Goal: Task Accomplishment & Management: Use online tool/utility

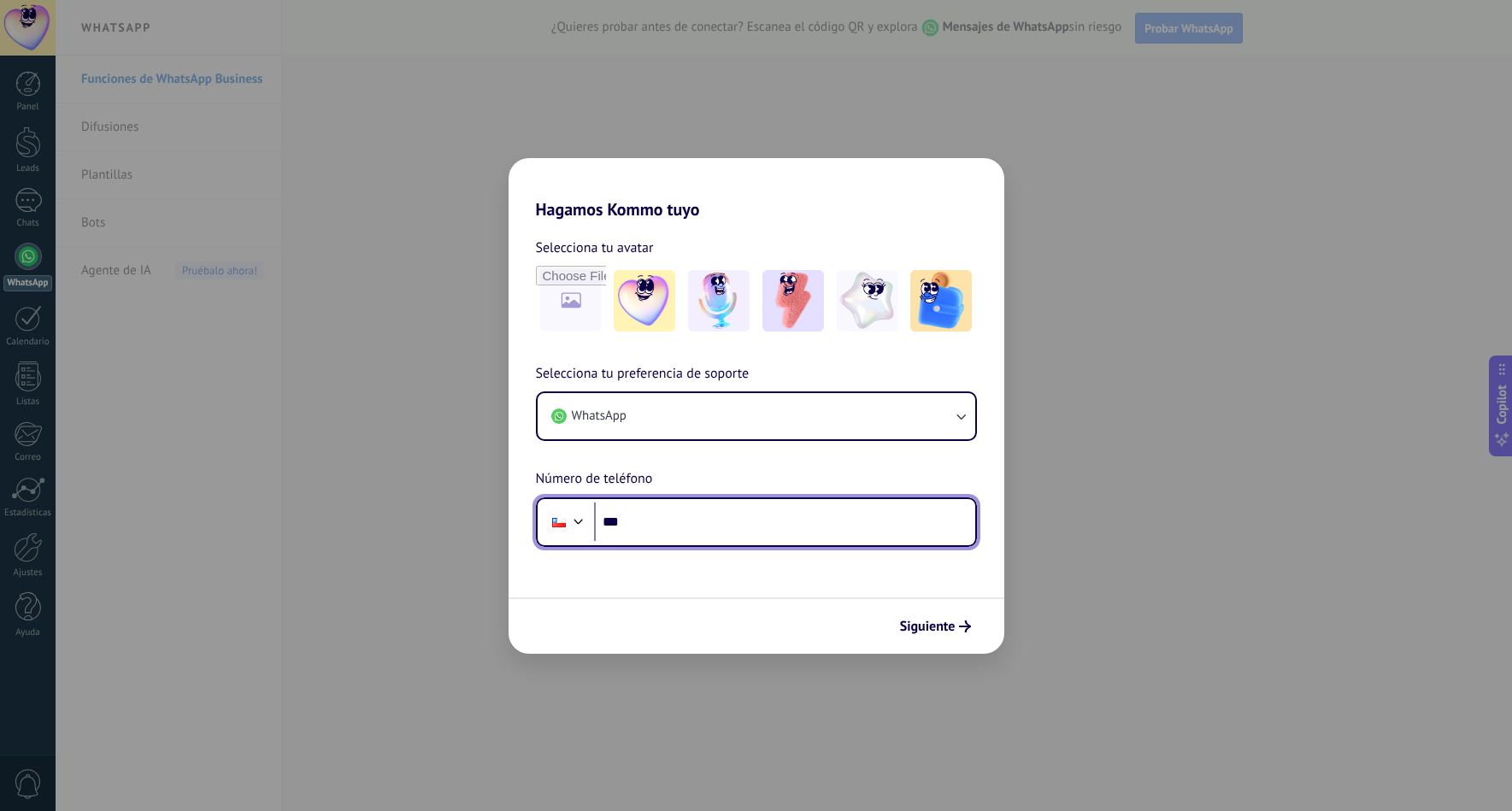
click at [678, 523] on input "***" at bounding box center [784, 523] width 381 height 40
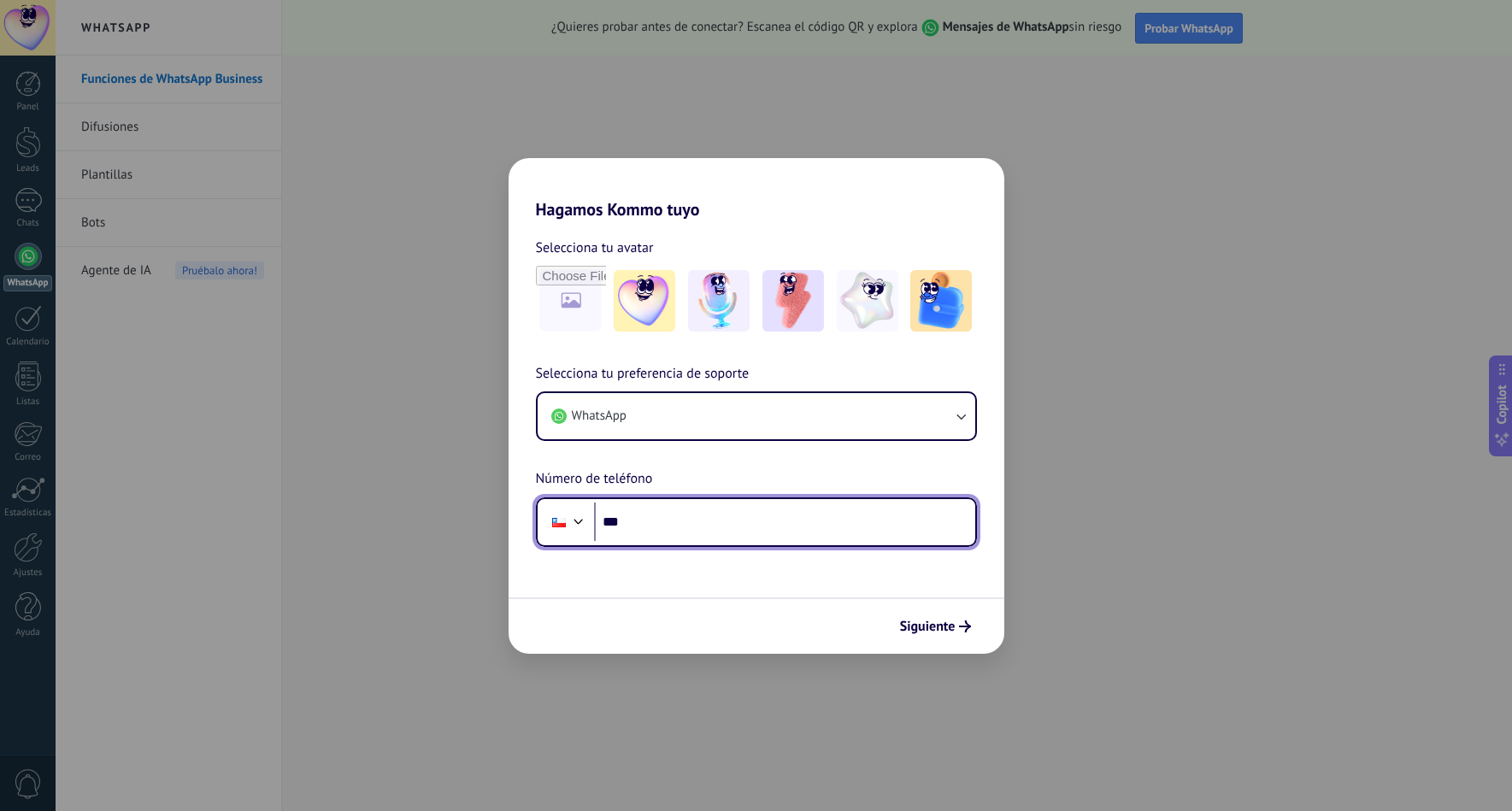
click at [678, 523] on input "***" at bounding box center [784, 523] width 381 height 40
type input "**********"
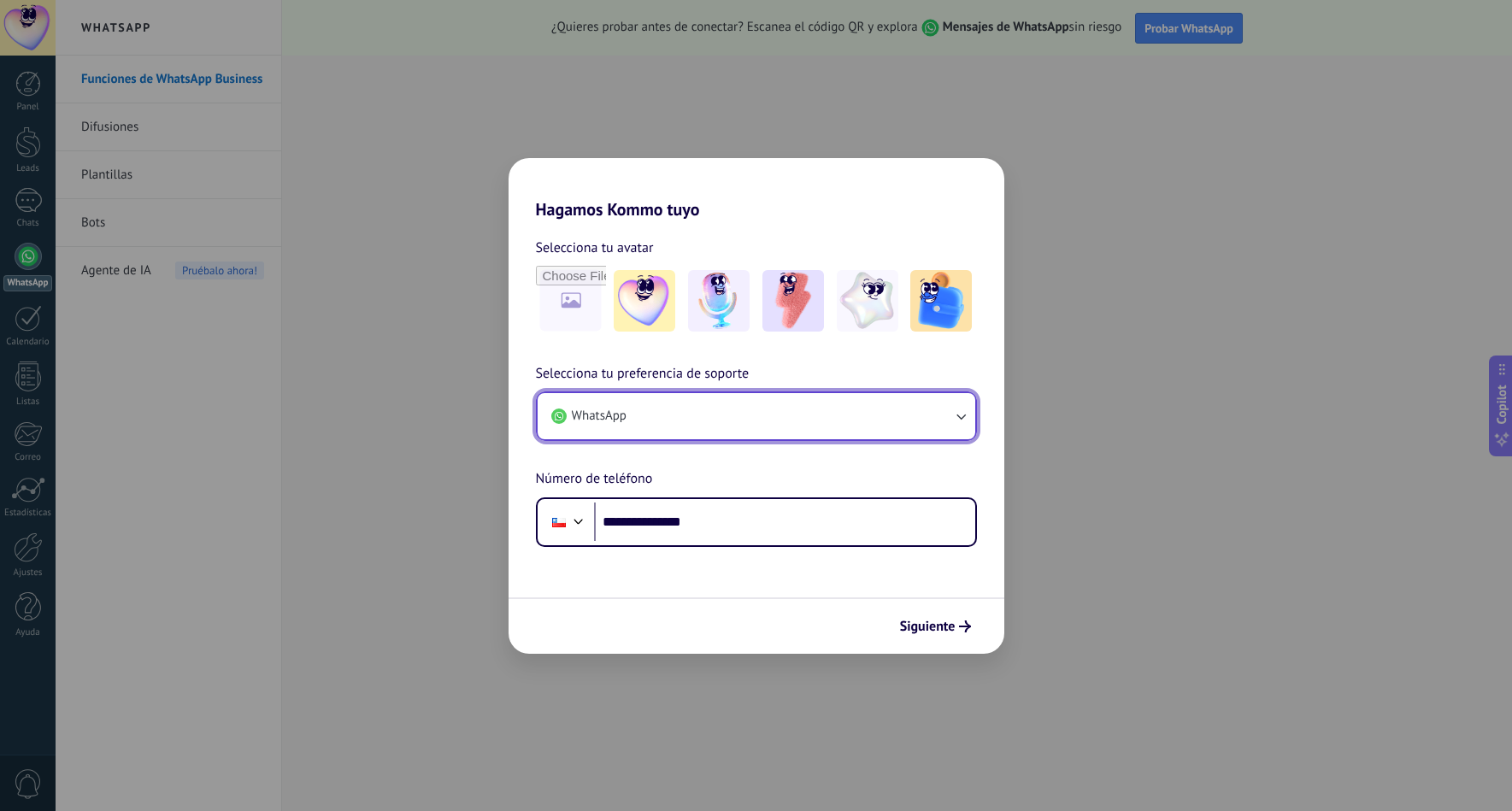
click at [961, 431] on button "WhatsApp" at bounding box center [757, 417] width 437 height 46
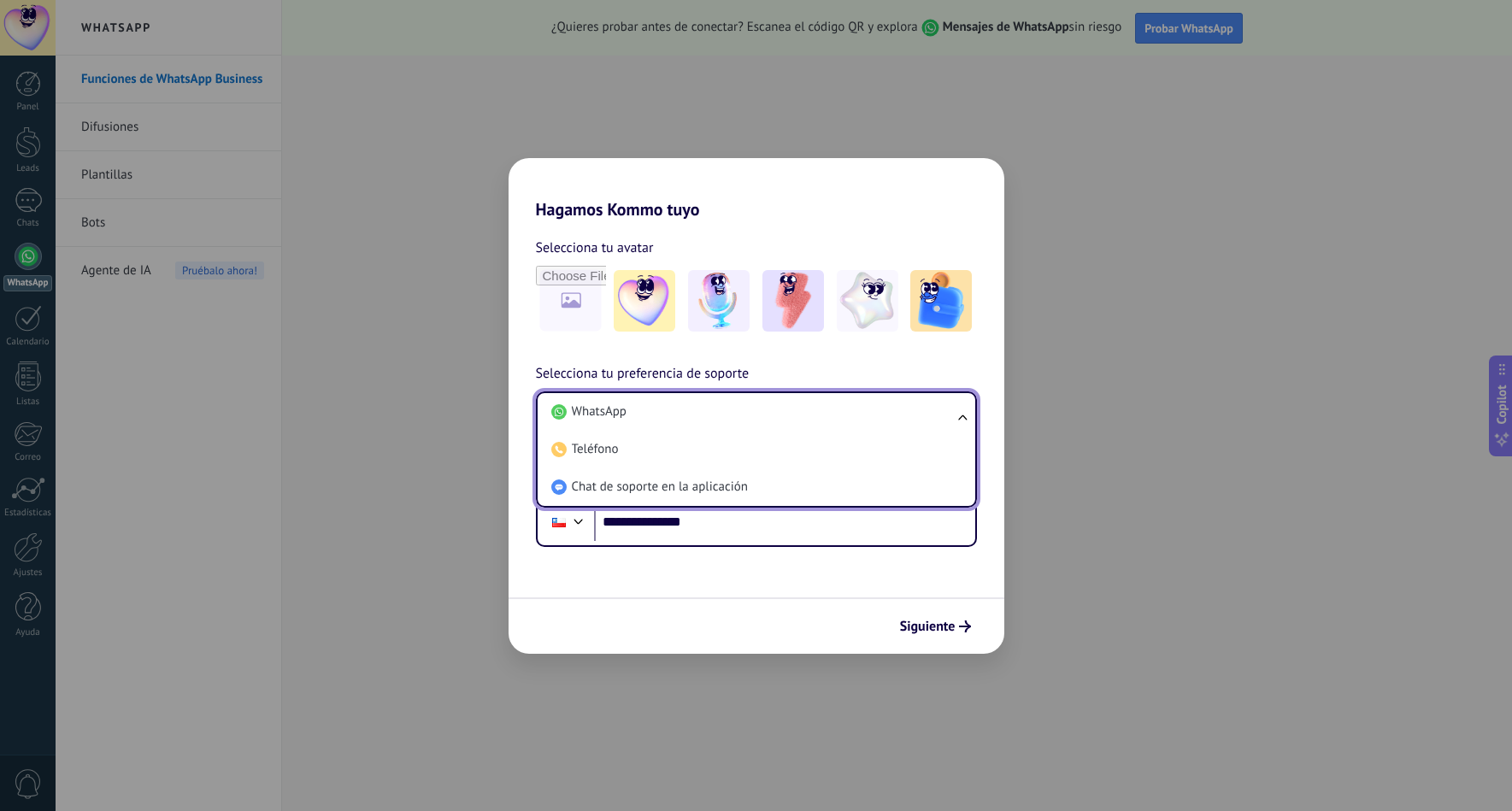
click at [962, 418] on ul "WhatsApp Teléfono Chat de soporte en la aplicación" at bounding box center [757, 449] width 441 height 116
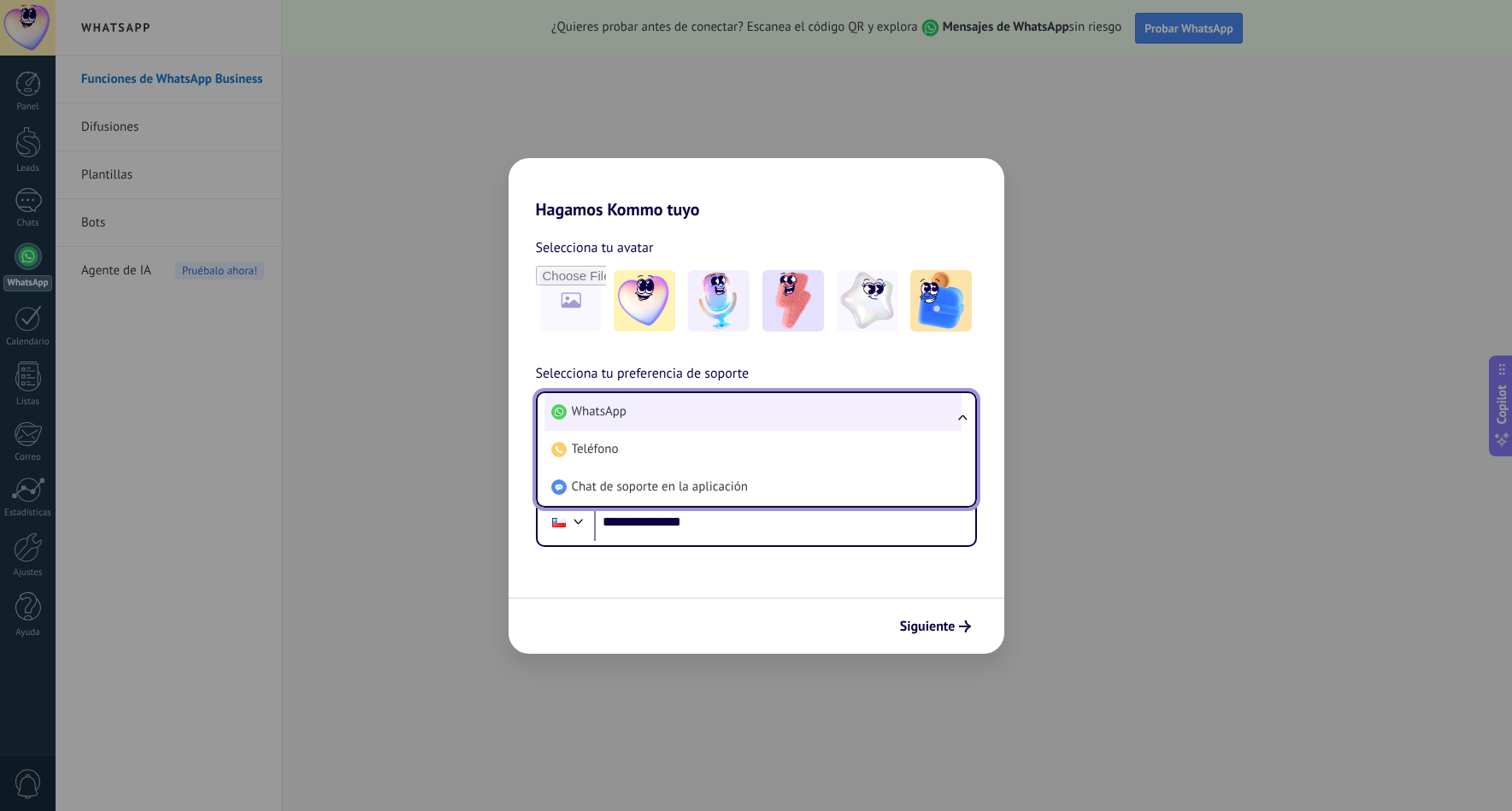
click at [876, 401] on li "WhatsApp" at bounding box center [753, 412] width 418 height 38
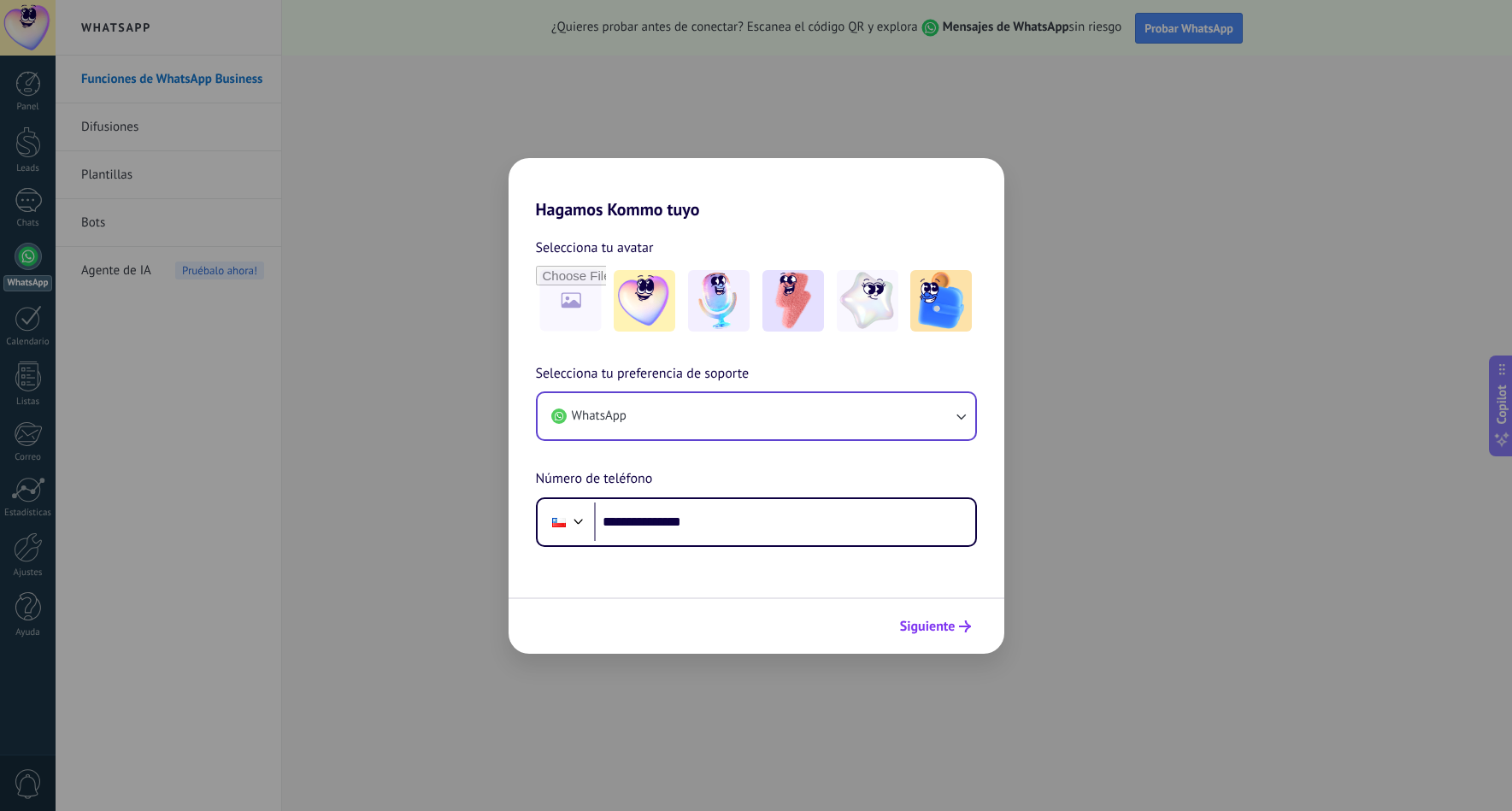
click at [944, 630] on span "Siguiente" at bounding box center [928, 627] width 56 height 12
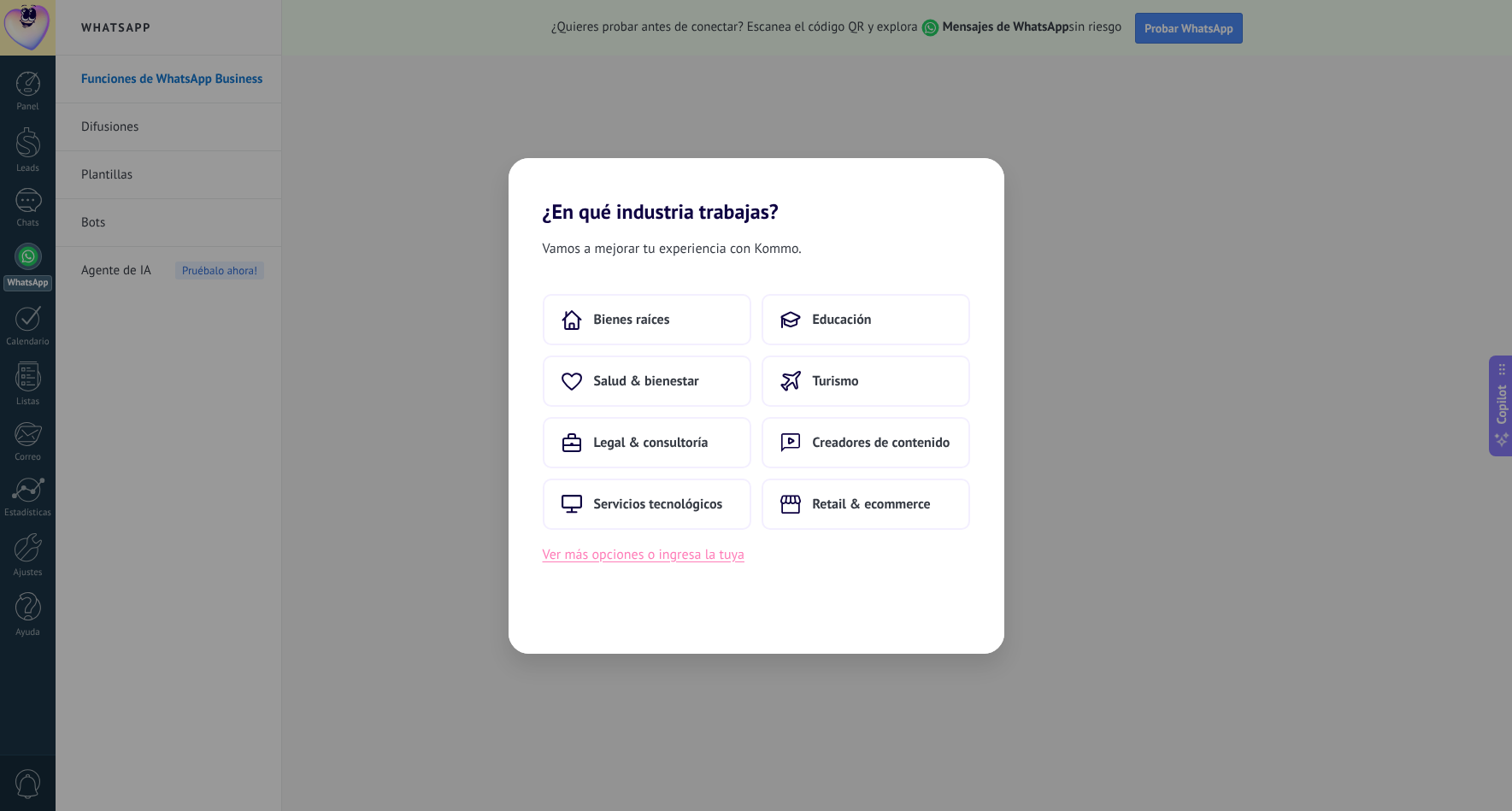
click at [688, 558] on button "Ver más opciones o ingresa la tuya" at bounding box center [643, 554] width 201 height 22
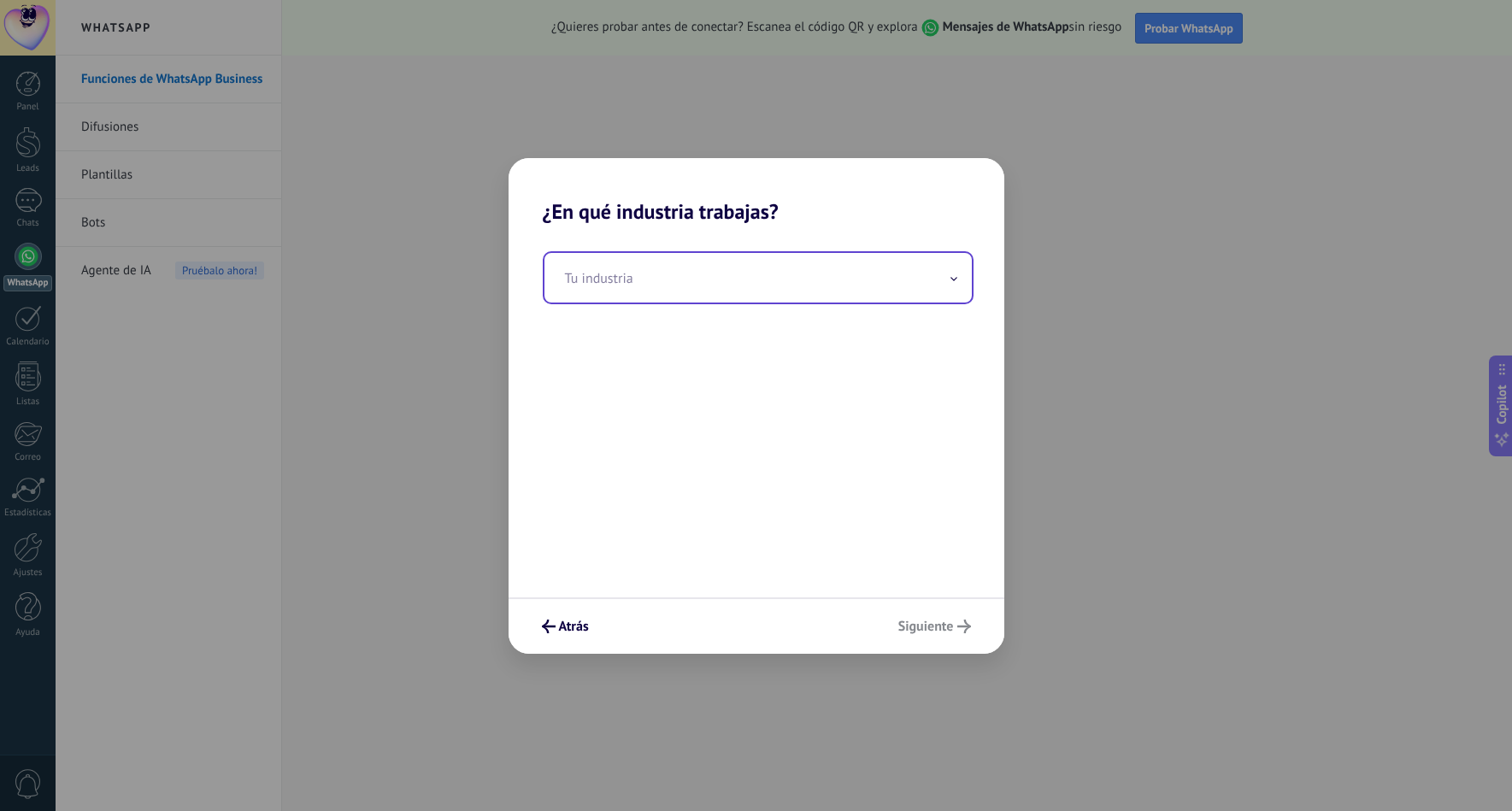
click at [728, 290] on input "text" at bounding box center [758, 278] width 427 height 50
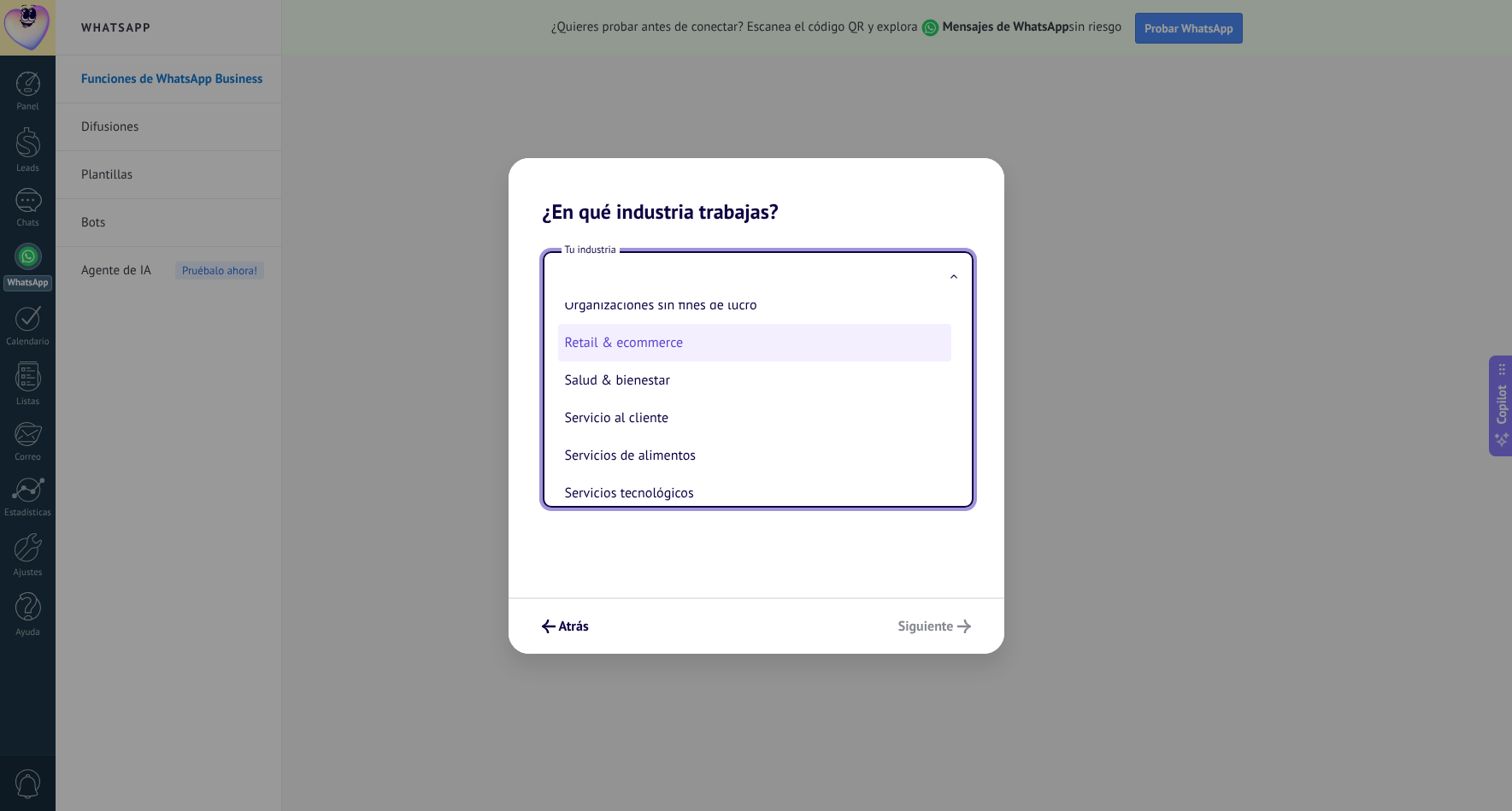
scroll to position [282, 0]
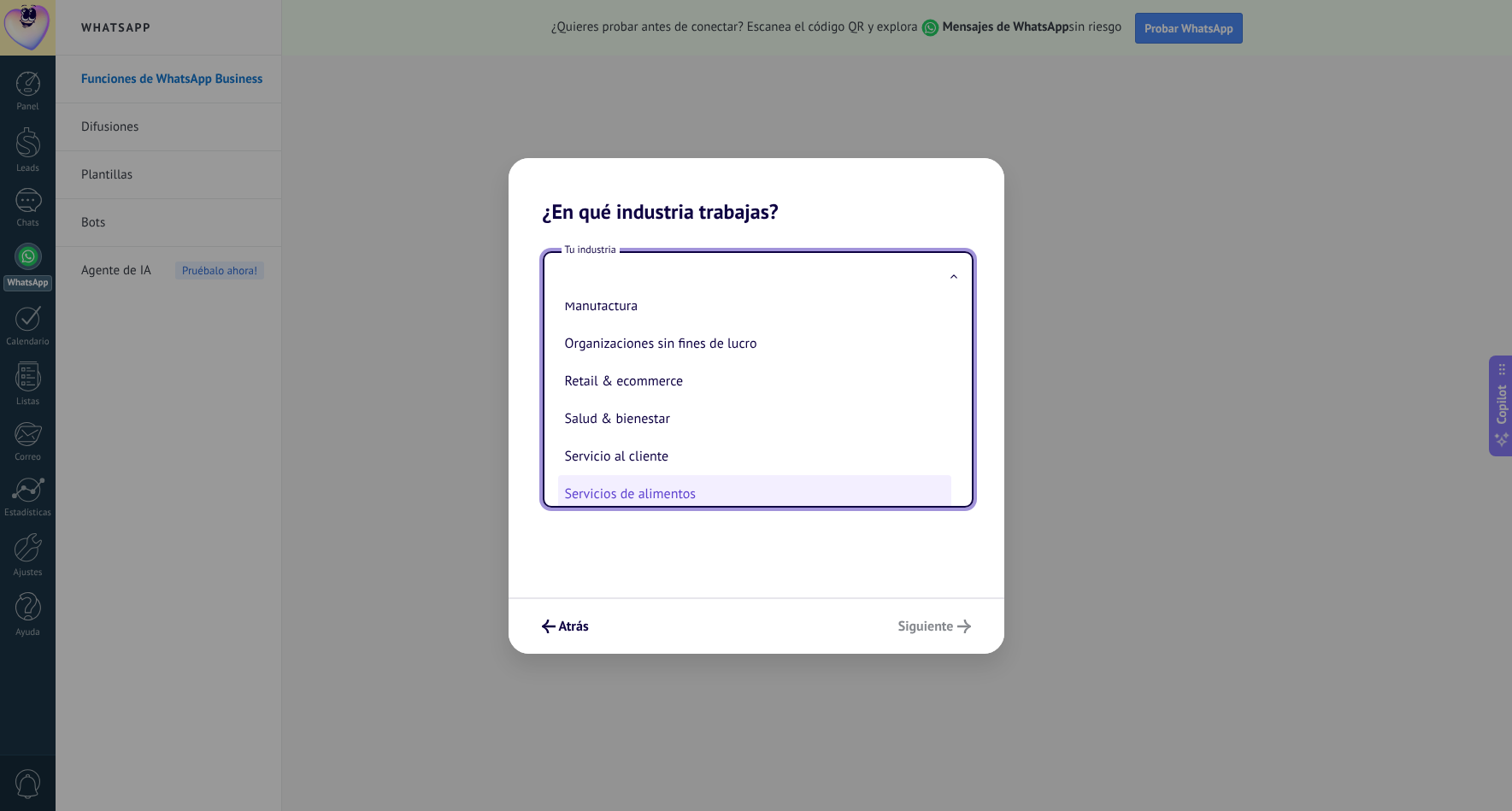
click at [714, 487] on li "Servicios de alimentos" at bounding box center [754, 494] width 393 height 38
type input "**********"
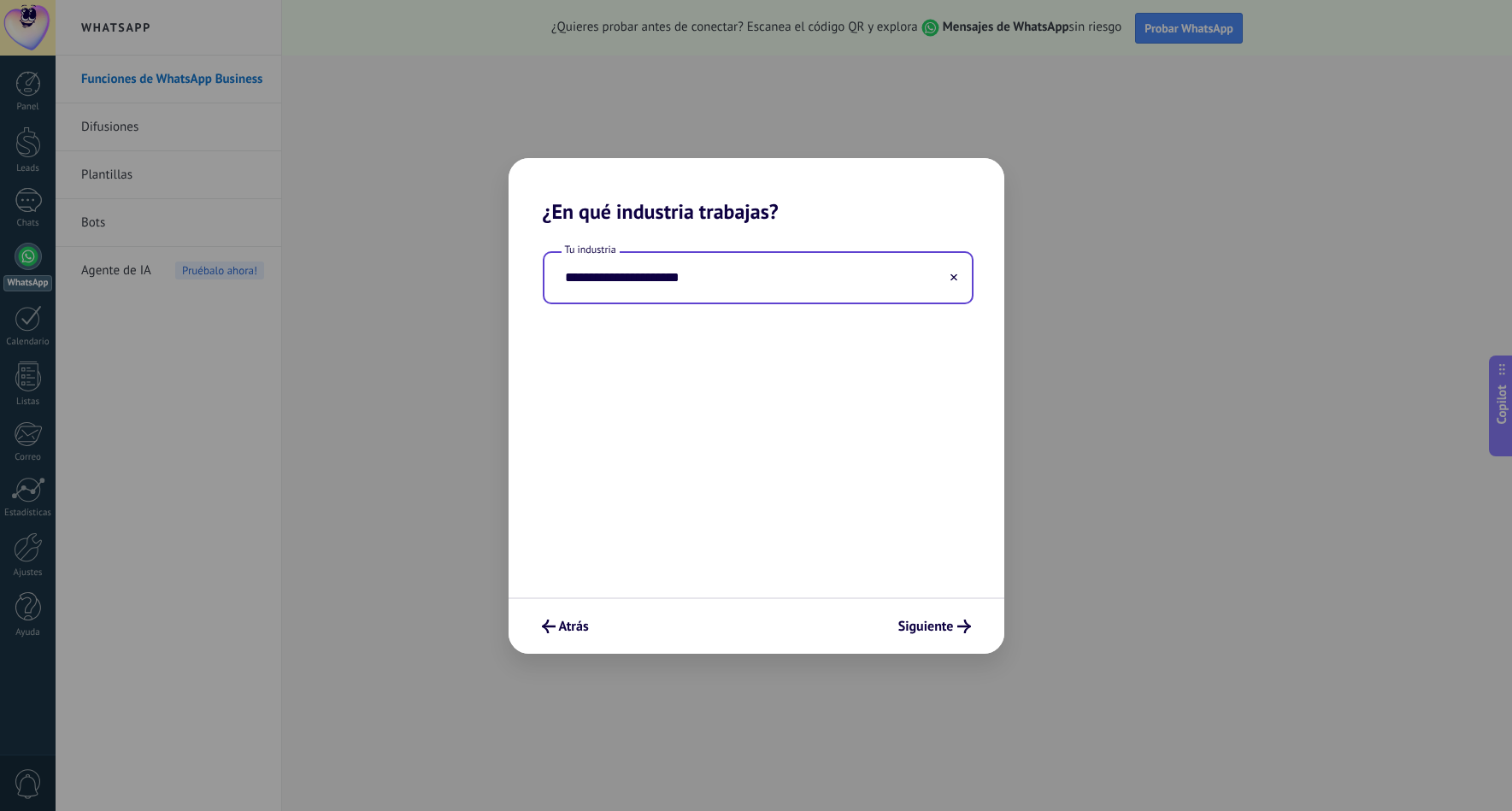
click at [956, 281] on icon at bounding box center [954, 277] width 7 height 7
click at [846, 296] on input "text" at bounding box center [758, 278] width 427 height 50
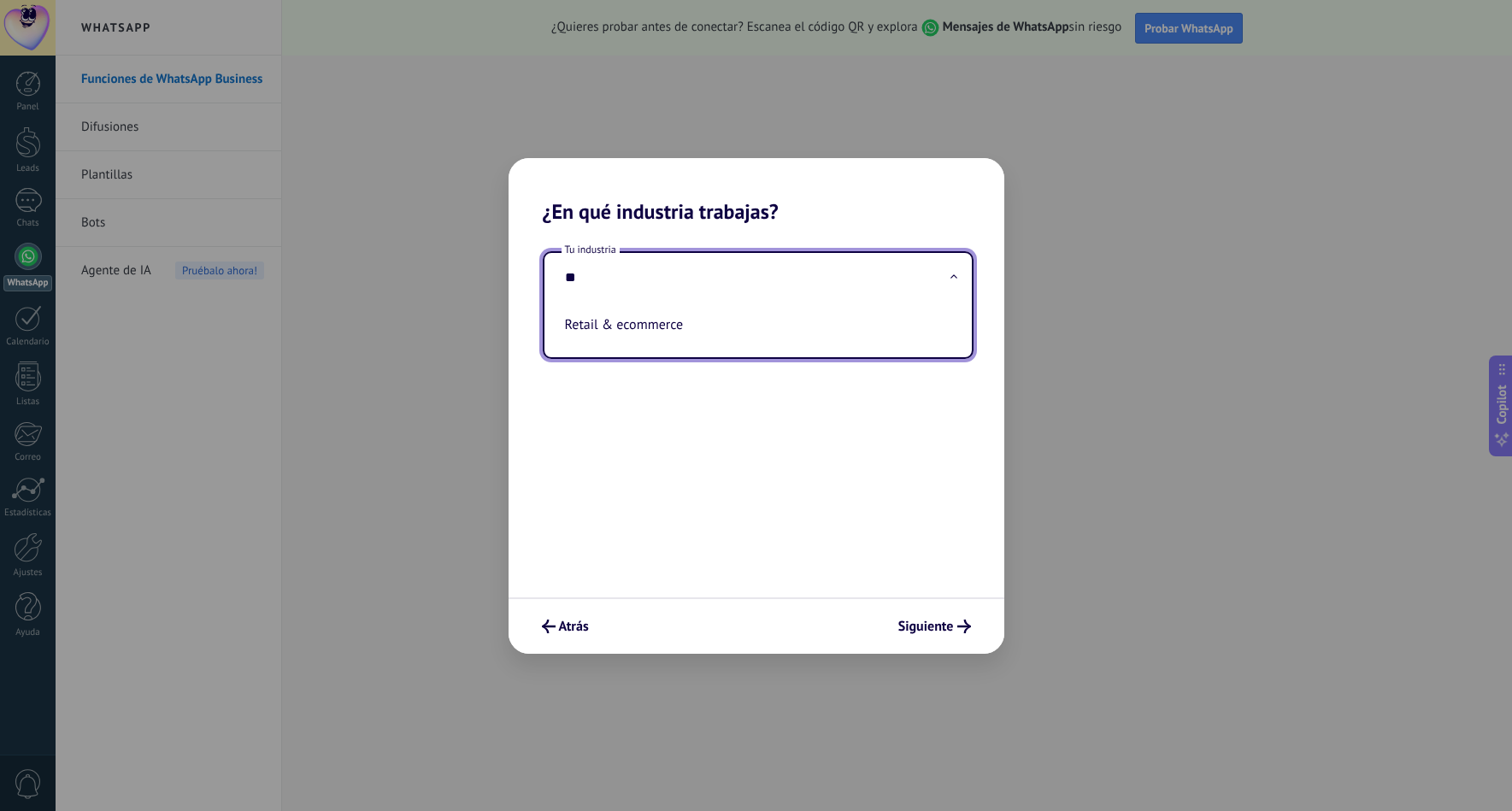
type input "*"
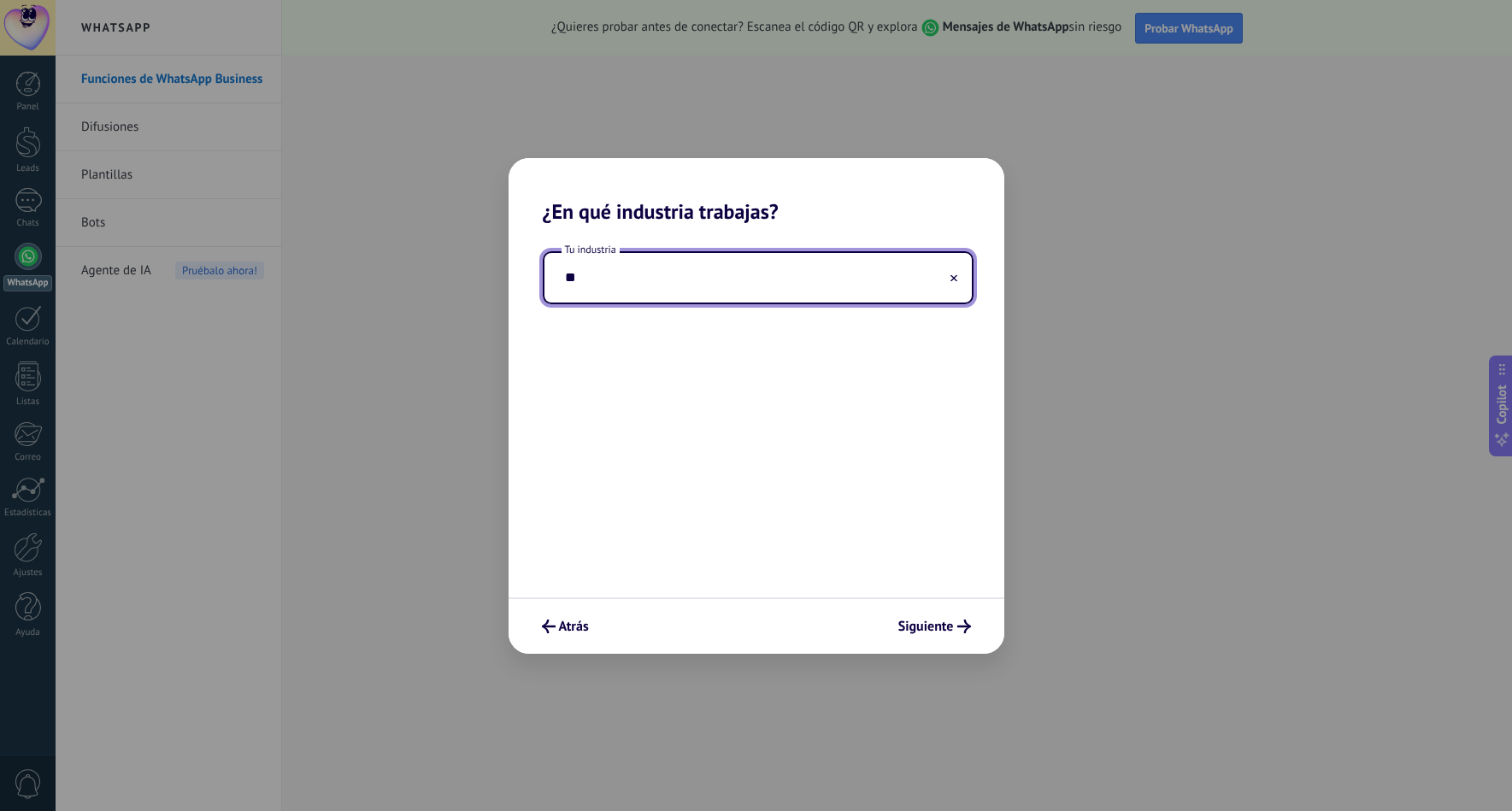
type input "*"
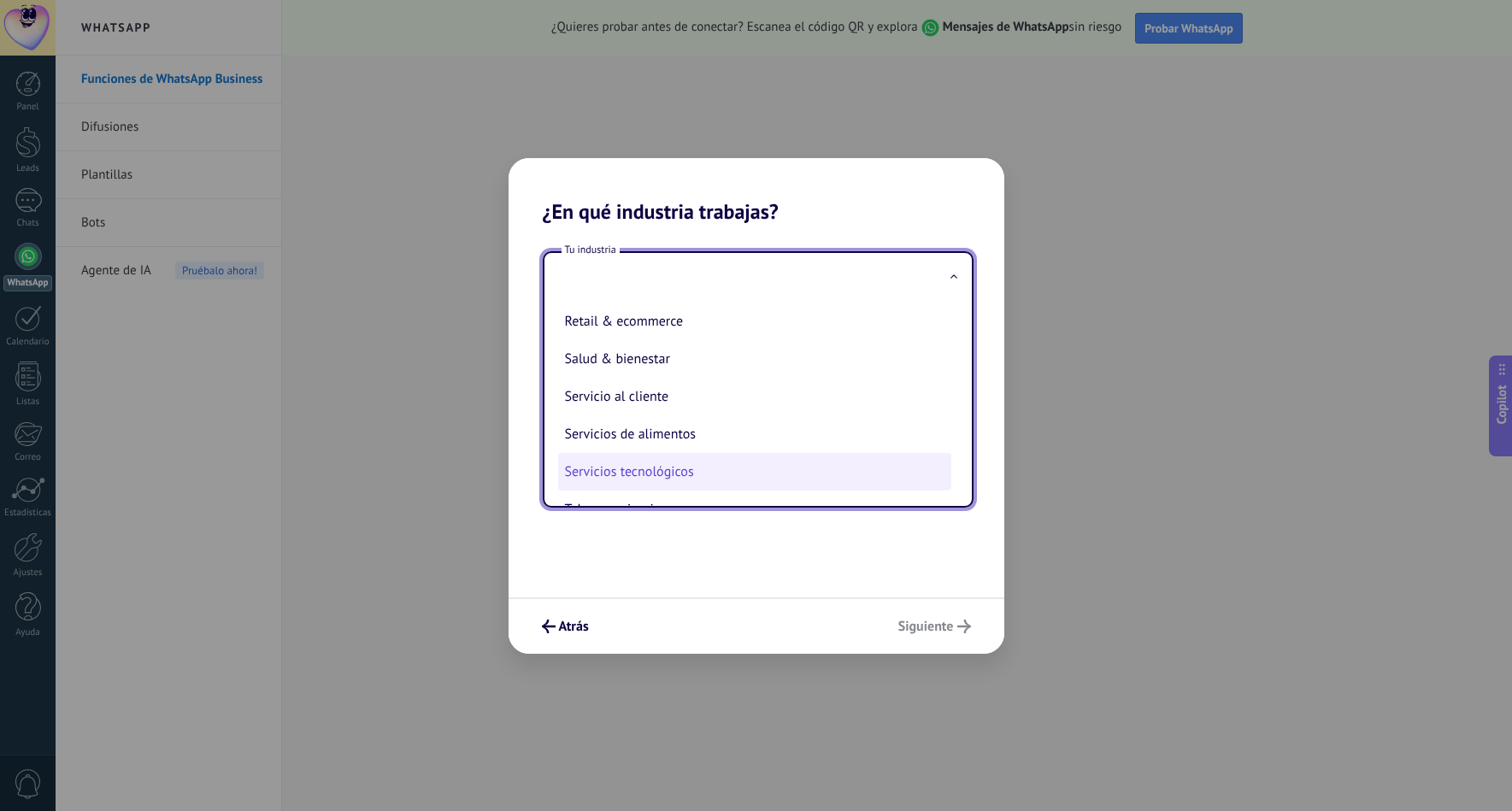
scroll to position [427, 0]
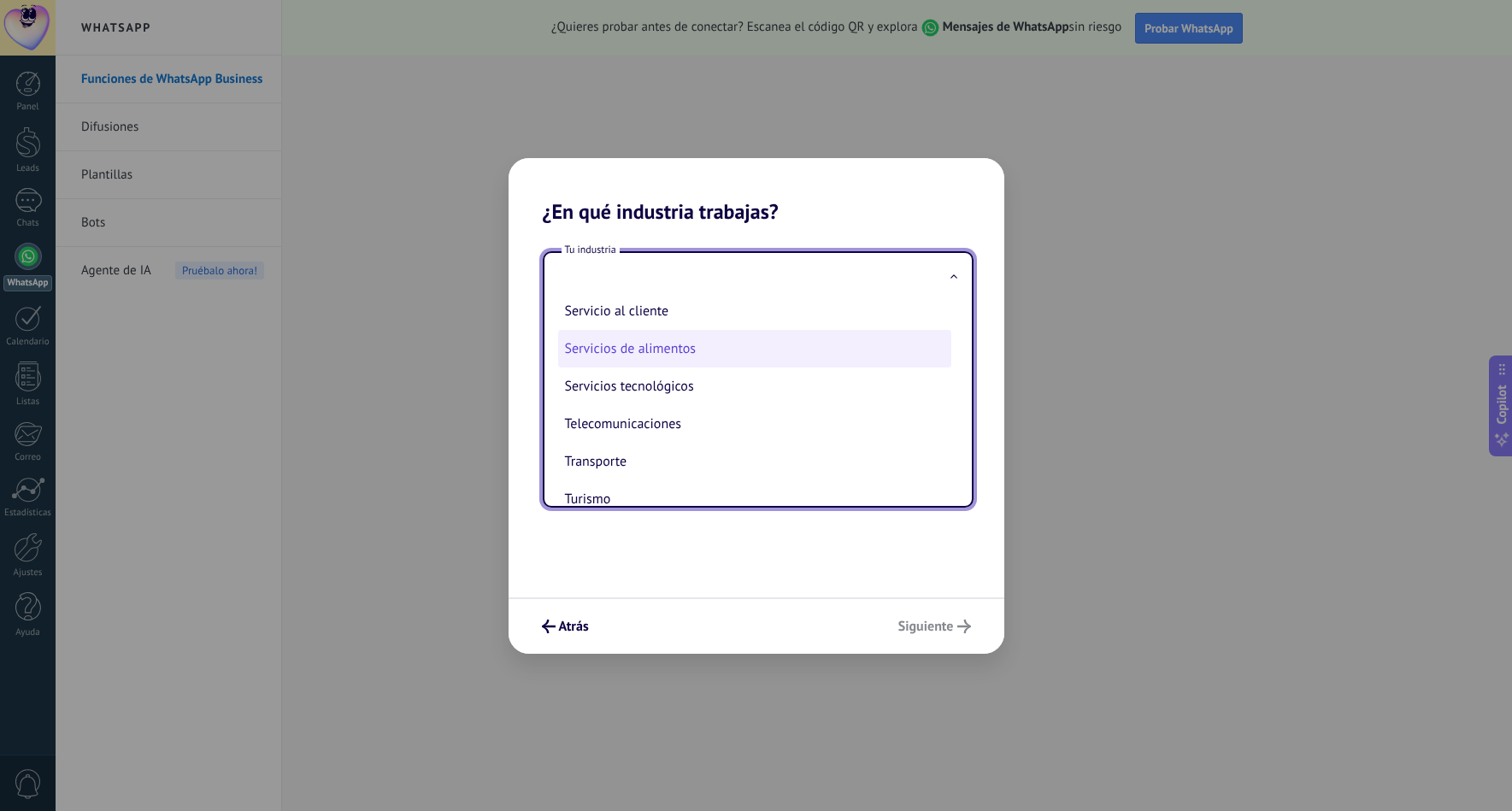
click at [755, 353] on li "Servicios de alimentos" at bounding box center [754, 349] width 393 height 38
type input "**********"
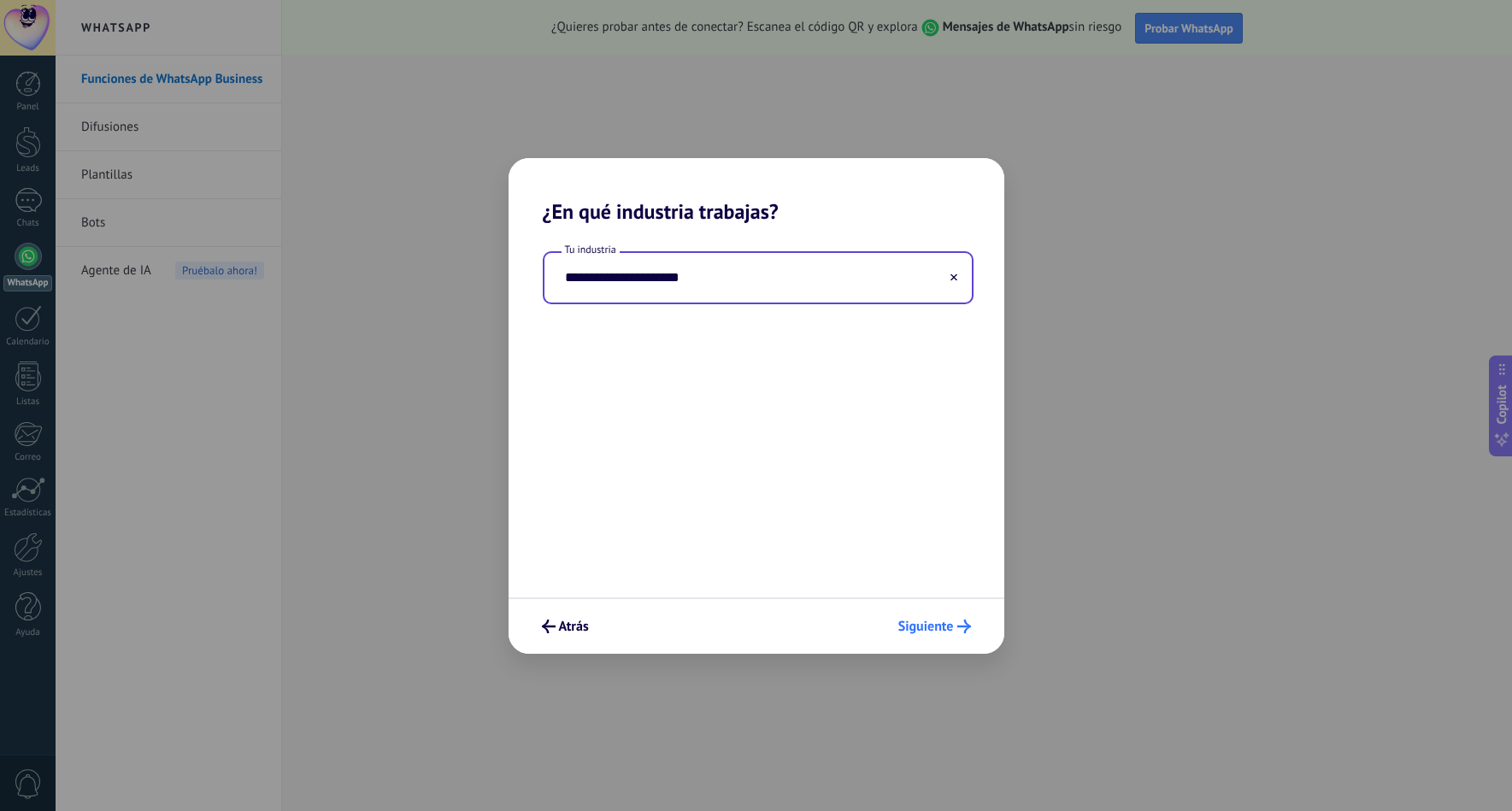
click at [939, 621] on span "Siguiente" at bounding box center [926, 627] width 56 height 12
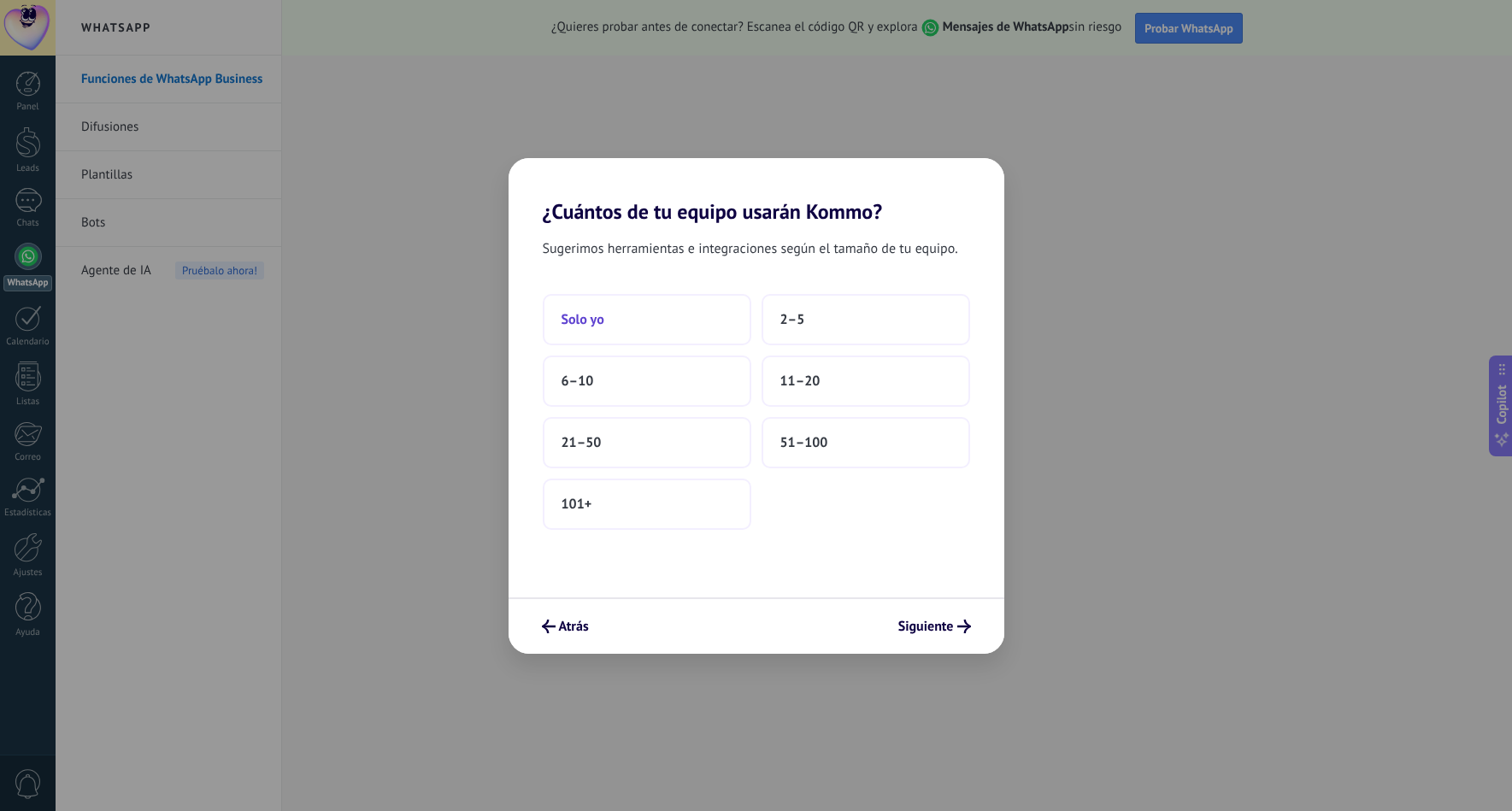
click at [696, 325] on button "Solo yo" at bounding box center [647, 320] width 208 height 52
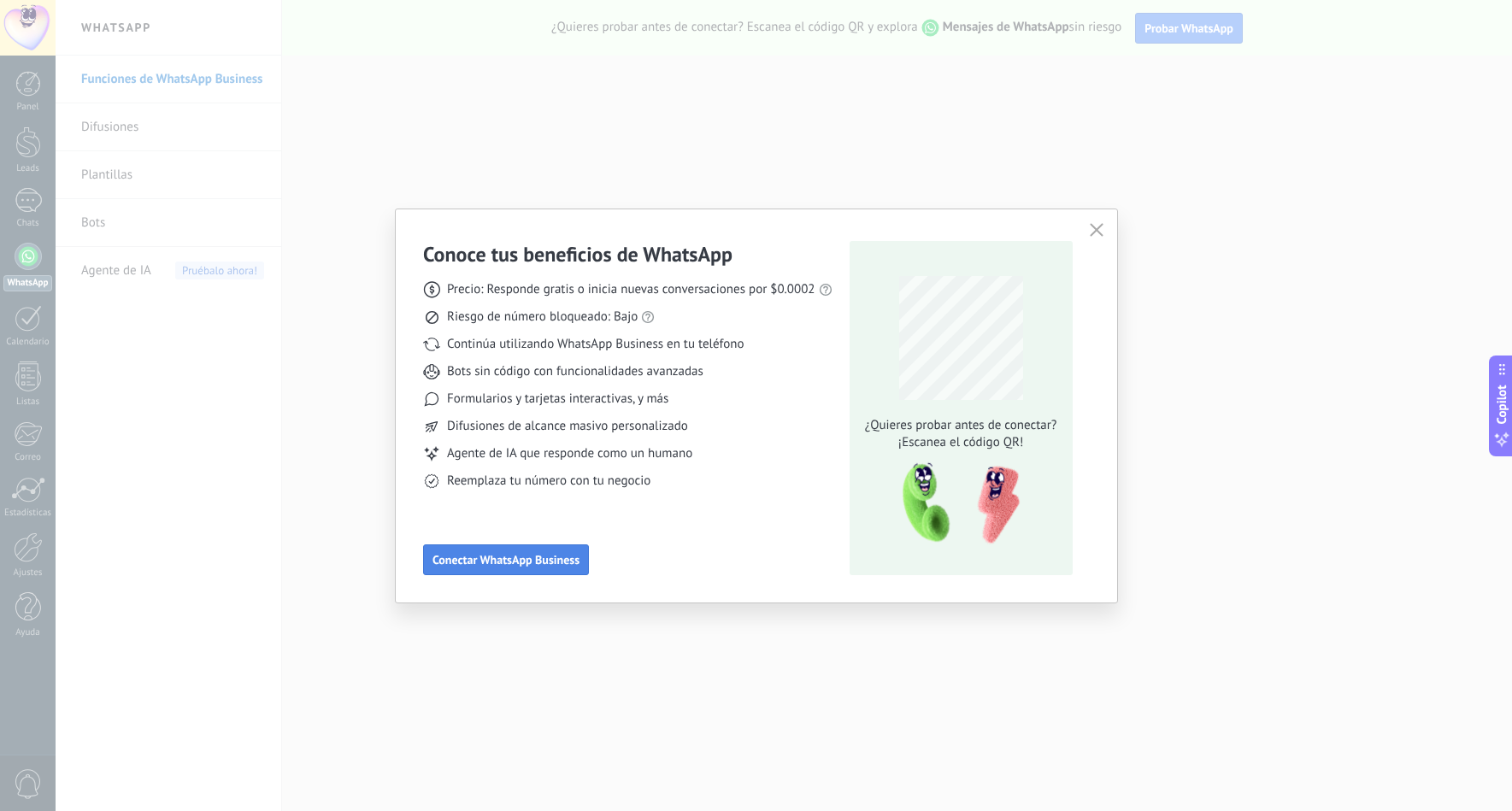
click at [531, 566] on span "Conectar WhatsApp Business" at bounding box center [505, 560] width 147 height 12
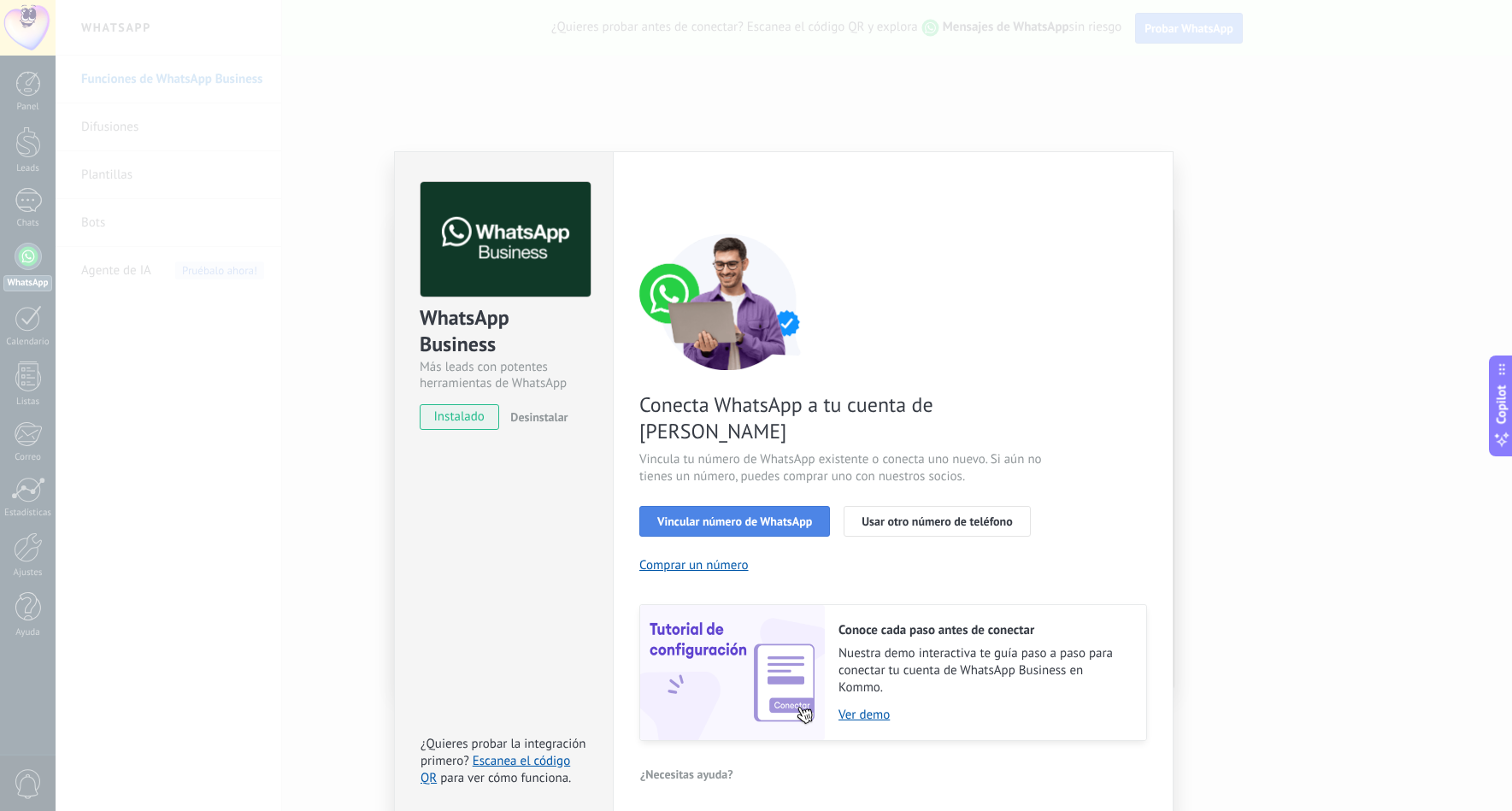
click at [674, 516] on span "Vincular número de WhatsApp" at bounding box center [735, 522] width 155 height 12
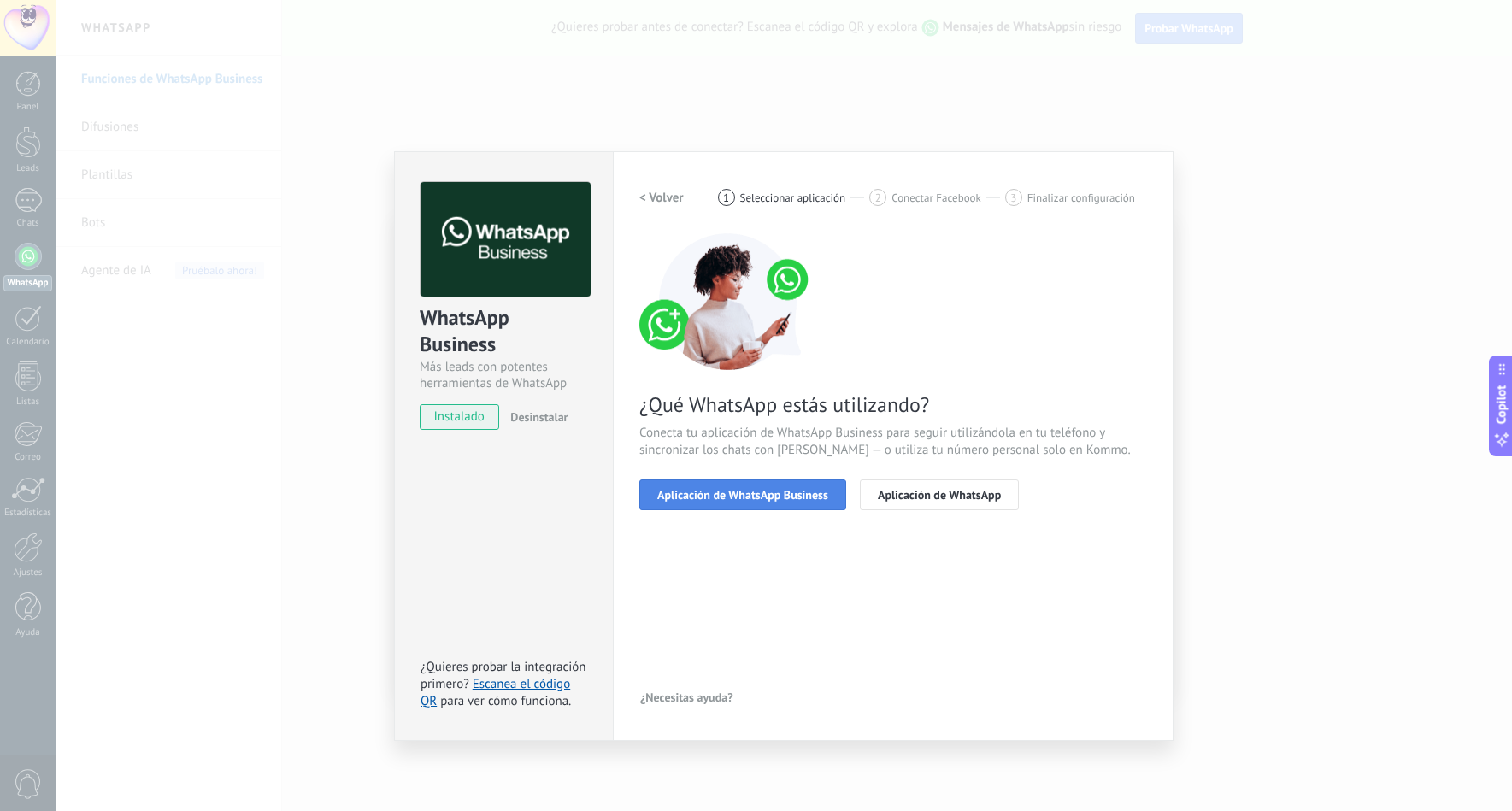
click at [811, 497] on span "Aplicación de WhatsApp Business" at bounding box center [743, 495] width 171 height 12
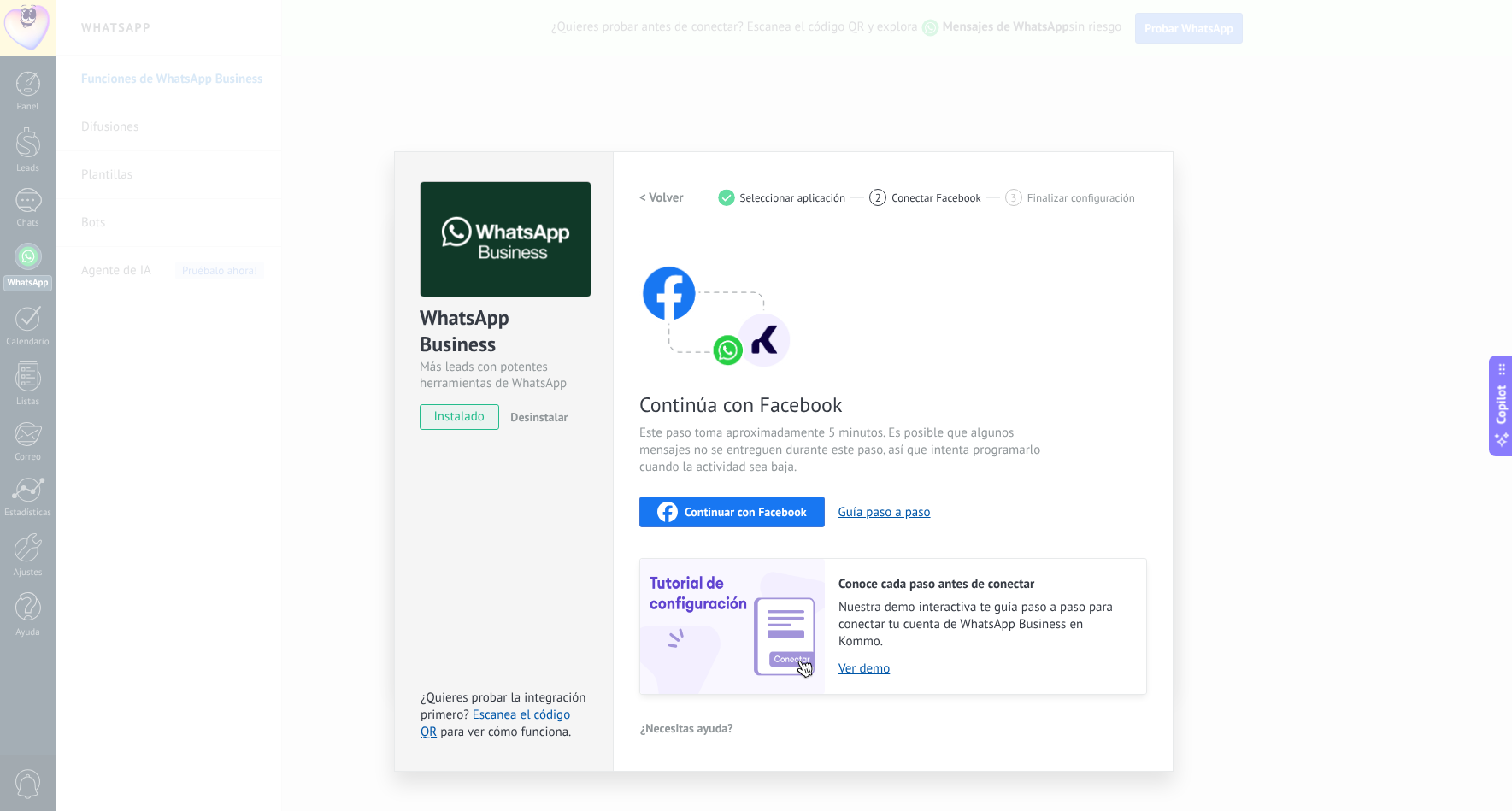
click at [778, 509] on span "Continuar con Facebook" at bounding box center [746, 512] width 122 height 12
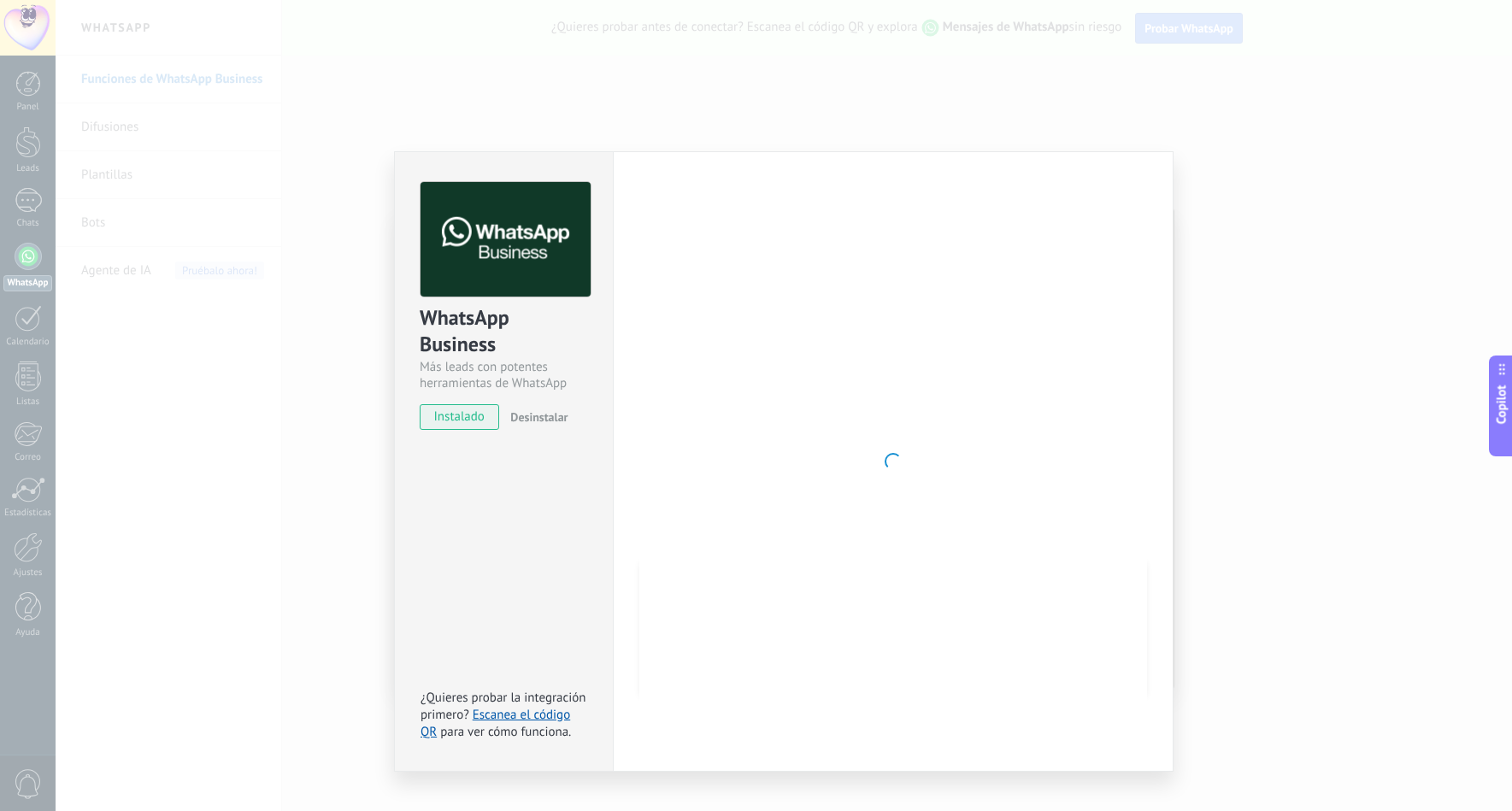
click at [1164, 218] on div "Configuraciones Autorizaciones This tab logs the users who have granted integra…" at bounding box center [893, 461] width 561 height 621
click at [1279, 217] on div "WhatsApp Business Más leads con potentes herramientas de WhatsApp instalado Des…" at bounding box center [784, 406] width 1457 height 811
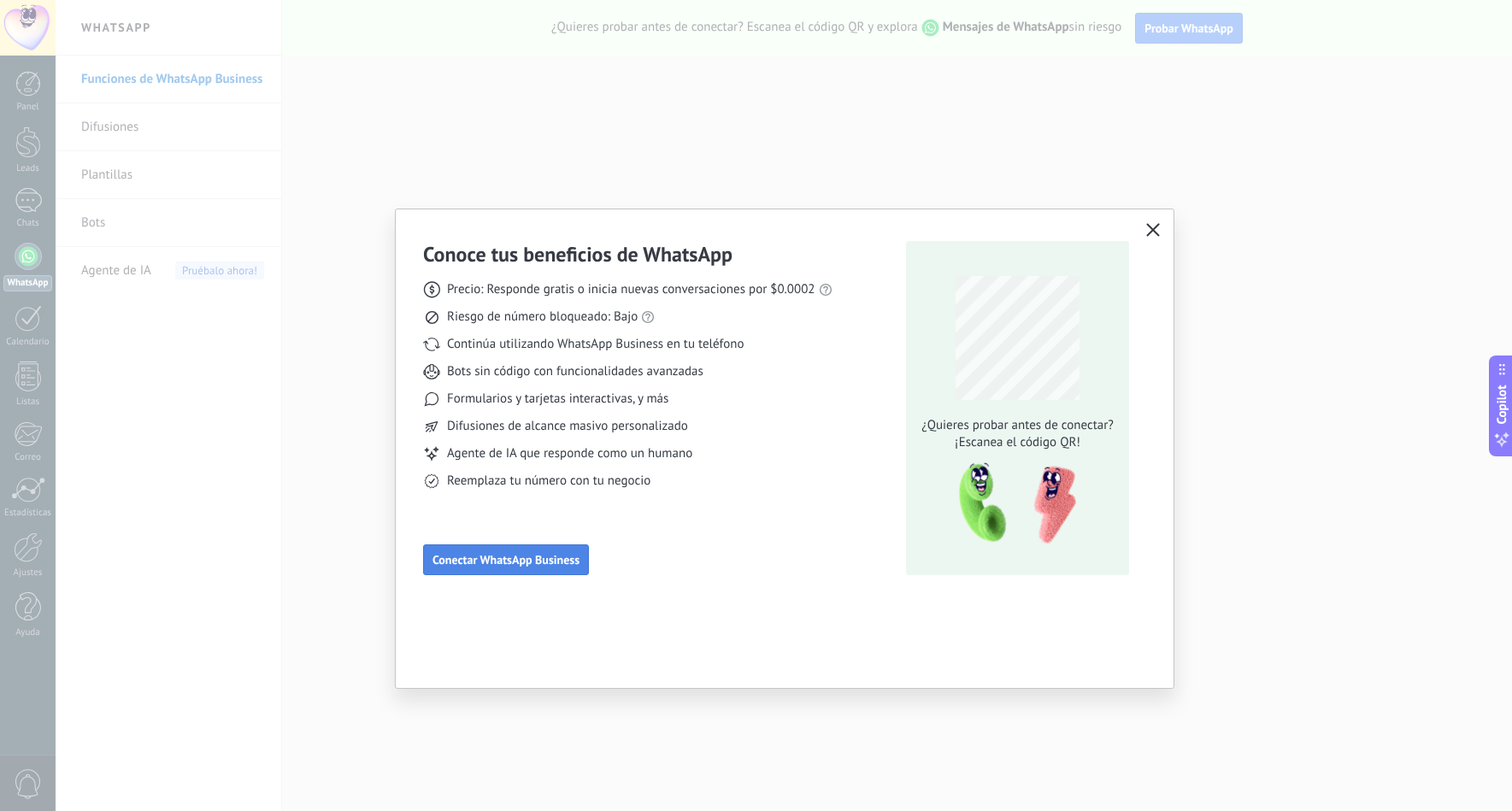
click at [577, 560] on span "Conectar WhatsApp Business" at bounding box center [505, 560] width 147 height 12
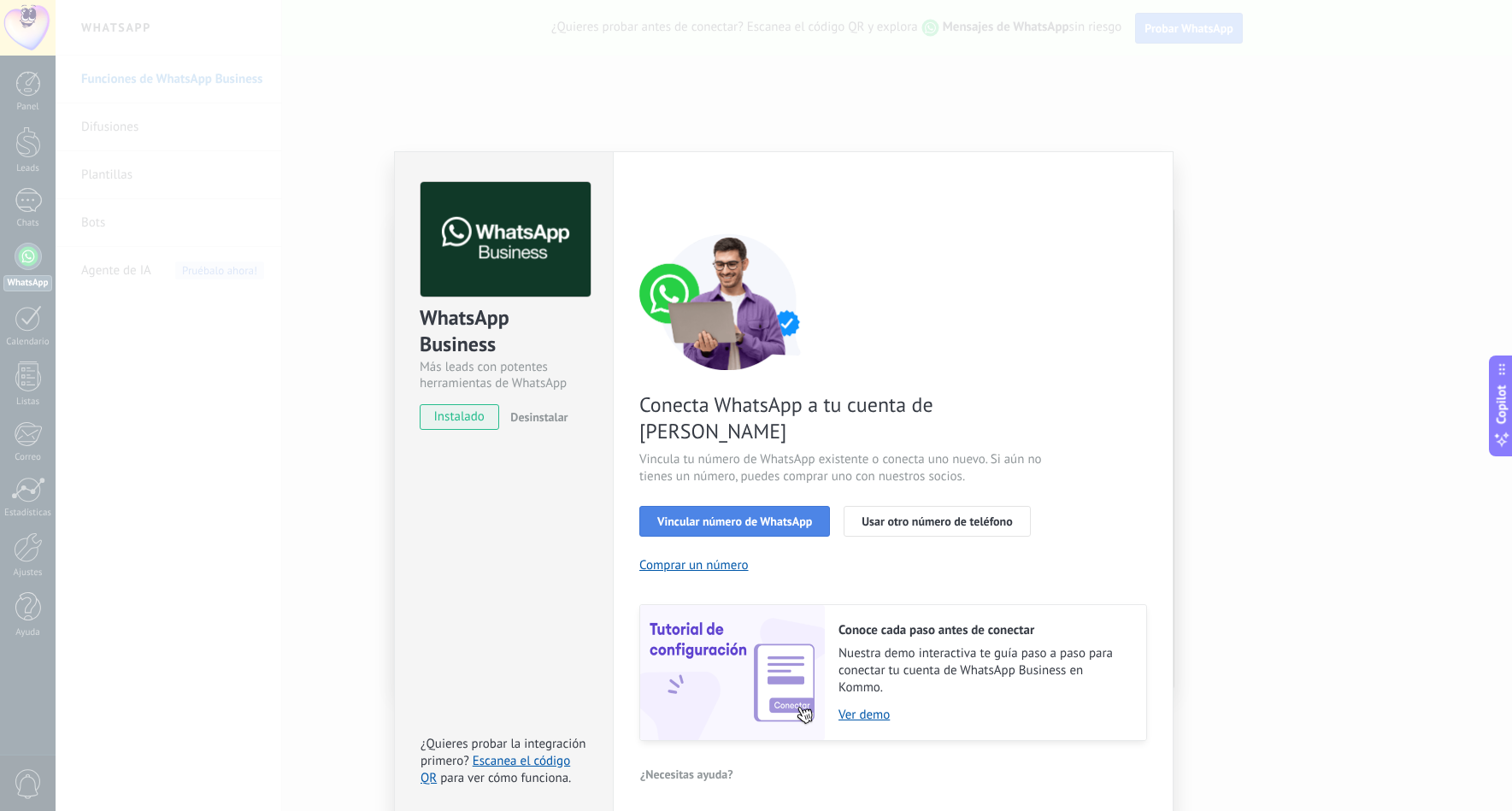
click at [723, 516] on span "Vincular número de WhatsApp" at bounding box center [735, 522] width 155 height 12
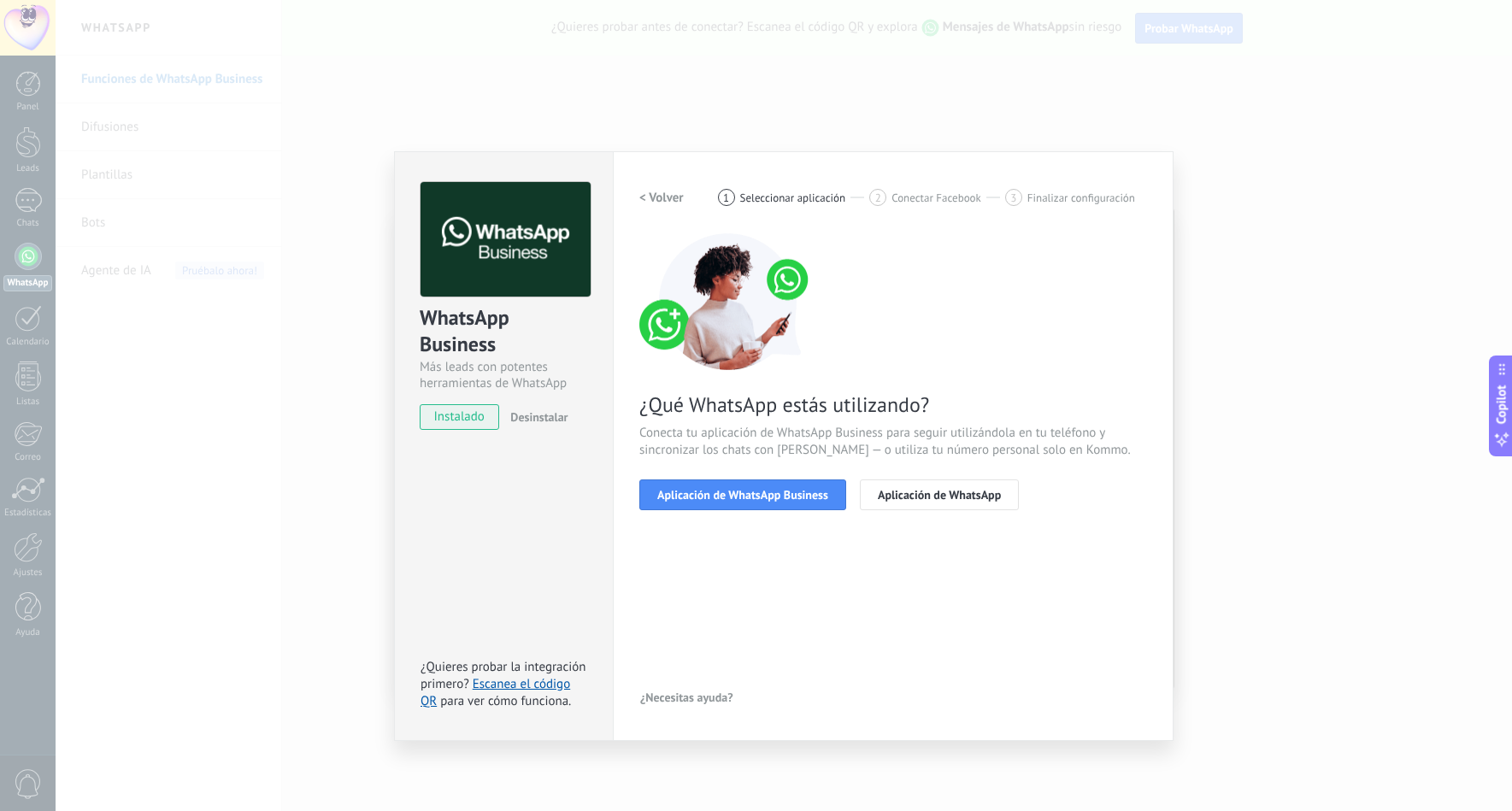
click at [723, 497] on span "Aplicación de WhatsApp Business" at bounding box center [743, 495] width 171 height 12
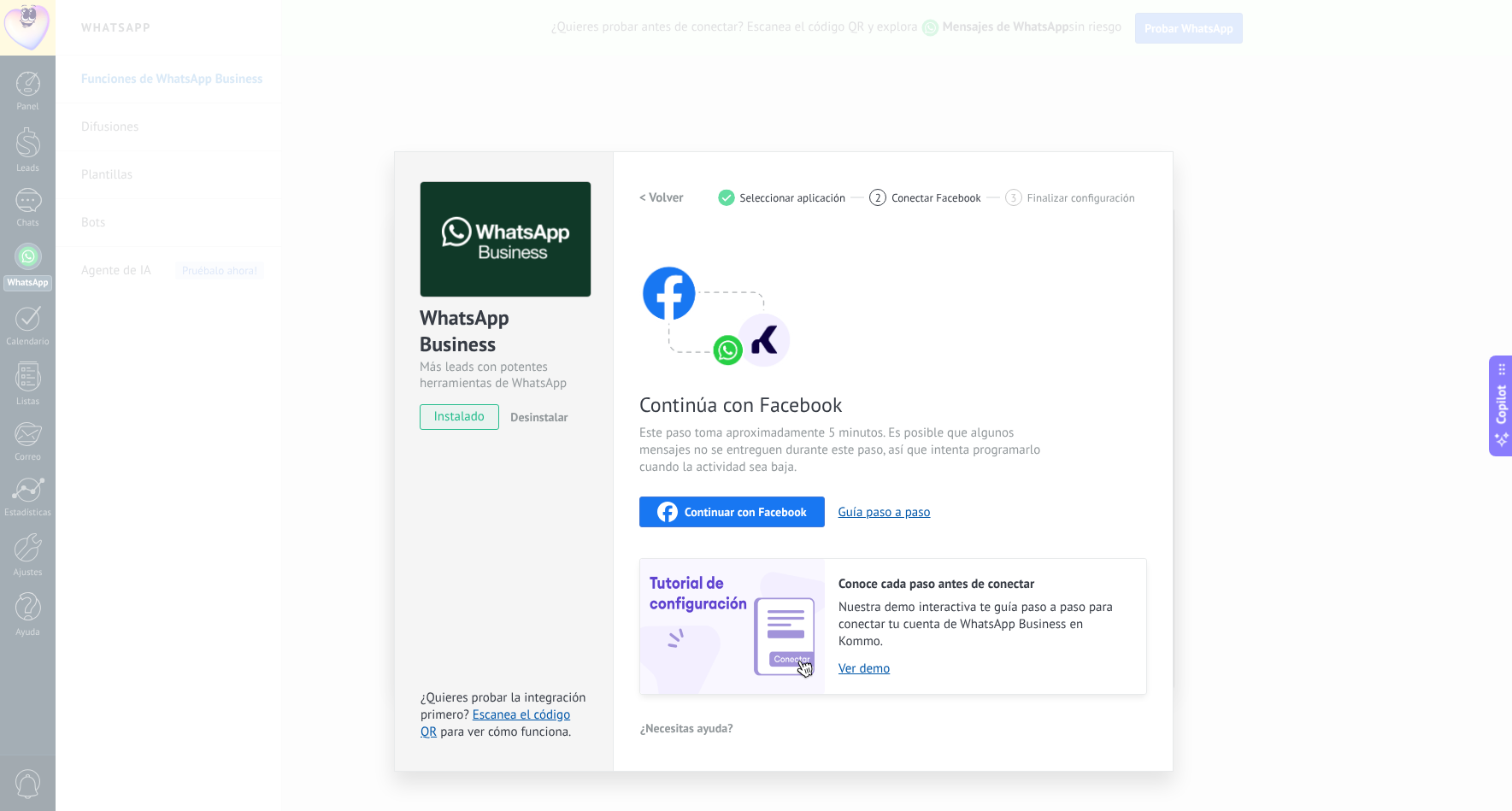
click at [730, 500] on button "Continuar con Facebook" at bounding box center [732, 512] width 185 height 31
click at [742, 509] on span "Continuar con Facebook" at bounding box center [746, 512] width 122 height 12
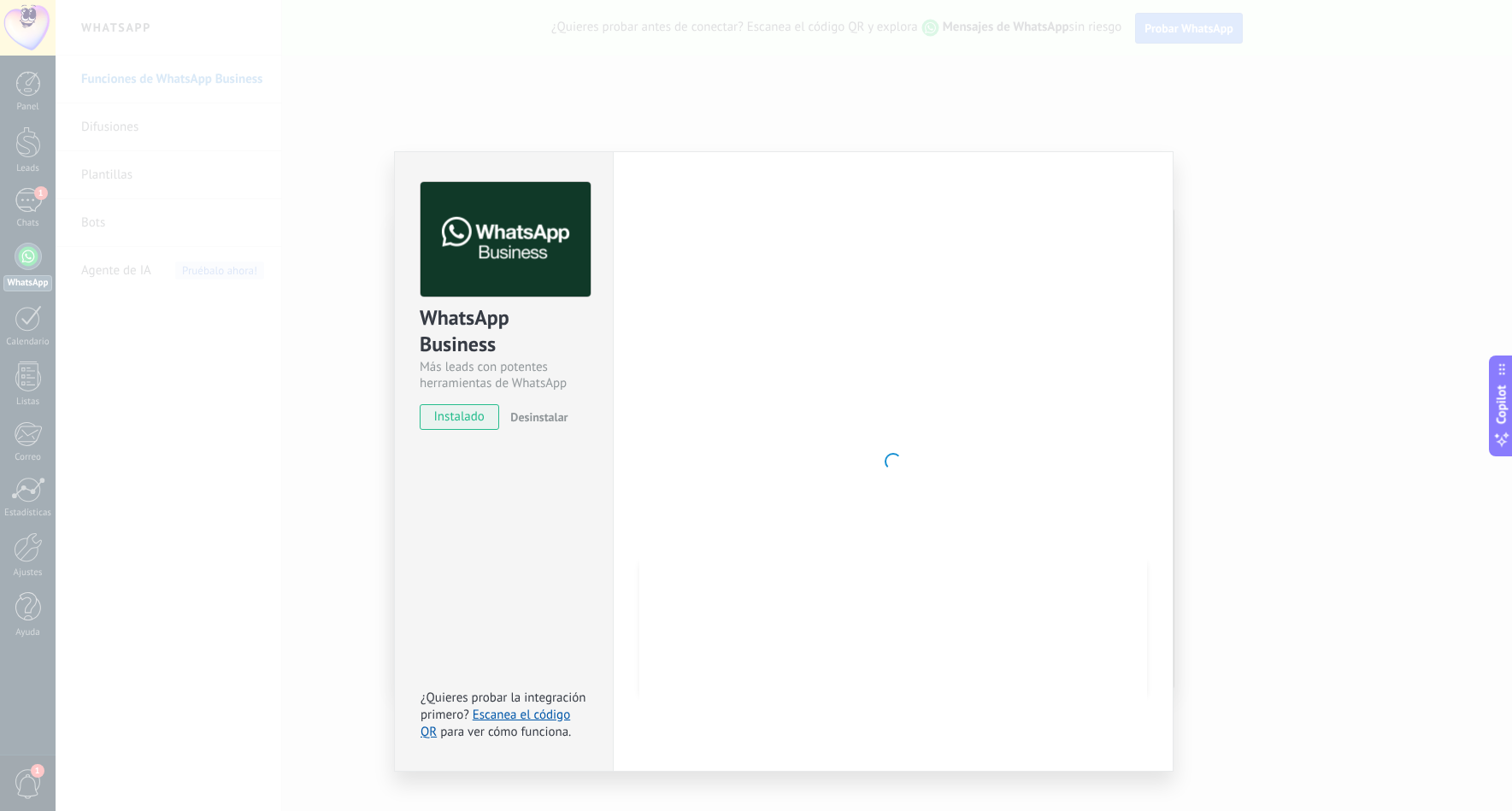
click at [1205, 331] on div "WhatsApp Business Más leads con potentes herramientas de WhatsApp instalado Des…" at bounding box center [784, 406] width 1457 height 811
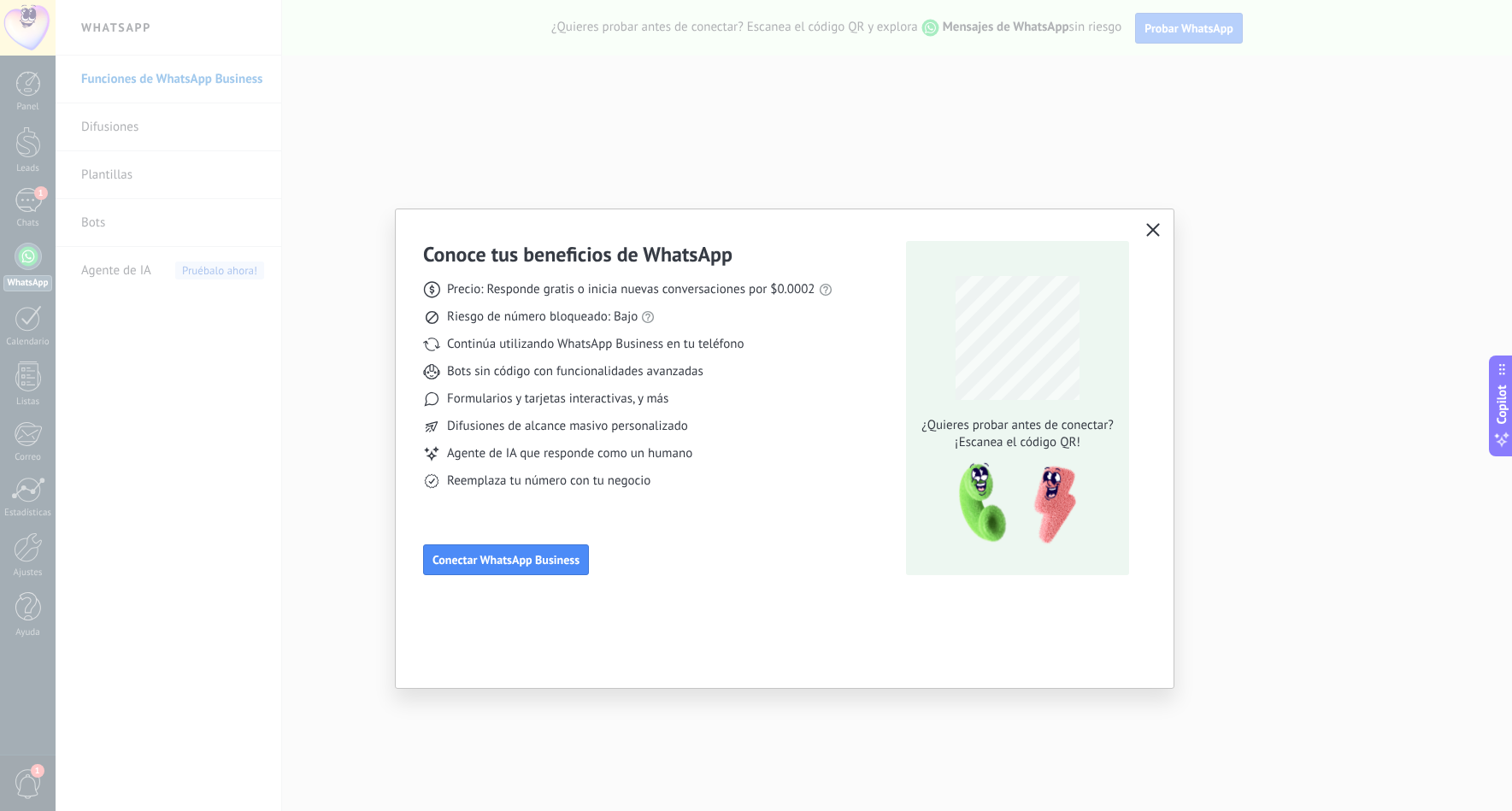
click at [1263, 210] on div "Conoce tus beneficios de WhatsApp Precio: Responde gratis o inicia nuevas conve…" at bounding box center [756, 406] width 1512 height 811
click at [1156, 225] on icon "button" at bounding box center [1153, 230] width 14 height 14
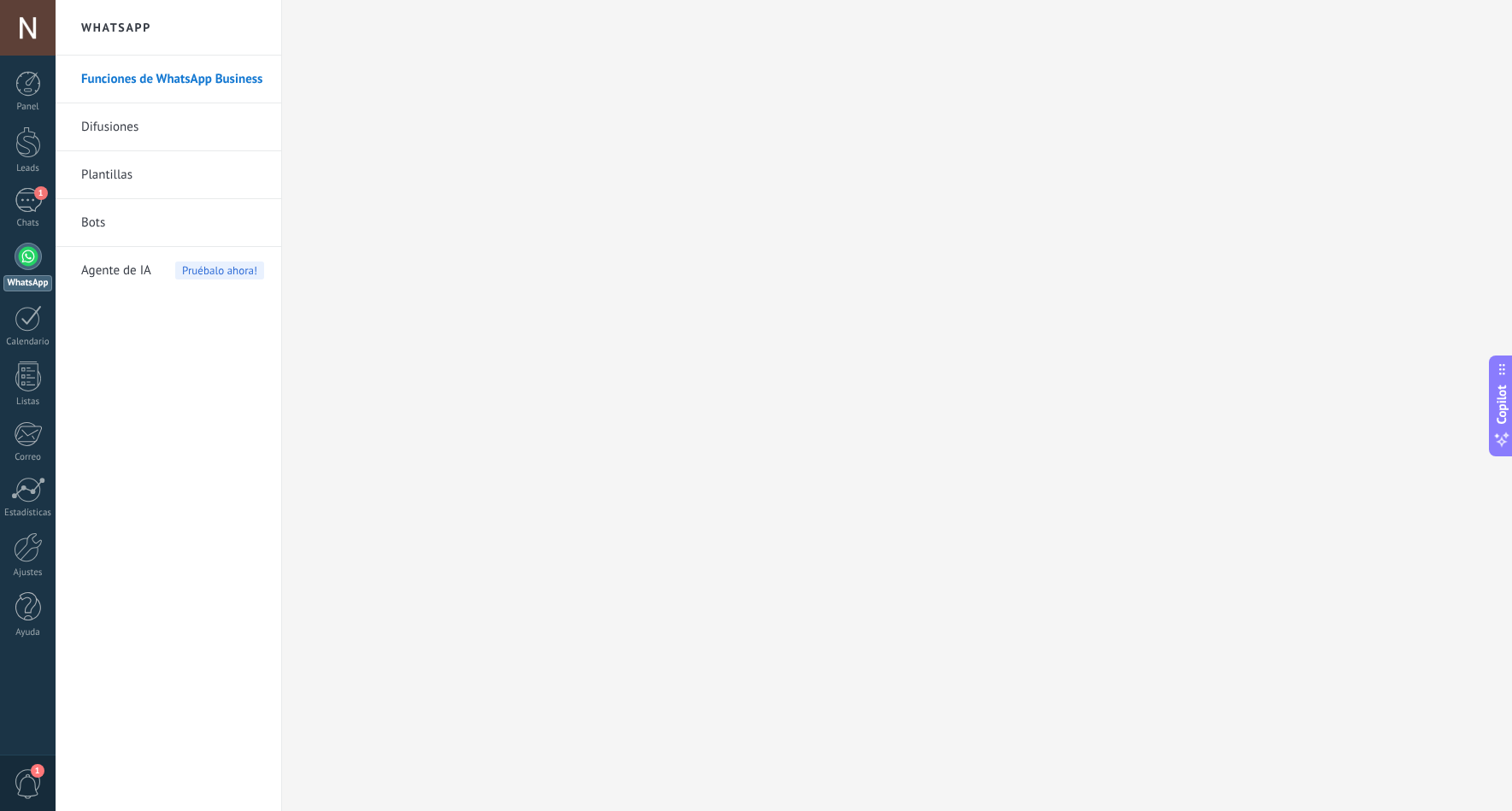
click at [34, 257] on div at bounding box center [28, 257] width 28 height 28
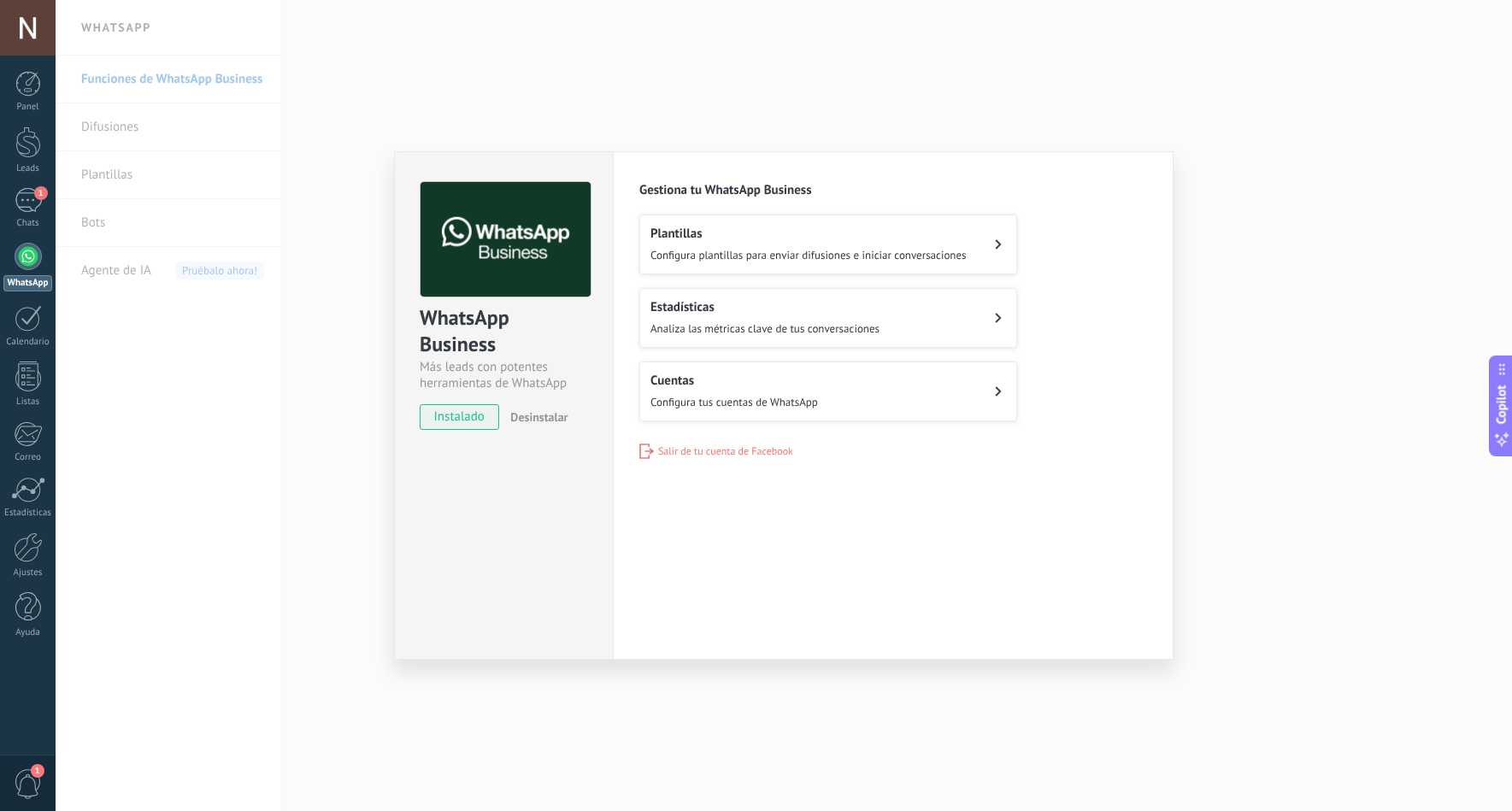
click at [263, 170] on div "WhatsApp Business Más leads con potentes herramientas de WhatsApp instalado Des…" at bounding box center [784, 406] width 1457 height 811
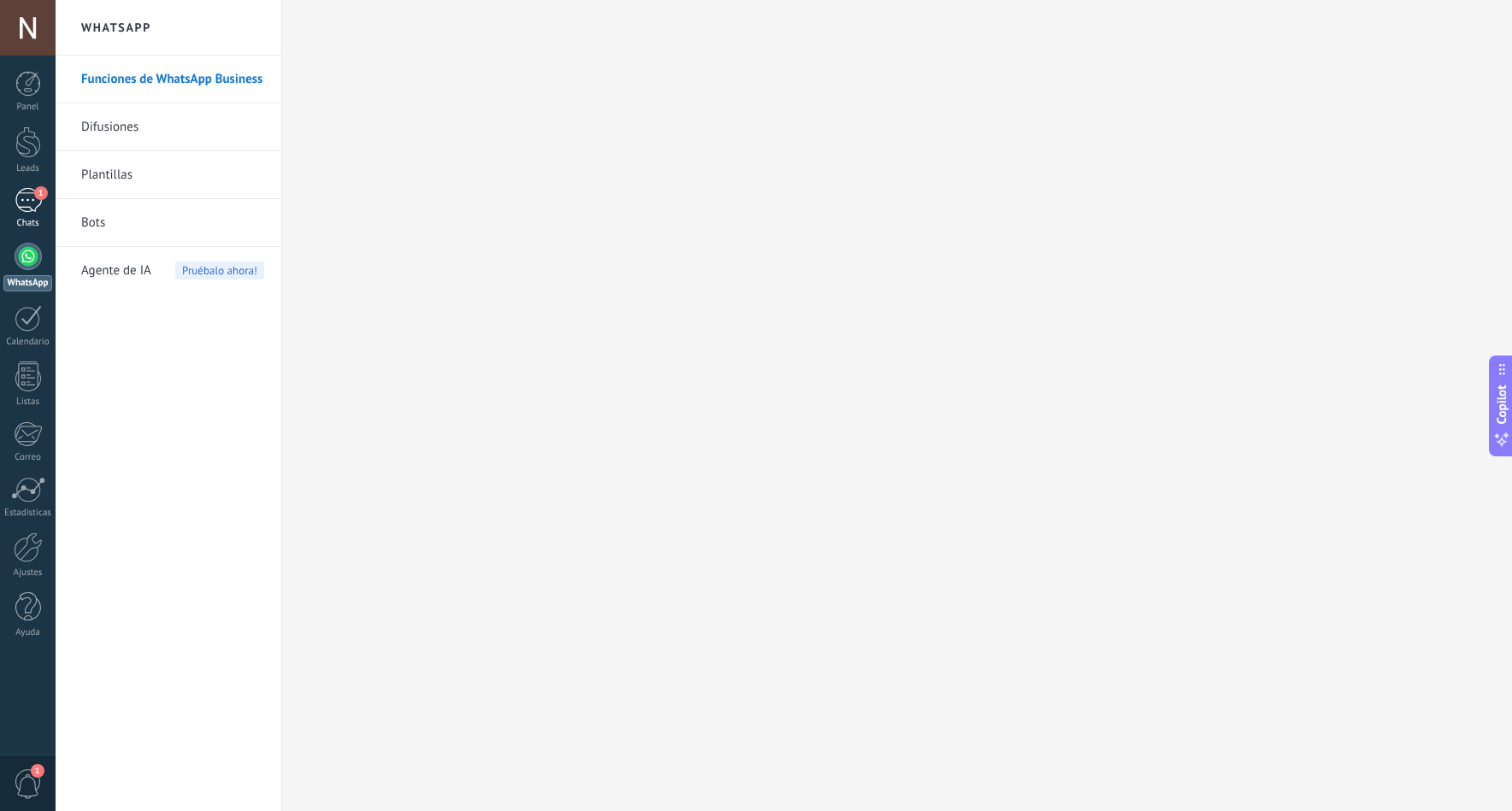
click at [41, 214] on link "1 Chats" at bounding box center [28, 208] width 56 height 41
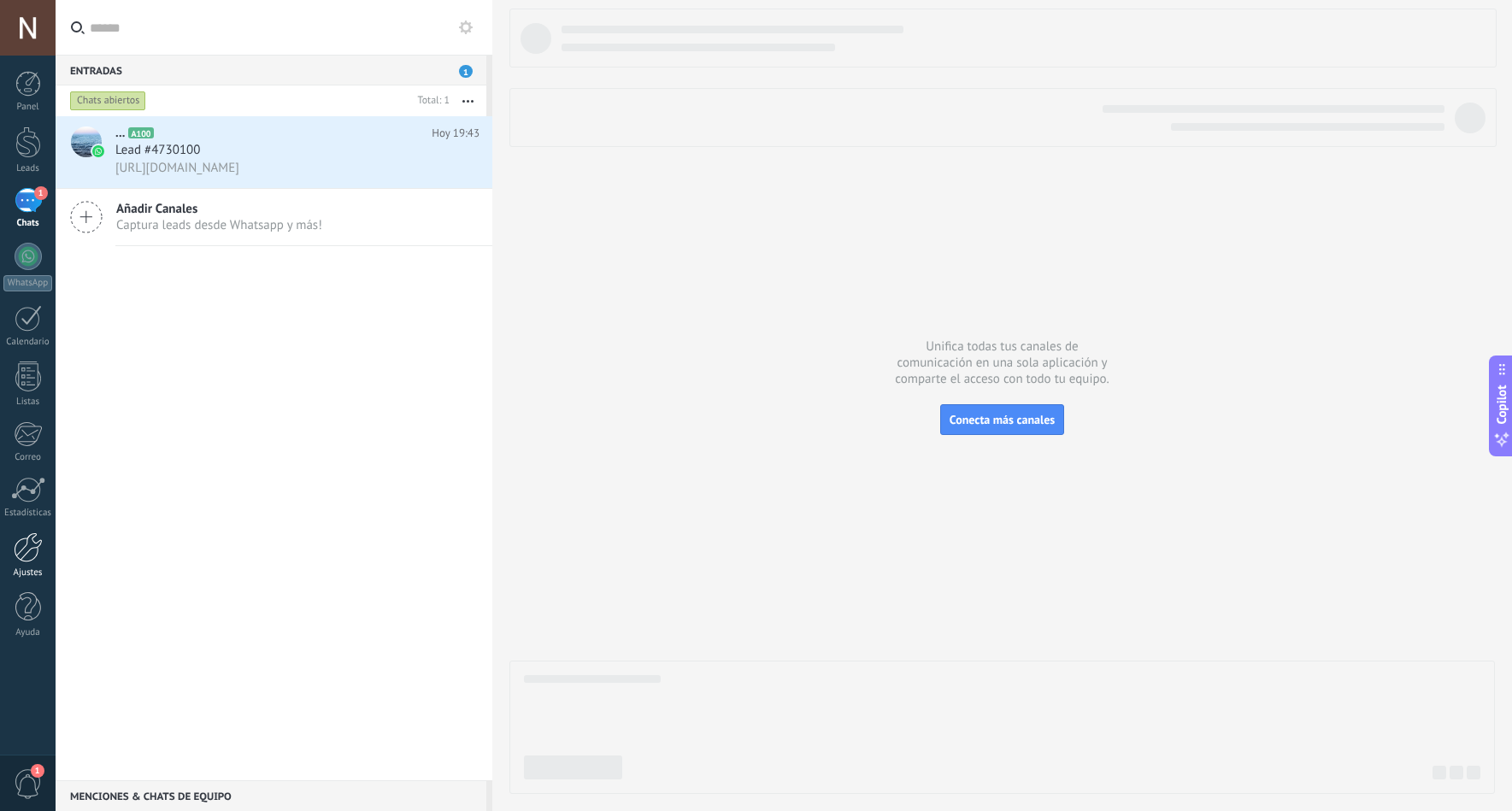
click at [45, 551] on link "Ajustes" at bounding box center [28, 556] width 56 height 46
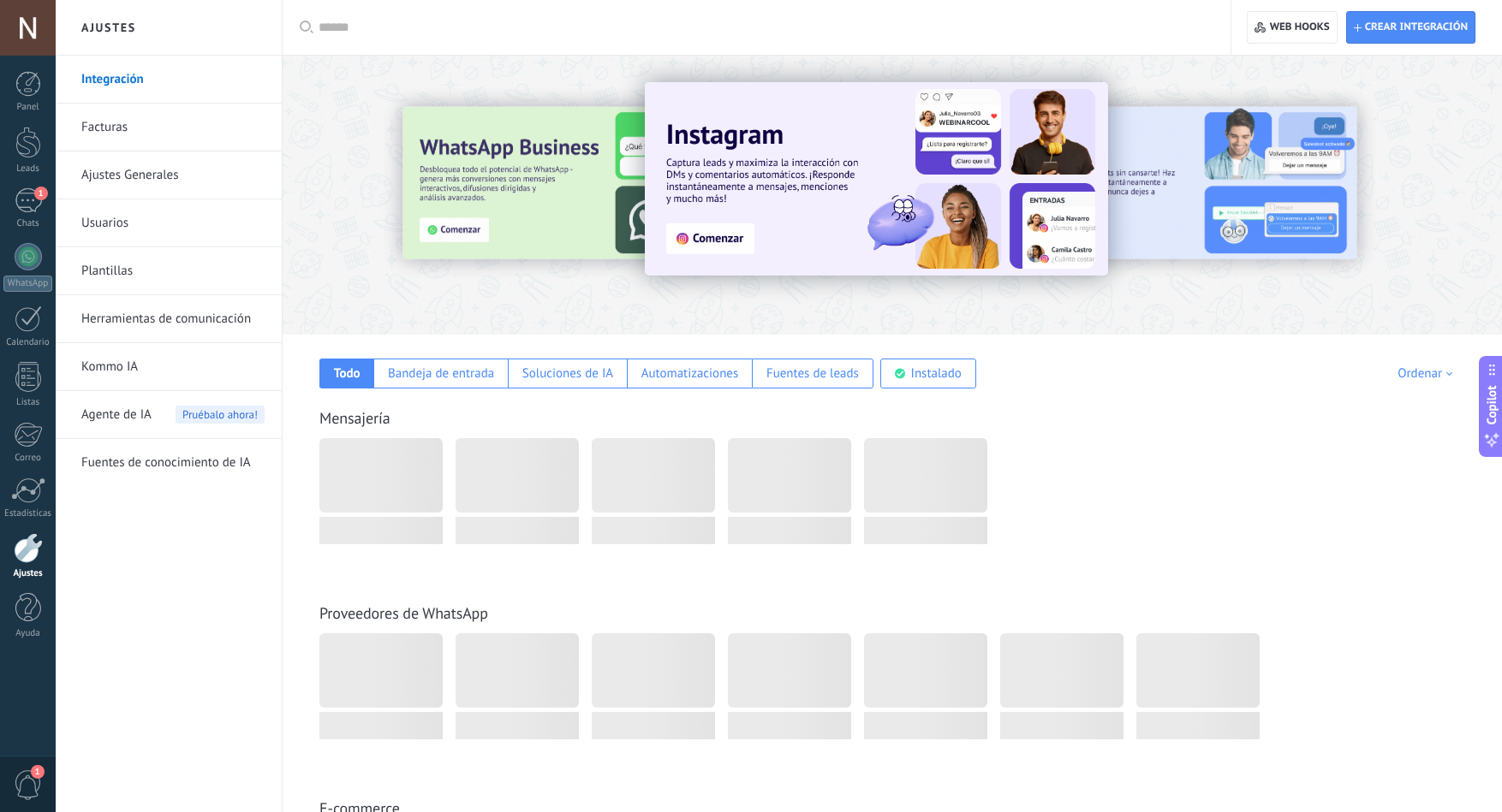
click at [228, 321] on link "Herramientas de comunicación" at bounding box center [172, 320] width 183 height 48
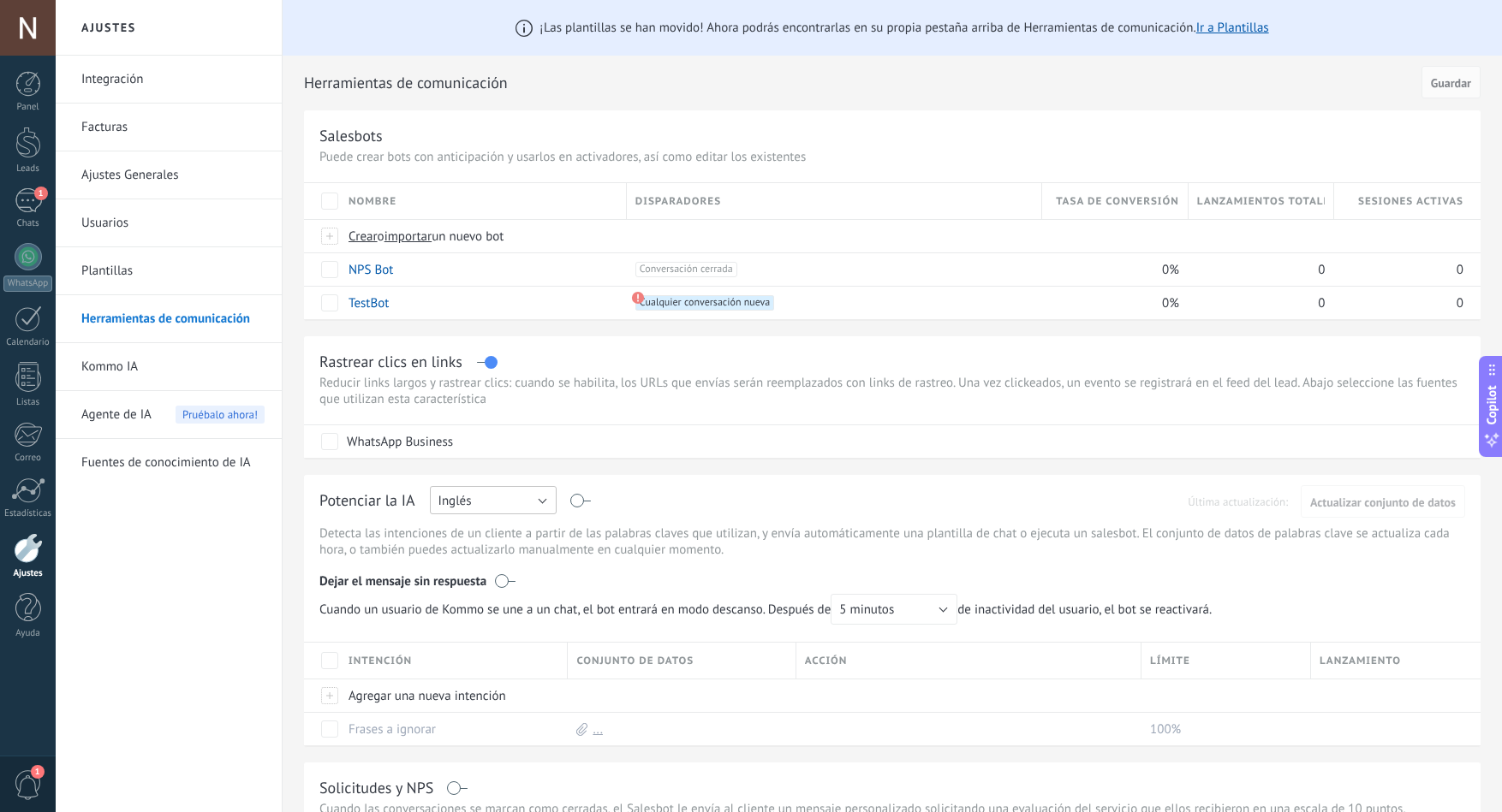
click at [500, 491] on button "Inglés" at bounding box center [492, 500] width 127 height 28
click at [497, 553] on span "Español" at bounding box center [485, 559] width 131 height 16
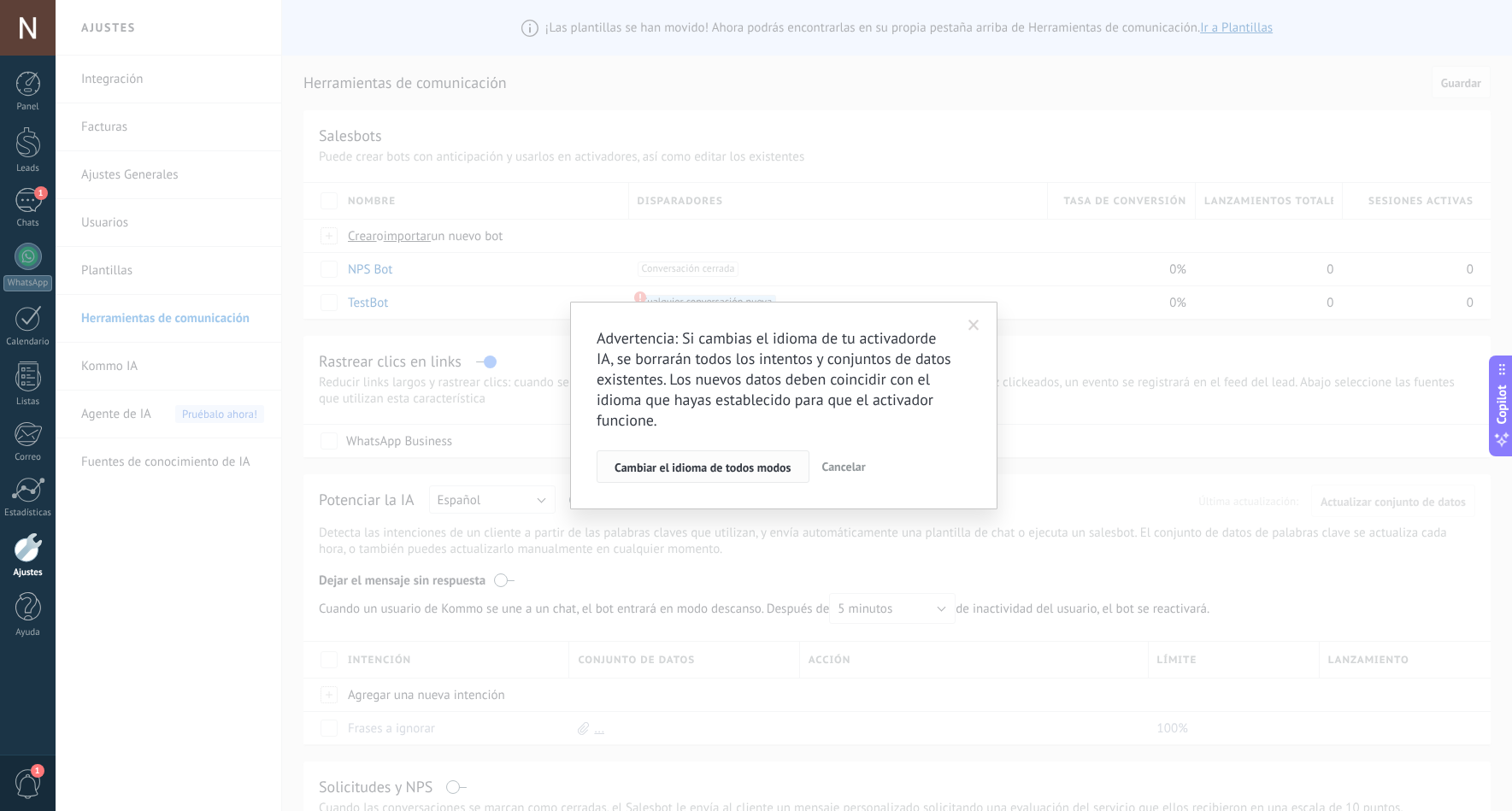
click at [759, 482] on button "Cambiar el idioma de todos modos" at bounding box center [703, 467] width 213 height 33
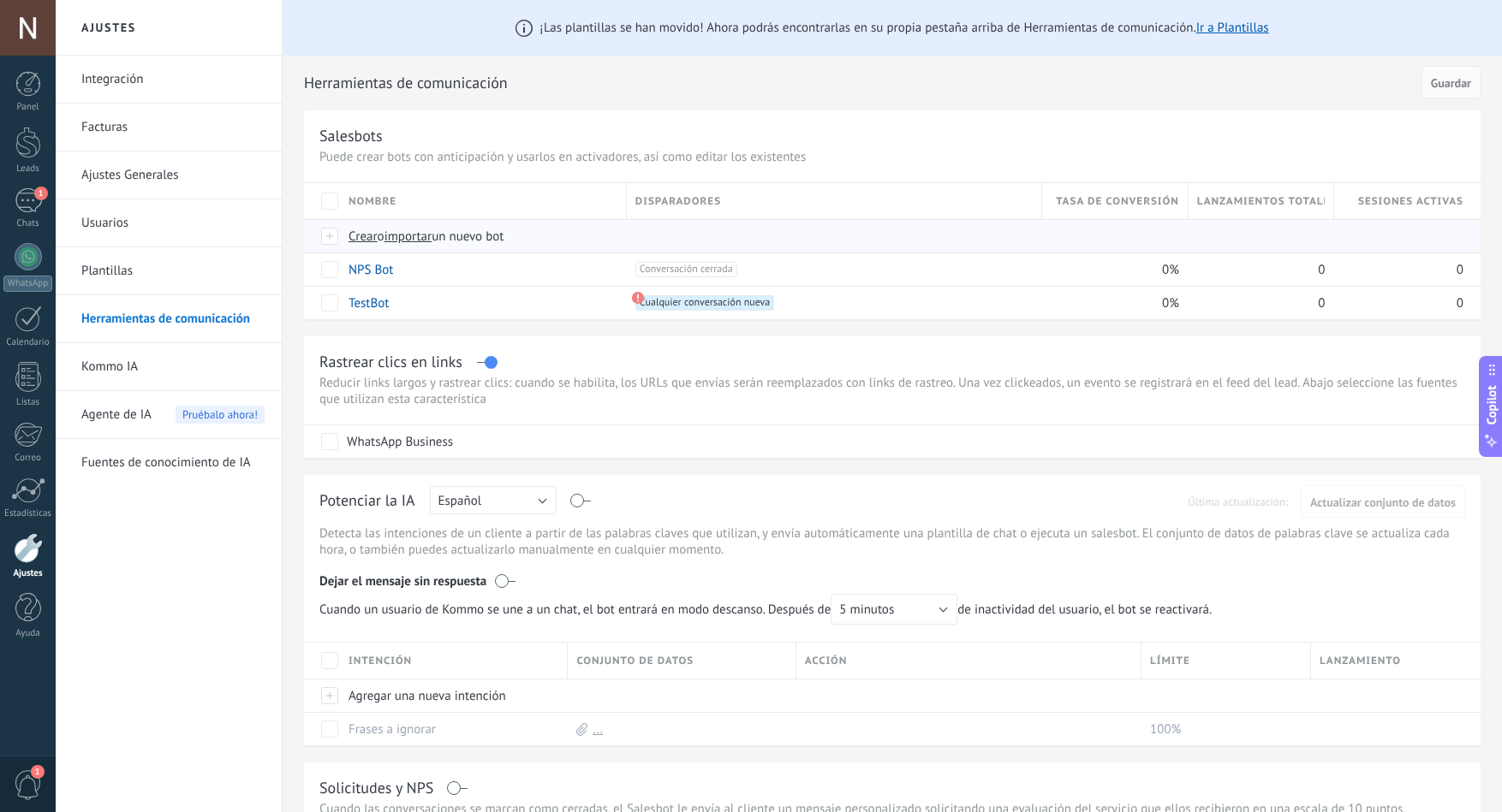
click at [372, 239] on span "Crear" at bounding box center [363, 236] width 29 height 16
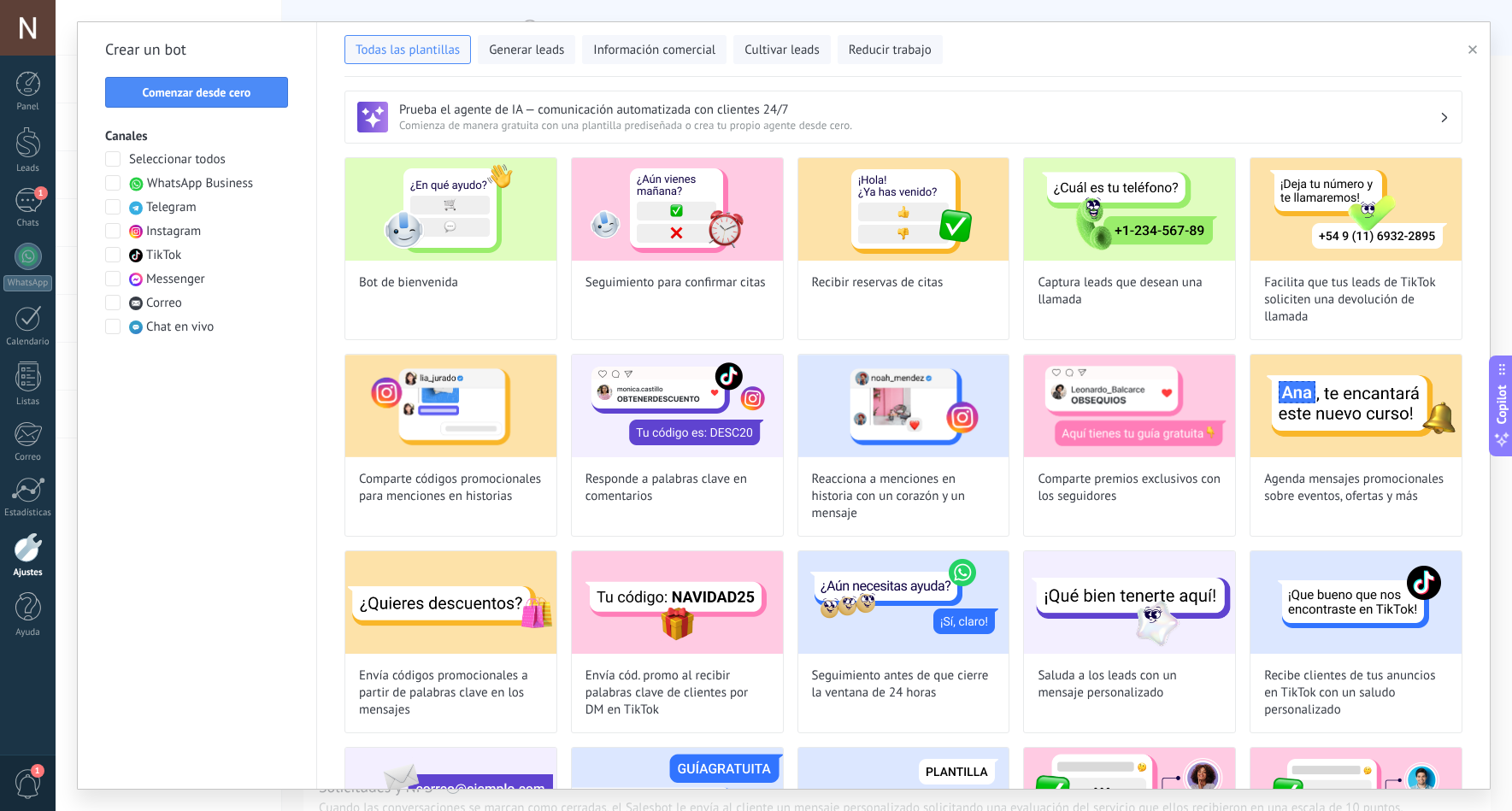
click at [111, 177] on span at bounding box center [113, 183] width 15 height 15
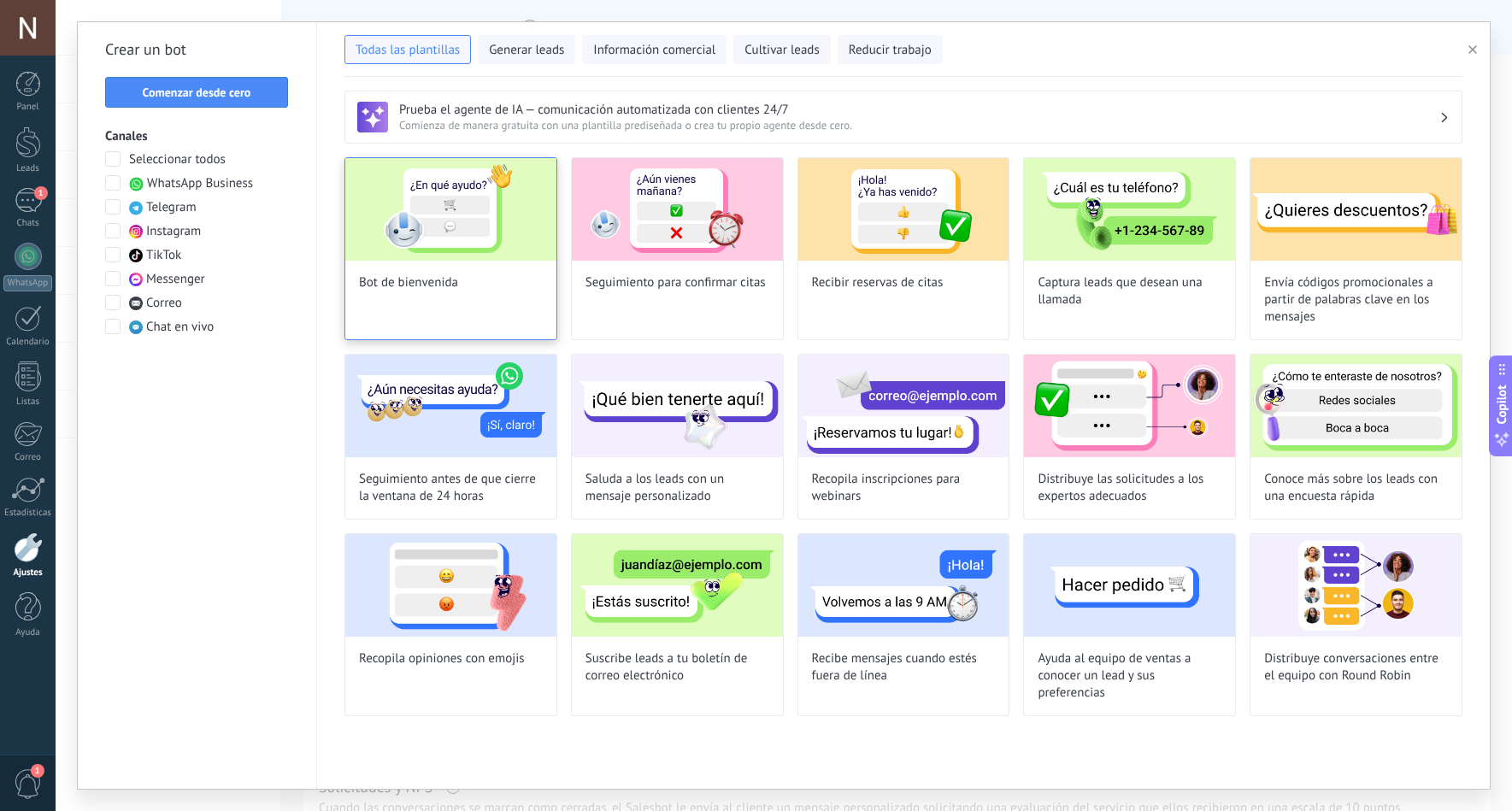
click at [462, 238] on img at bounding box center [450, 209] width 211 height 102
type input "**********"
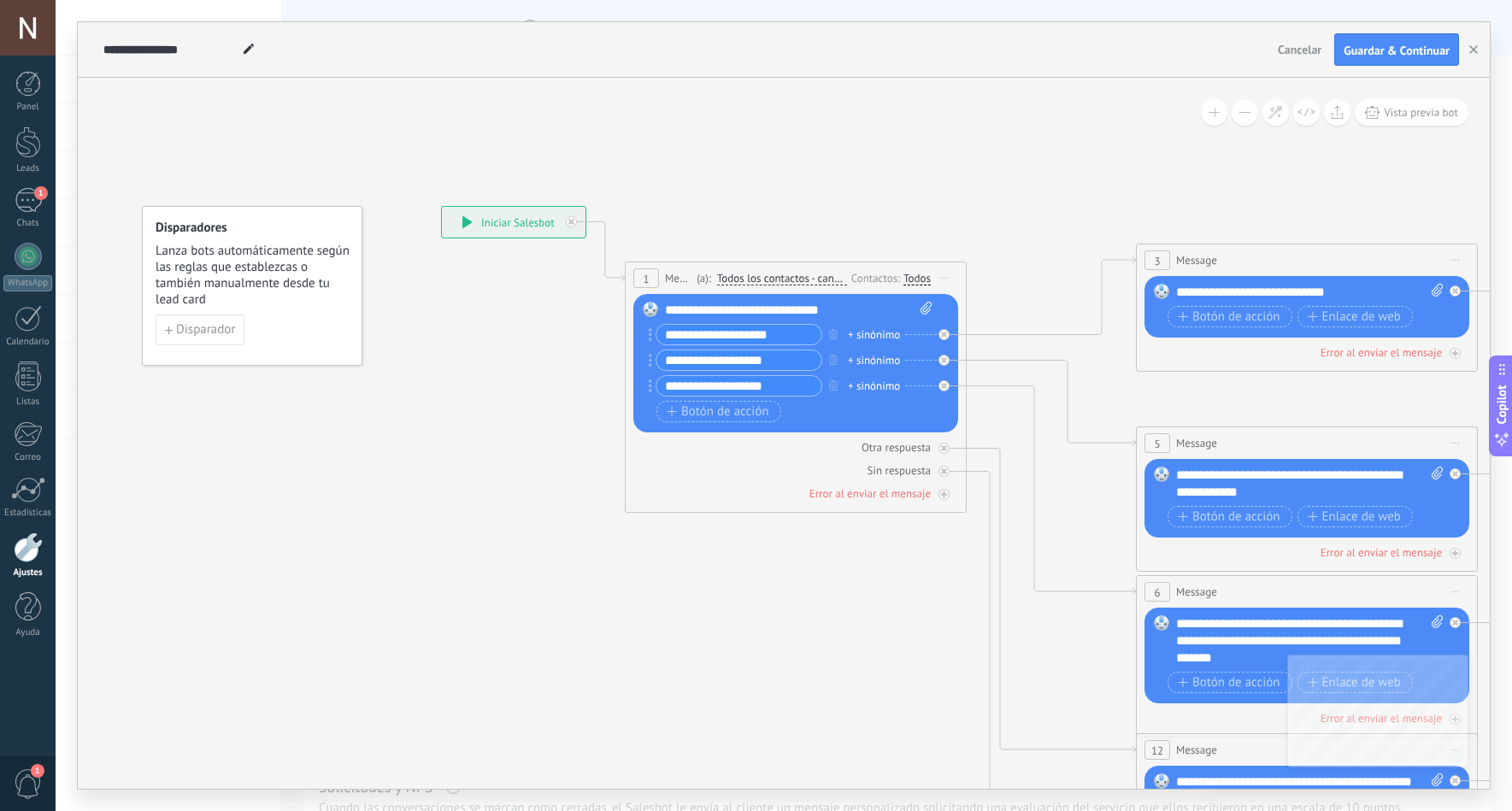
click at [853, 306] on div "**********" at bounding box center [798, 310] width 268 height 17
drag, startPoint x: 870, startPoint y: 300, endPoint x: 859, endPoint y: 302, distance: 11.2
click at [859, 302] on div "Reemplazar Quitar Convertir a mensaje de voz Arrastre la imagen aquí para adjun…" at bounding box center [796, 363] width 325 height 139
drag, startPoint x: 856, startPoint y: 306, endPoint x: 620, endPoint y: 298, distance: 236.1
click at [441, 206] on div "**********" at bounding box center [441, 206] width 0 height 0
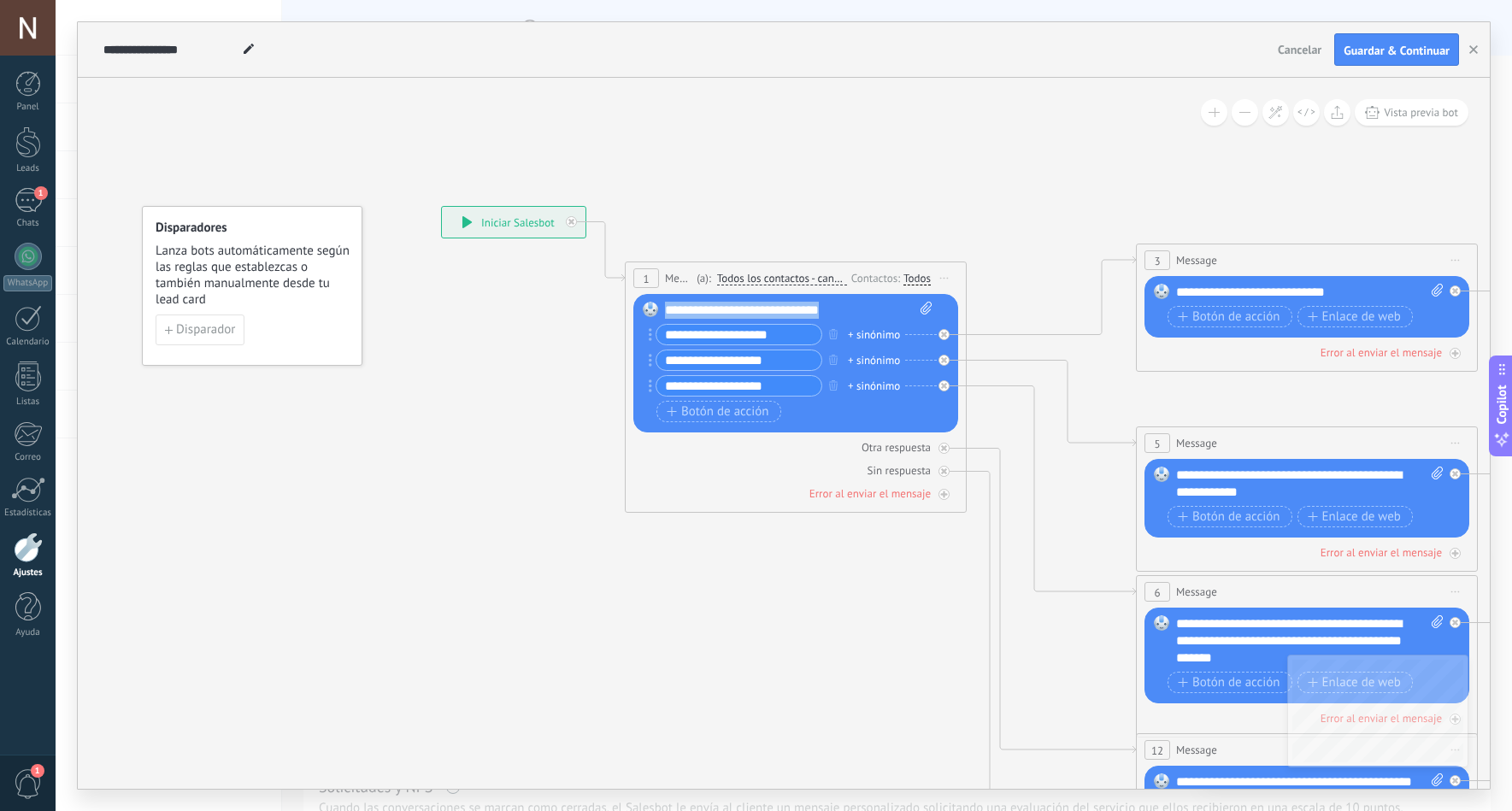
paste div
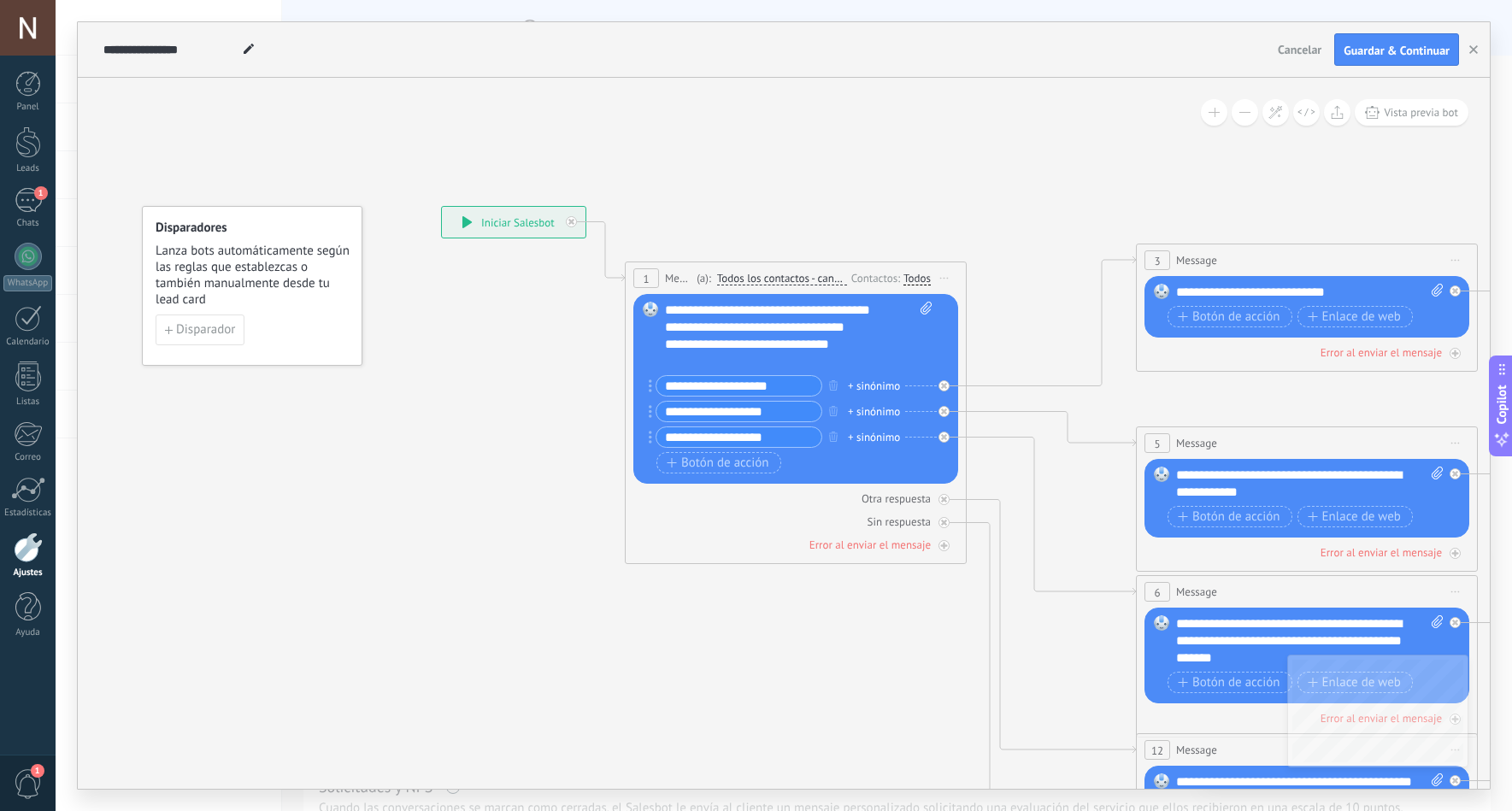
drag, startPoint x: 802, startPoint y: 390, endPoint x: 641, endPoint y: 399, distance: 161.3
click at [641, 399] on div "Reemplazar Quitar Convertir a mensaje de voz Arrastre la imagen aquí para adjun…" at bounding box center [796, 389] width 325 height 189
paste input "text"
type input "********"
drag, startPoint x: 793, startPoint y: 409, endPoint x: 642, endPoint y: 407, distance: 151.0
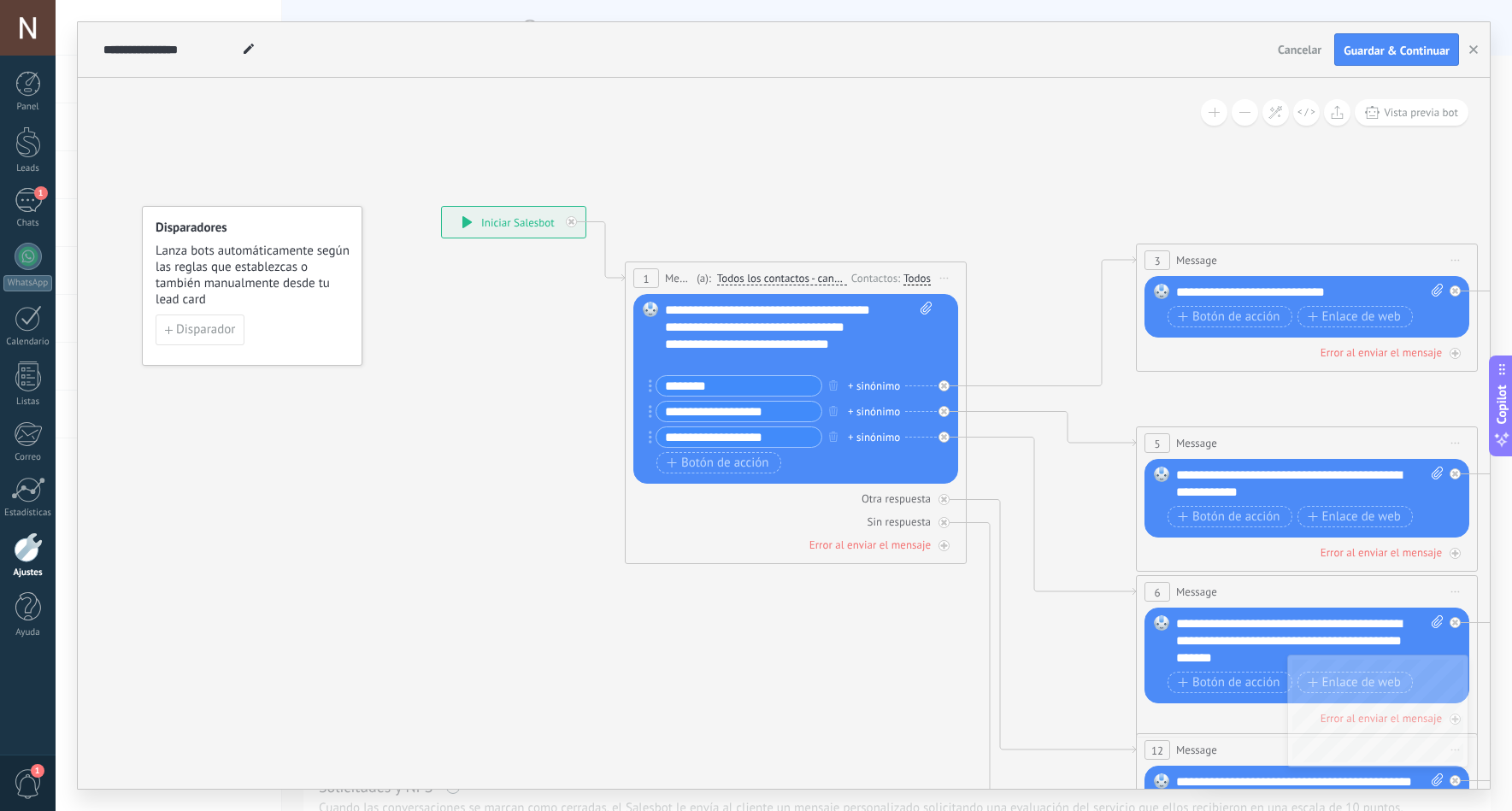
click at [642, 407] on div "Reemplazar Quitar Convertir a mensaje de voz Arrastre la imagen aquí para adjun…" at bounding box center [796, 389] width 325 height 189
paste input "*"
type input "**********"
click at [713, 433] on input "**********" at bounding box center [740, 436] width 165 height 20
drag, startPoint x: 790, startPoint y: 437, endPoint x: 634, endPoint y: 434, distance: 156.0
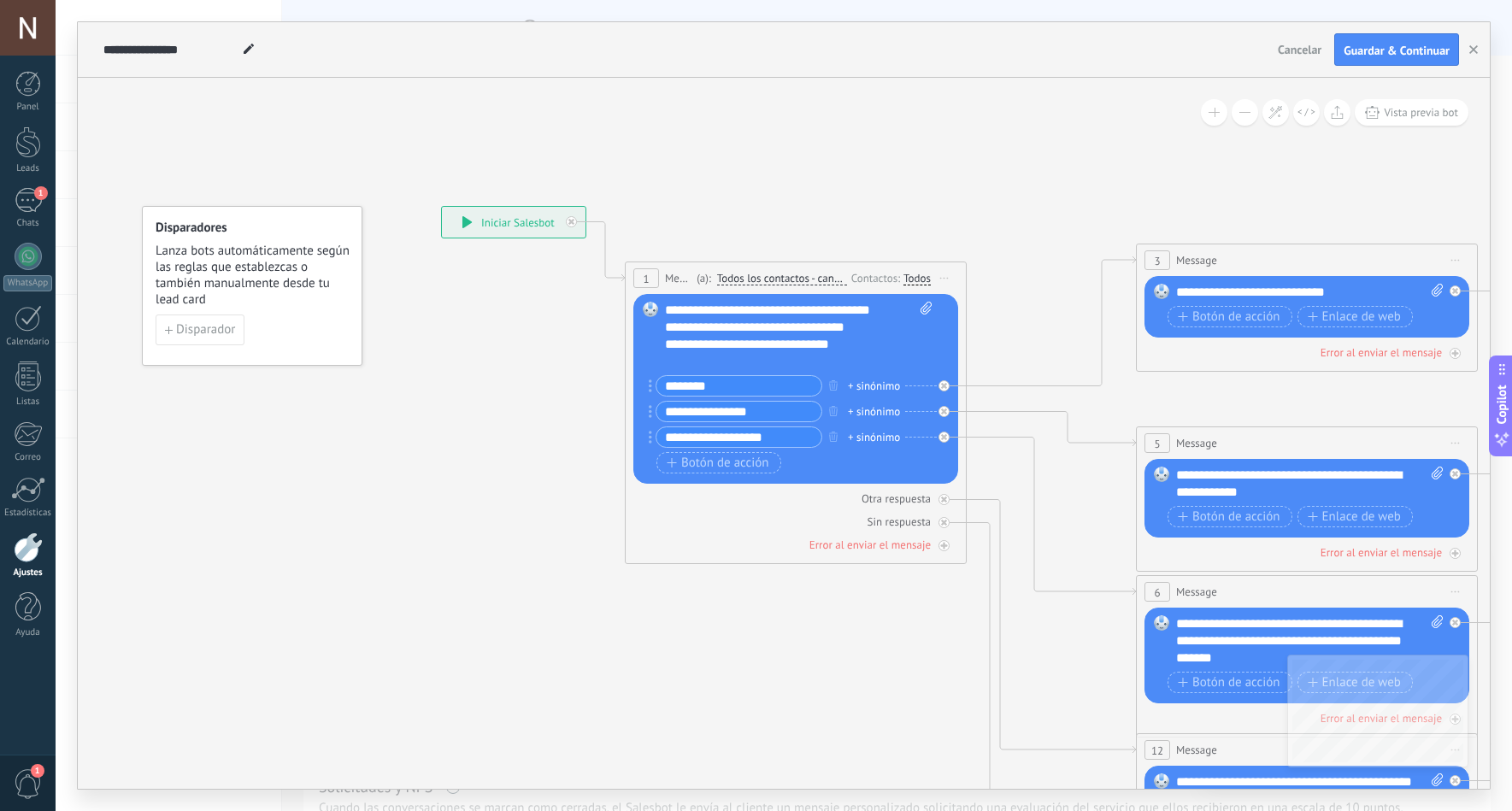
click at [634, 434] on div "Reemplazar Quitar Convertir a mensaje de voz Arrastre la imagen aquí para adjun…" at bounding box center [796, 389] width 325 height 189
paste input "text"
type input "**********"
click at [222, 325] on span "Disparador" at bounding box center [206, 330] width 59 height 12
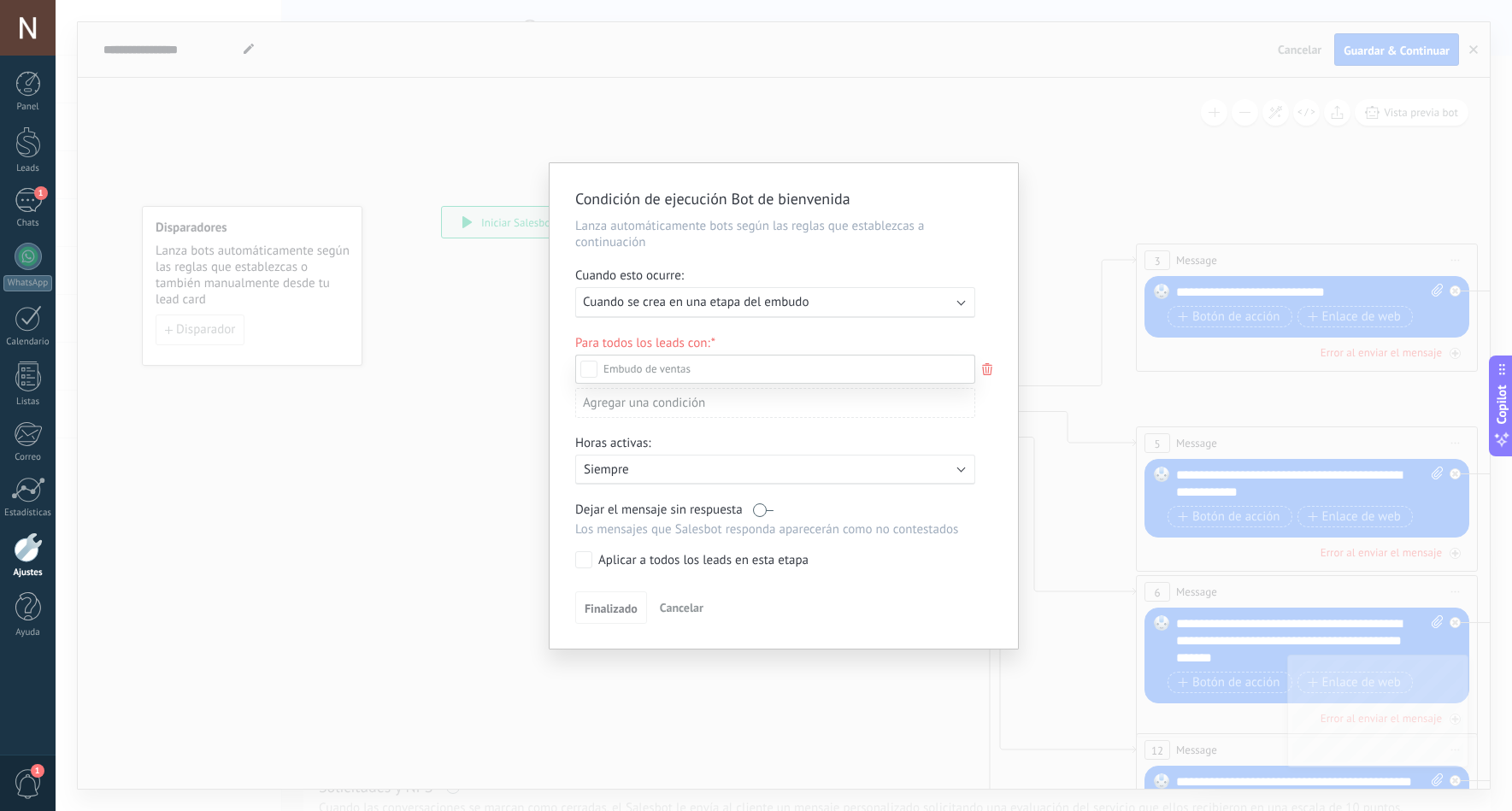
click at [723, 306] on div at bounding box center [784, 406] width 1457 height 811
click at [635, 405] on div "Agregar una condición" at bounding box center [775, 403] width 400 height 30
click at [814, 432] on div at bounding box center [784, 406] width 468 height 486
click at [0, 0] on div "Incoming leads Contacto inicial Negociación Debate contractual Discusión de con…" at bounding box center [0, 0] width 0 height 0
click at [0, 0] on label "Contacto inicial" at bounding box center [0, 0] width 0 height 0
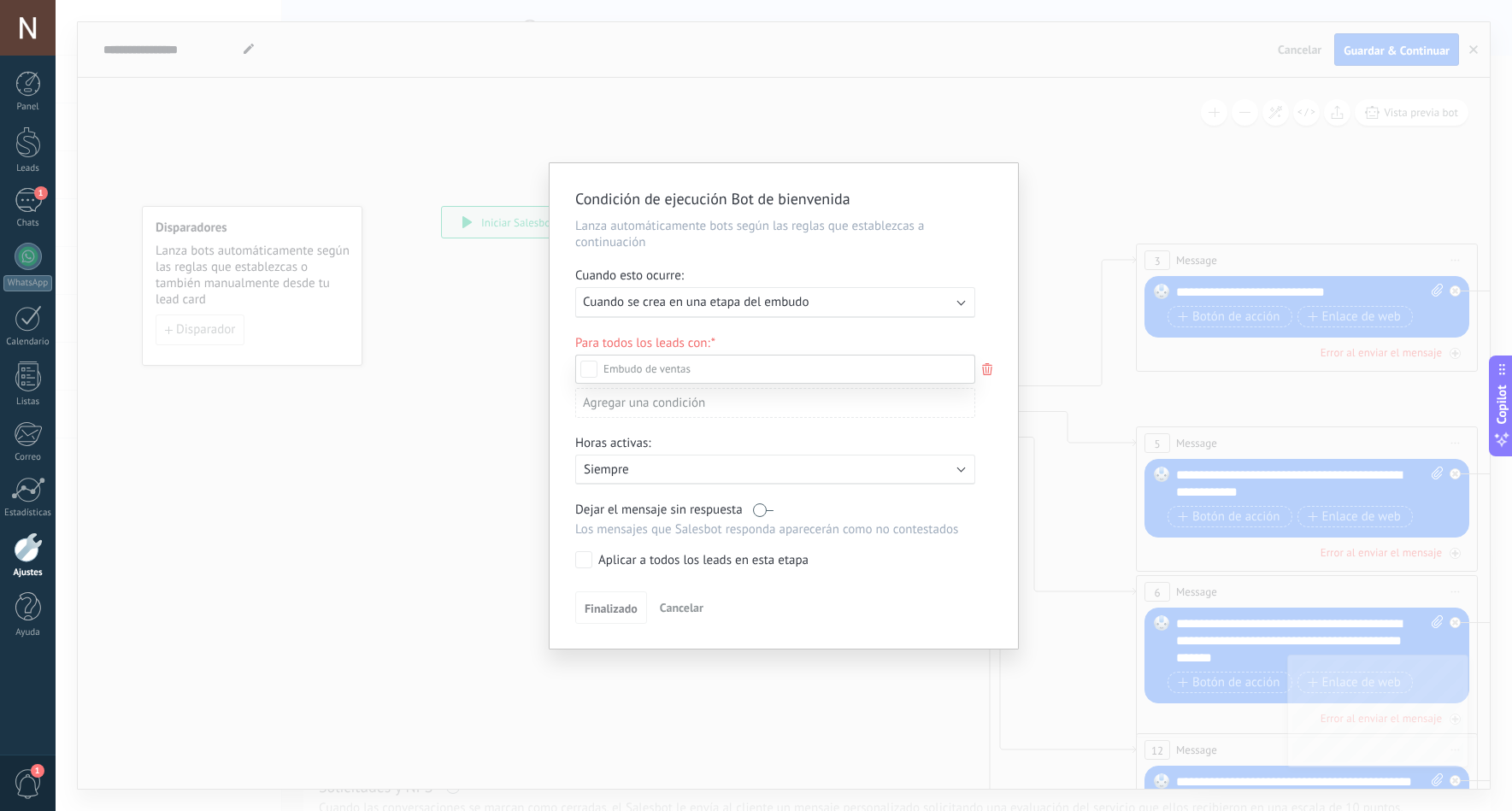
click at [560, 484] on div at bounding box center [784, 406] width 1457 height 811
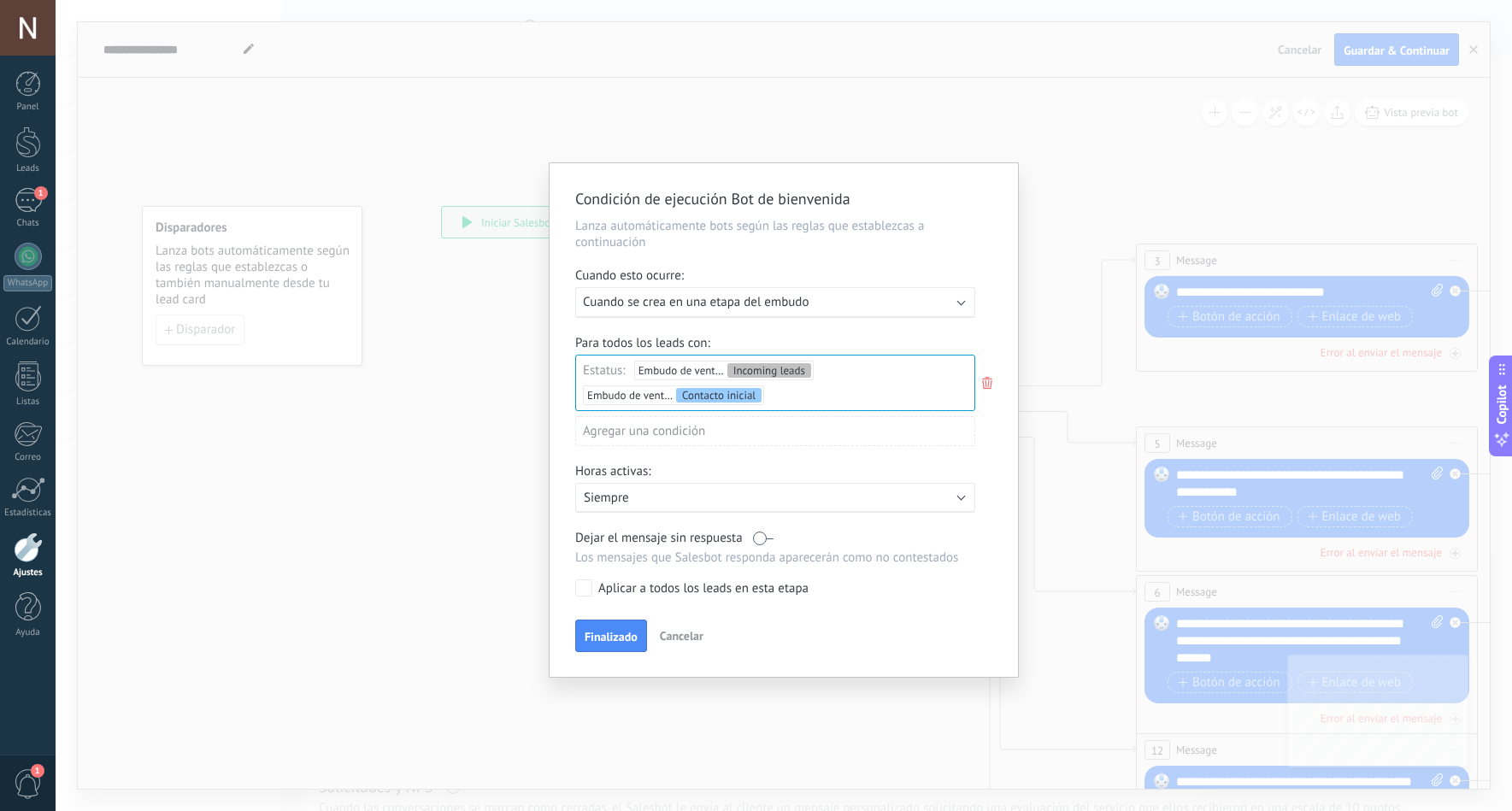
click at [674, 436] on div "Agregar una condición" at bounding box center [775, 431] width 400 height 30
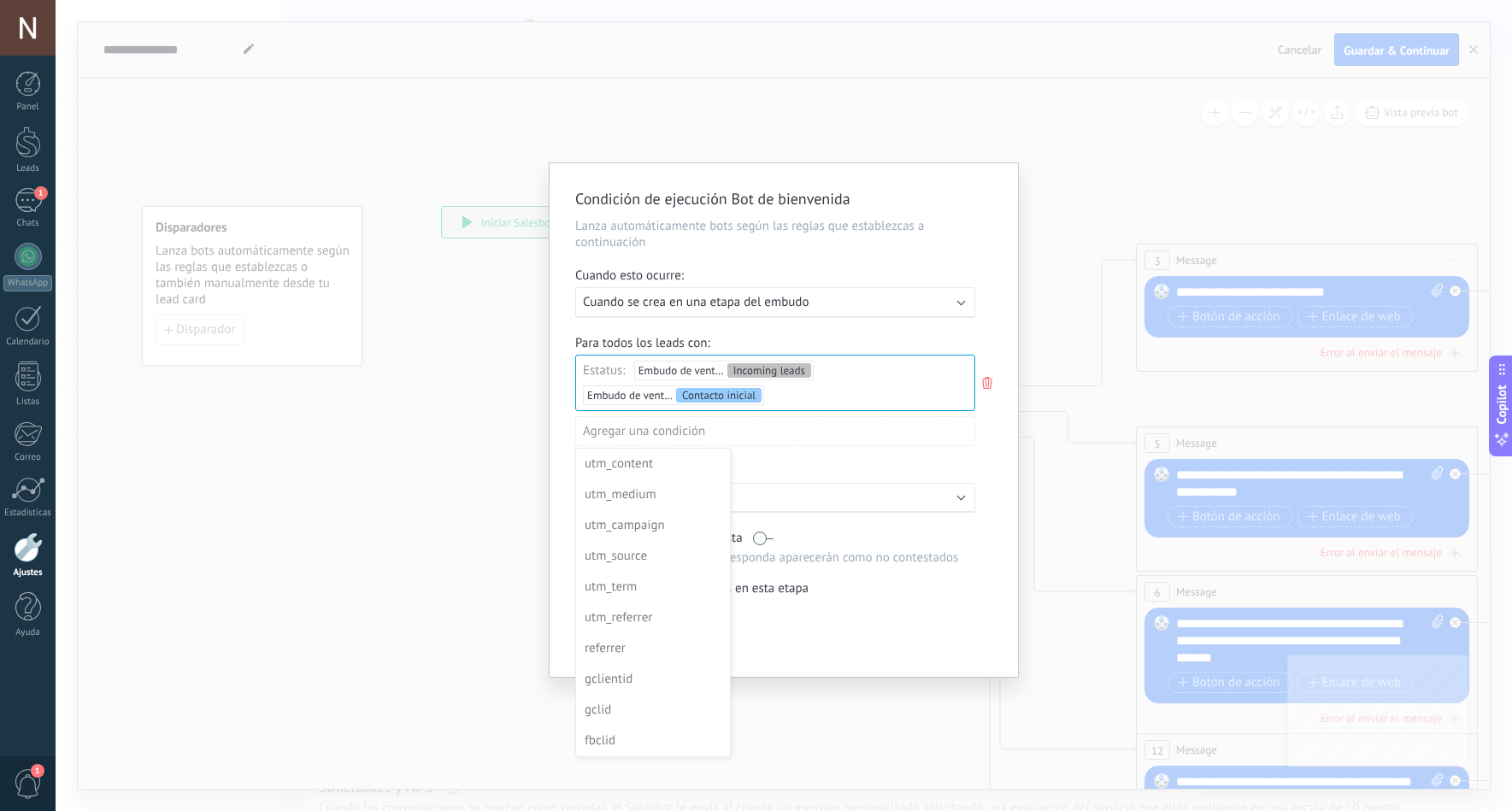
click at [994, 457] on div at bounding box center [784, 420] width 468 height 514
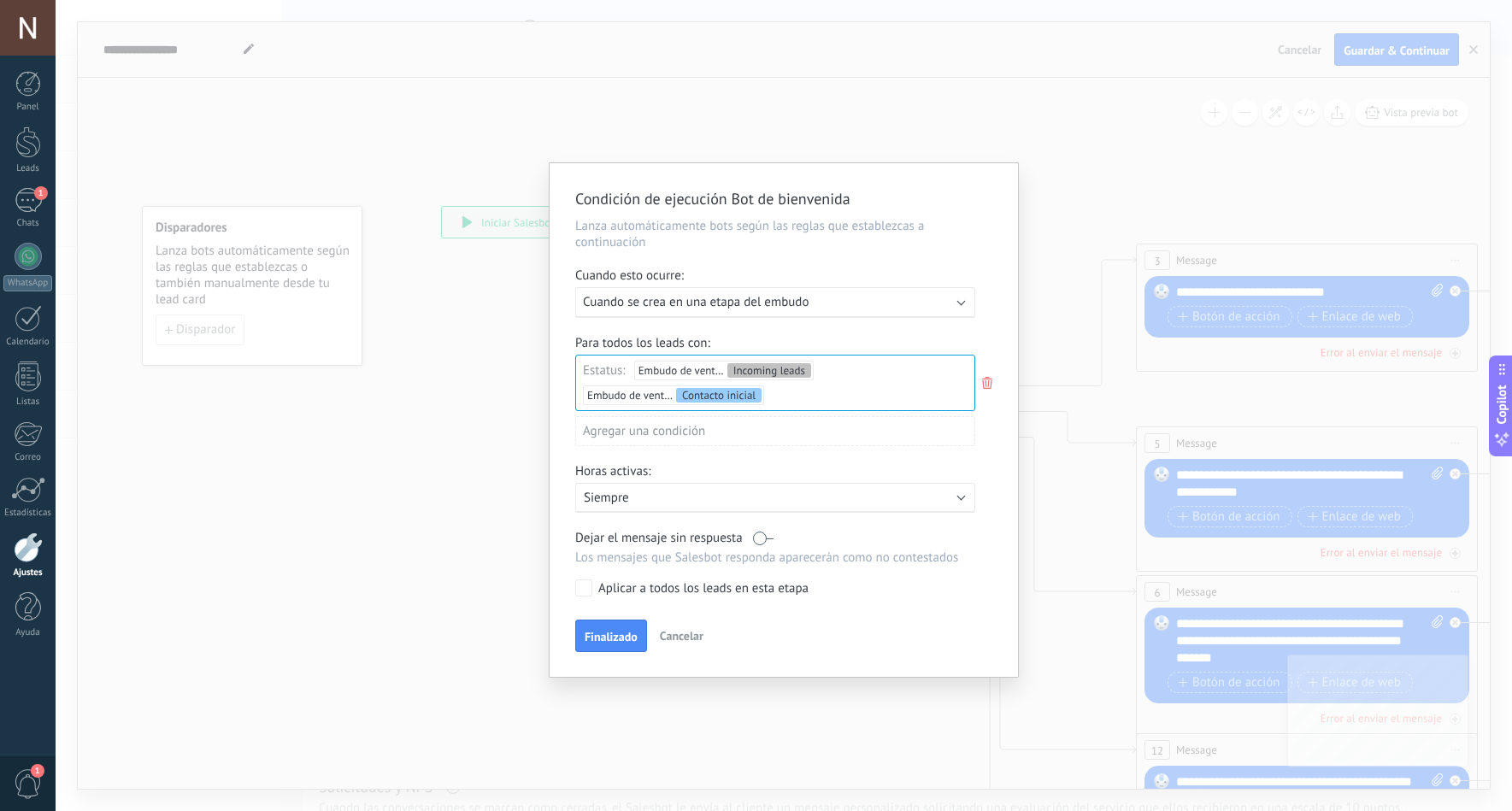
click at [663, 487] on div "Activo: Siempre" at bounding box center [775, 498] width 400 height 30
click at [996, 482] on div at bounding box center [784, 420] width 468 height 514
click at [931, 501] on div "Activo: Siempre" at bounding box center [776, 498] width 384 height 16
click at [912, 532] on span "10:00" at bounding box center [927, 535] width 31 height 16
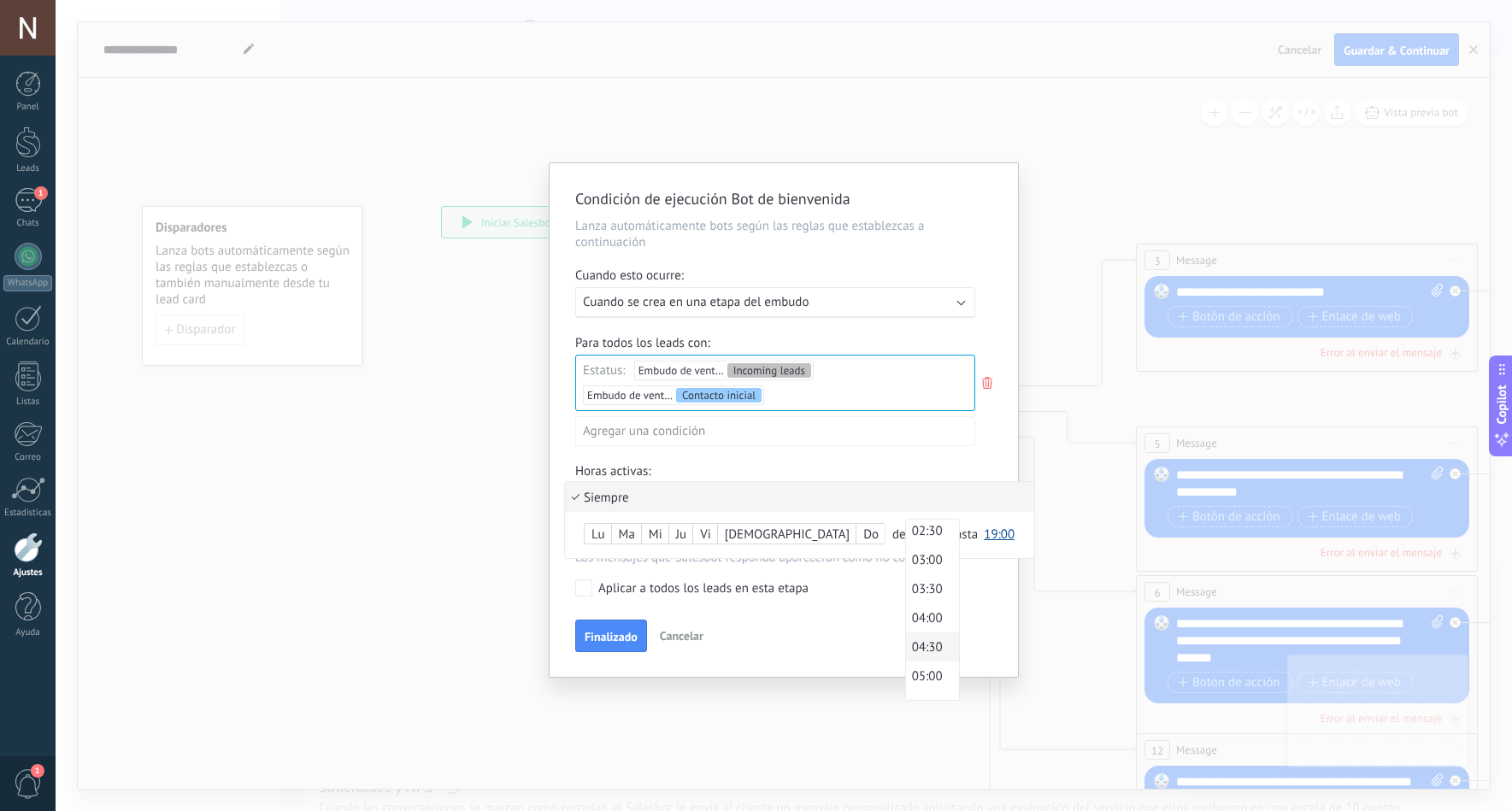
scroll to position [0, 0]
click at [906, 559] on span "00:30" at bounding box center [930, 563] width 48 height 16
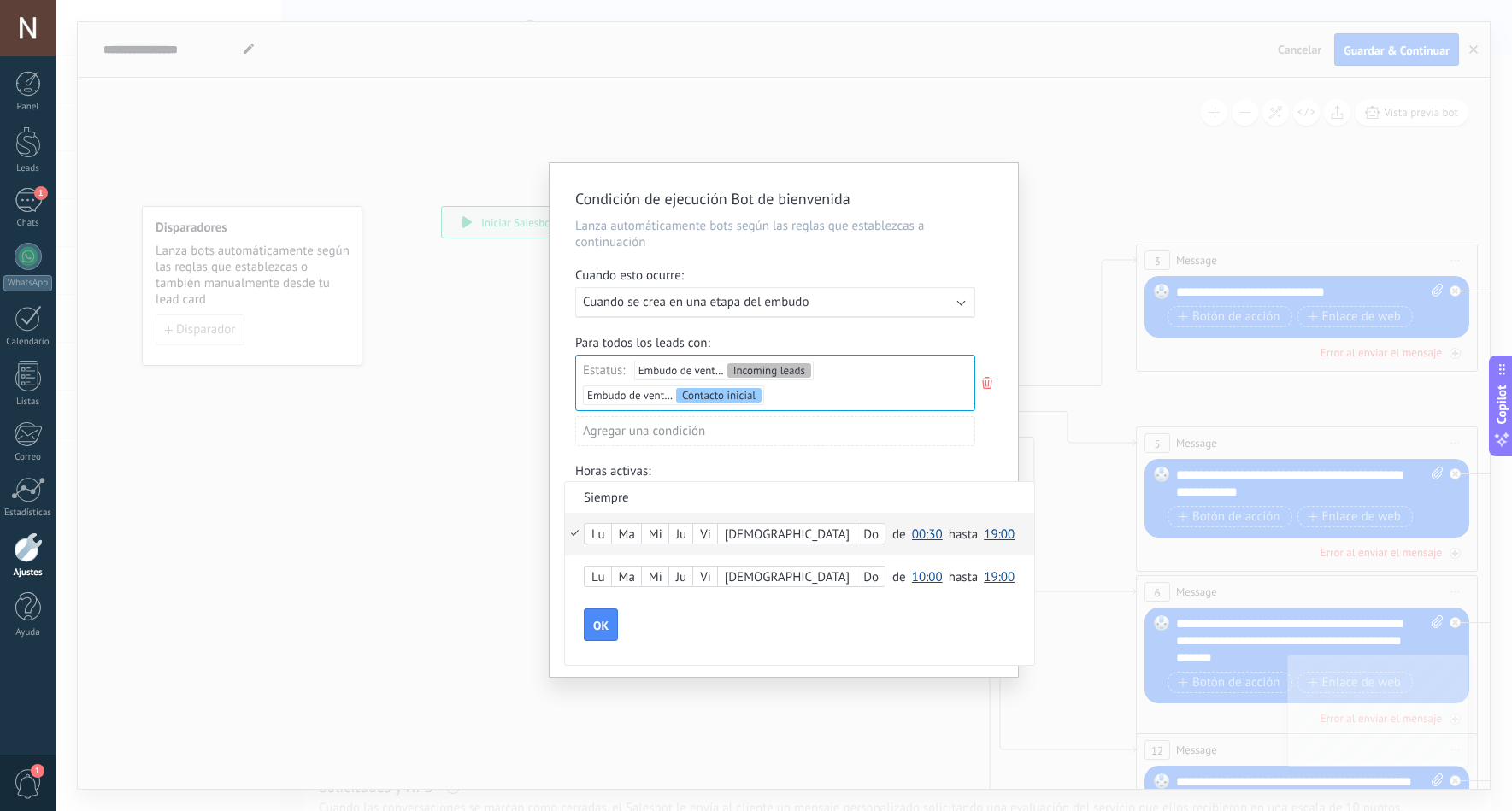
click at [617, 497] on li "Siempre" at bounding box center [799, 497] width 469 height 30
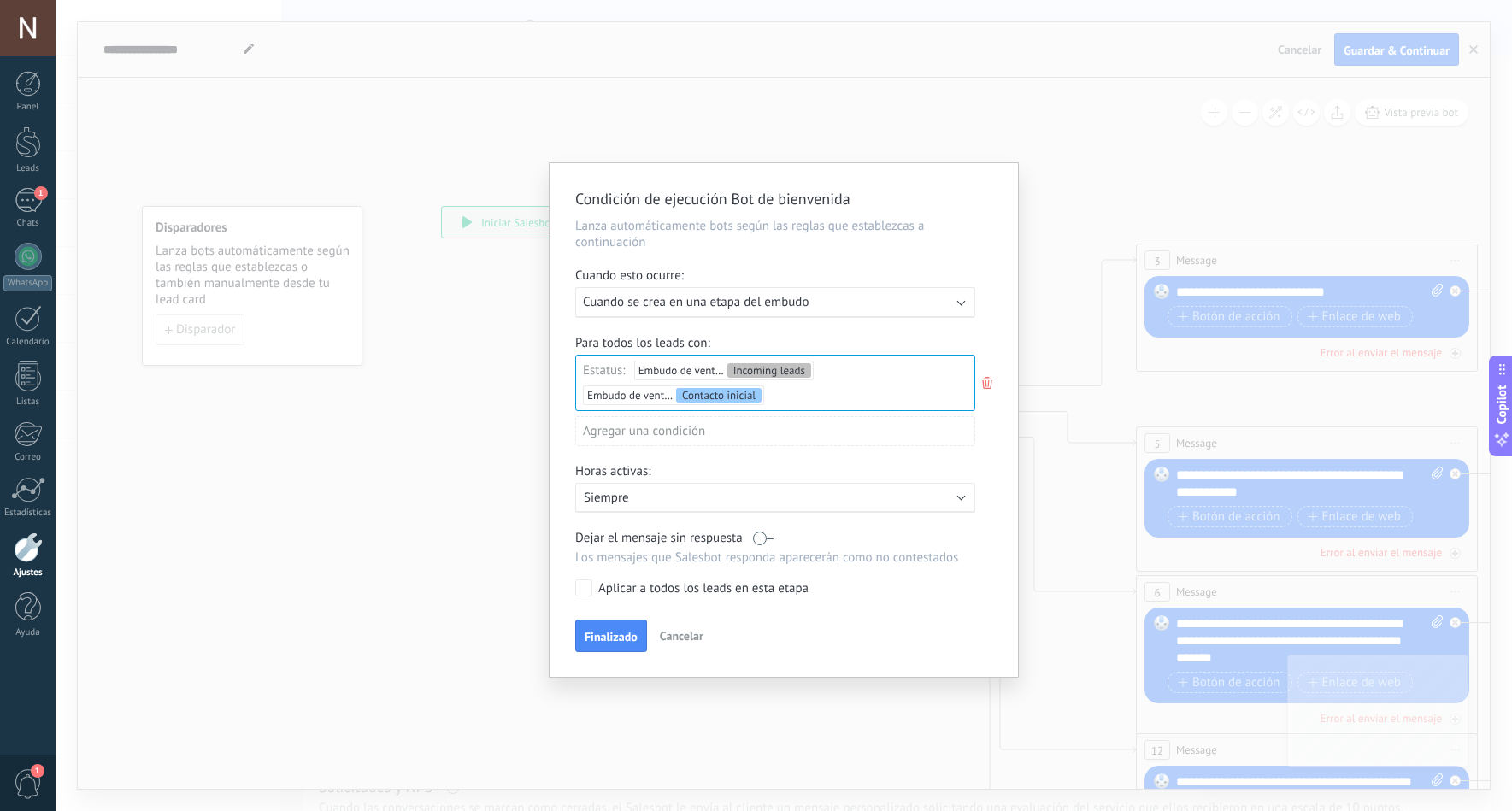
click at [757, 538] on label at bounding box center [764, 538] width 21 height 16
click at [622, 637] on span "Finalizado" at bounding box center [611, 637] width 53 height 12
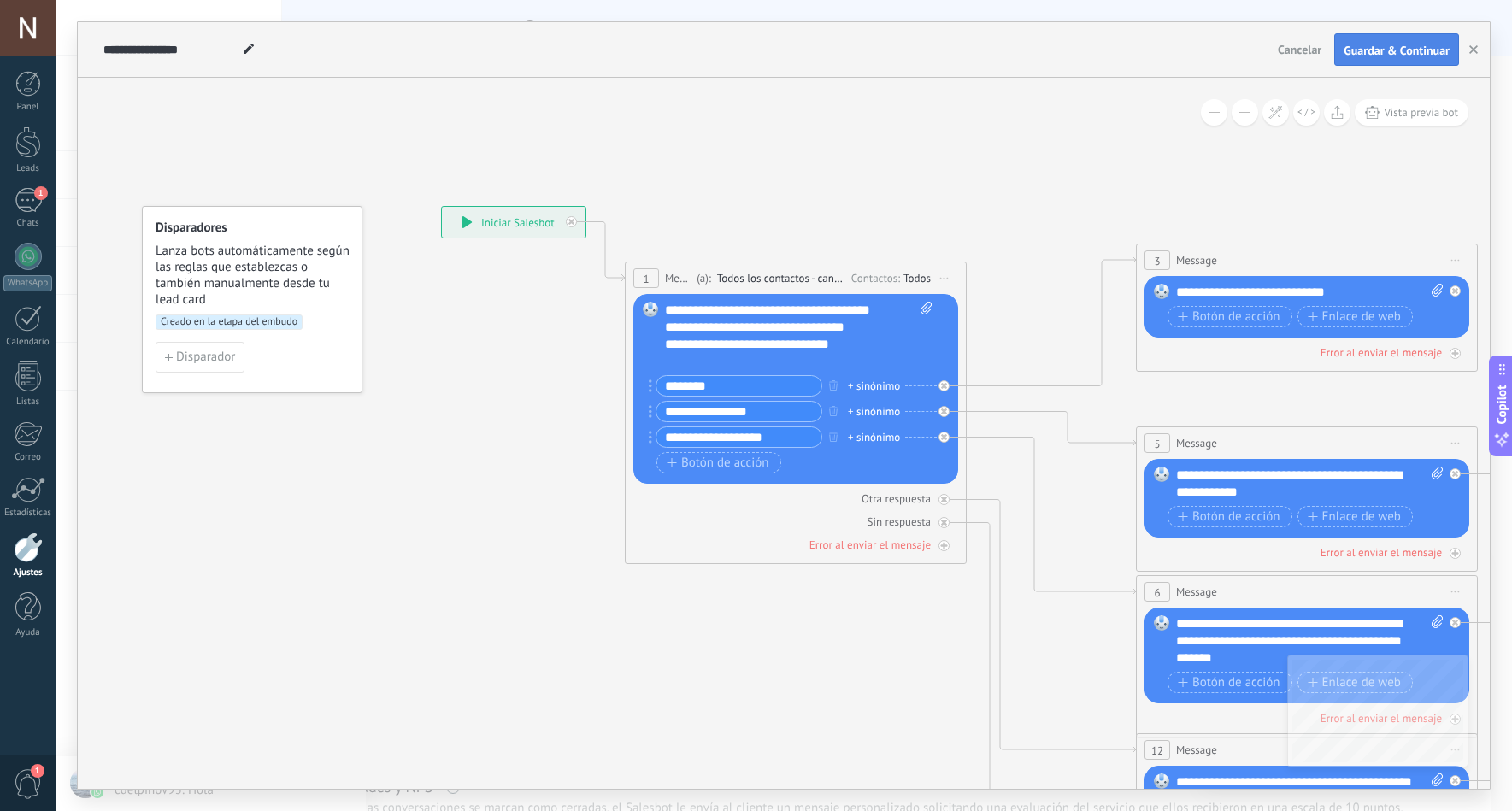
click at [1373, 46] on span "Guardar & Continuar" at bounding box center [1397, 51] width 106 height 12
click at [1248, 320] on span "Botón de acción" at bounding box center [1229, 317] width 102 height 14
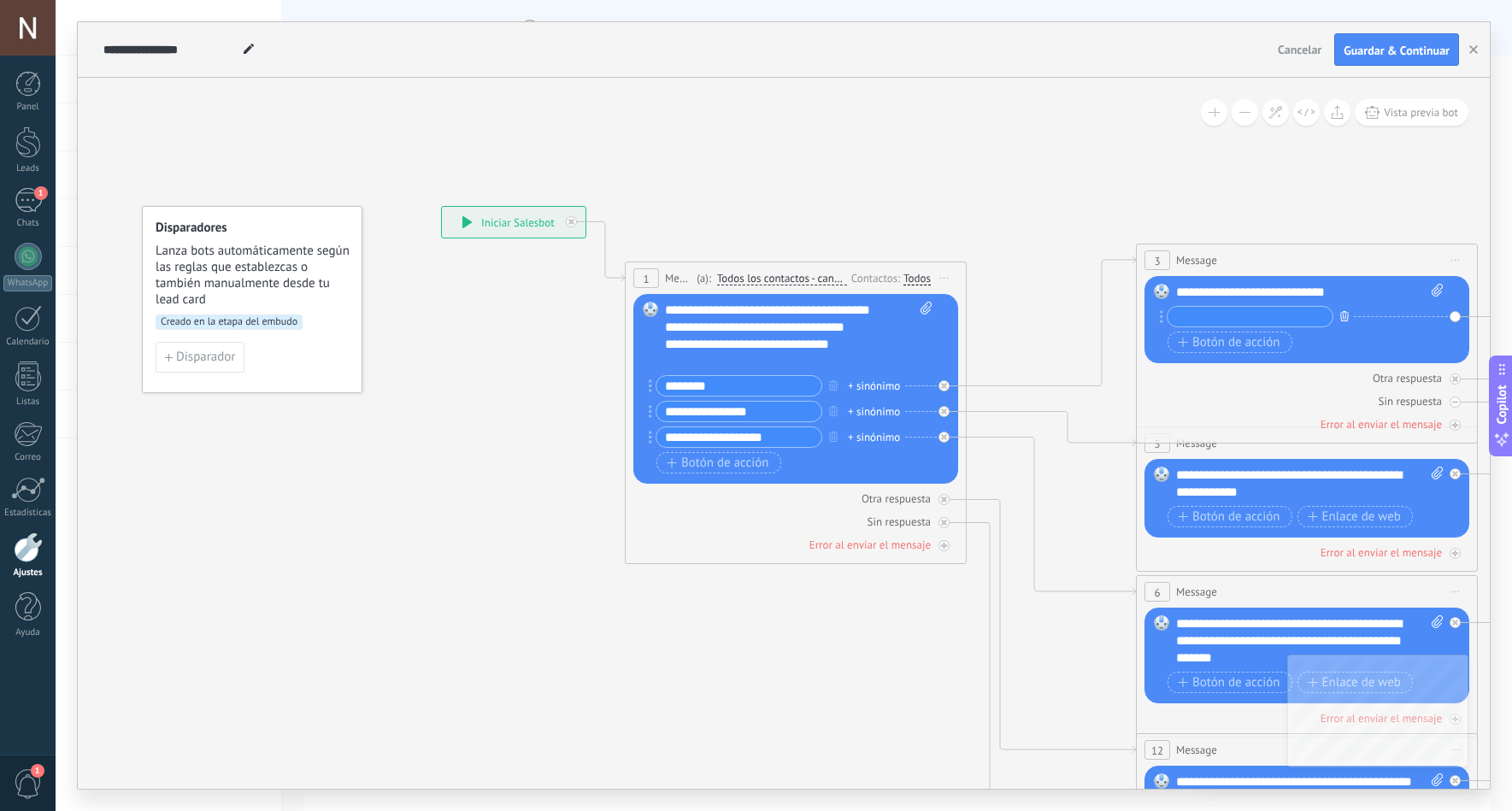
click at [1350, 313] on button "button" at bounding box center [1345, 315] width 19 height 22
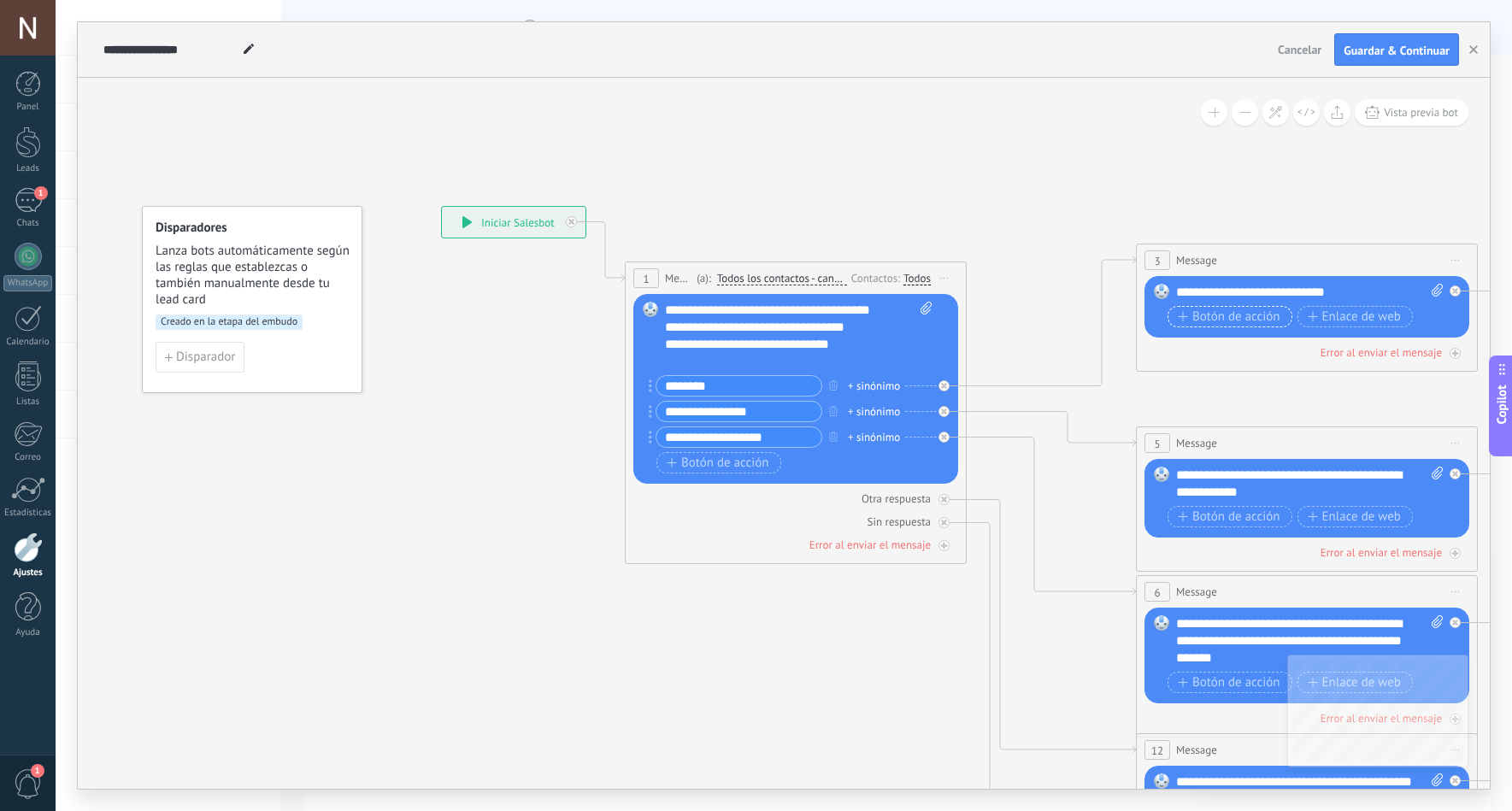
click at [1272, 321] on span "Botón de acción" at bounding box center [1229, 317] width 102 height 14
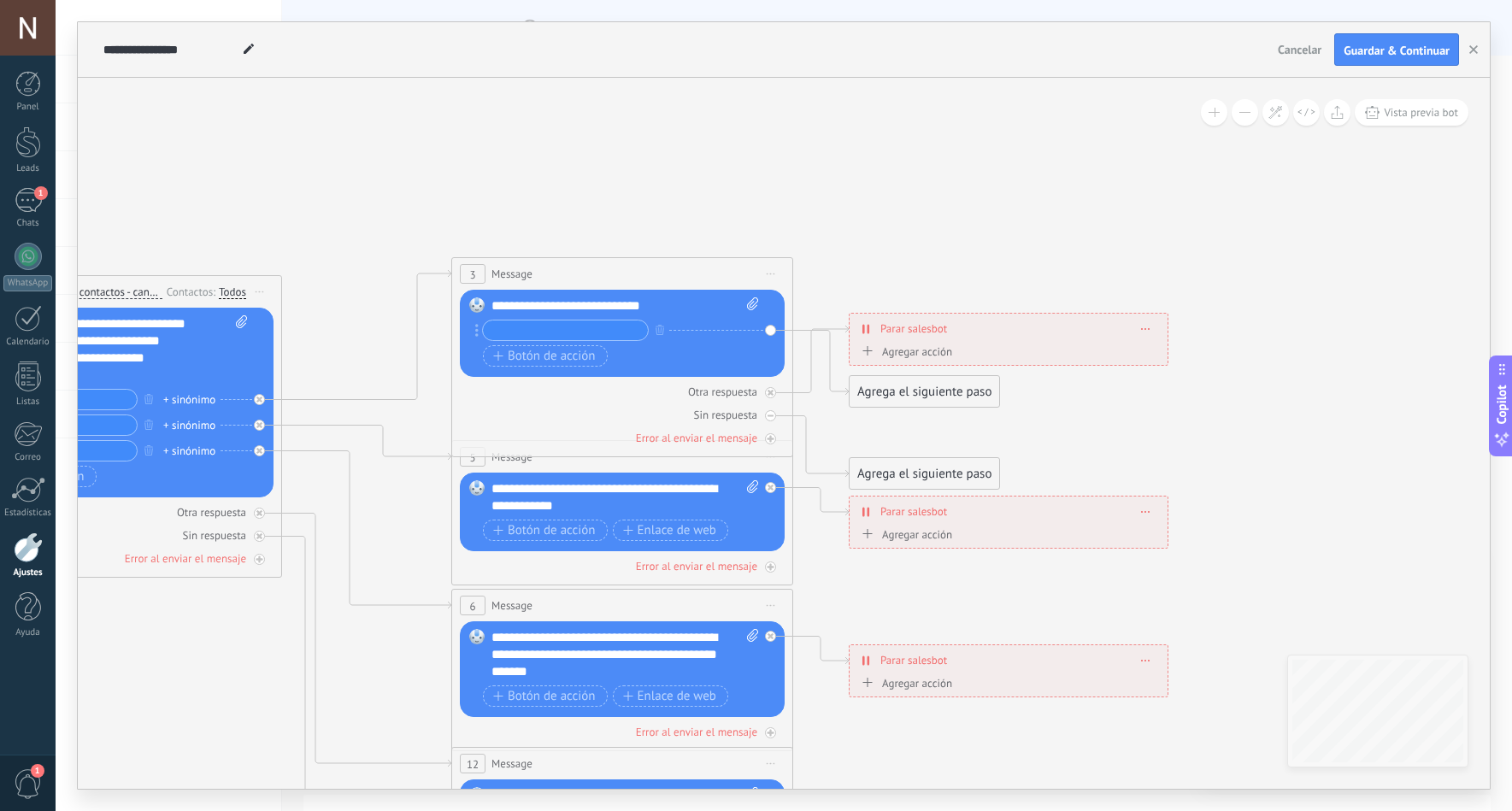
drag, startPoint x: 1199, startPoint y: 185, endPoint x: 513, endPoint y: 199, distance: 686.1
click at [513, 199] on icon at bounding box center [661, 656] width 2665 height 1727
click at [902, 350] on div "Agregar acción" at bounding box center [904, 351] width 95 height 13
click at [902, 350] on button "Conversación marcada como cerrada" at bounding box center [955, 352] width 214 height 31
click at [1131, 333] on div "**********" at bounding box center [1007, 328] width 318 height 30
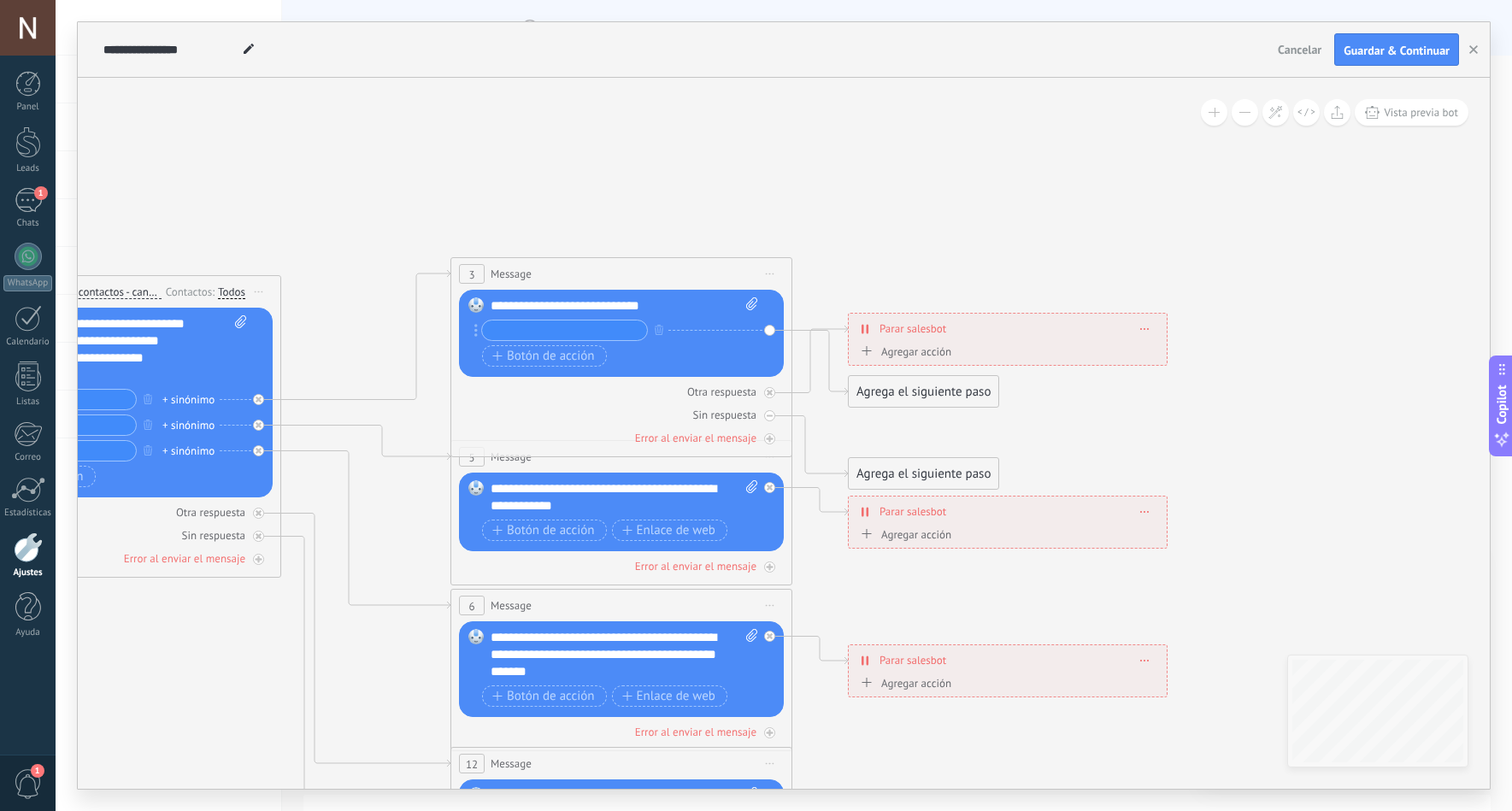
click at [1148, 325] on span at bounding box center [1145, 328] width 8 height 9
click at [610, 335] on input "text" at bounding box center [565, 330] width 165 height 20
click at [920, 350] on div "Agregar acción" at bounding box center [904, 351] width 95 height 13
click at [920, 350] on button "Conversación marcada como cerrada" at bounding box center [955, 352] width 214 height 31
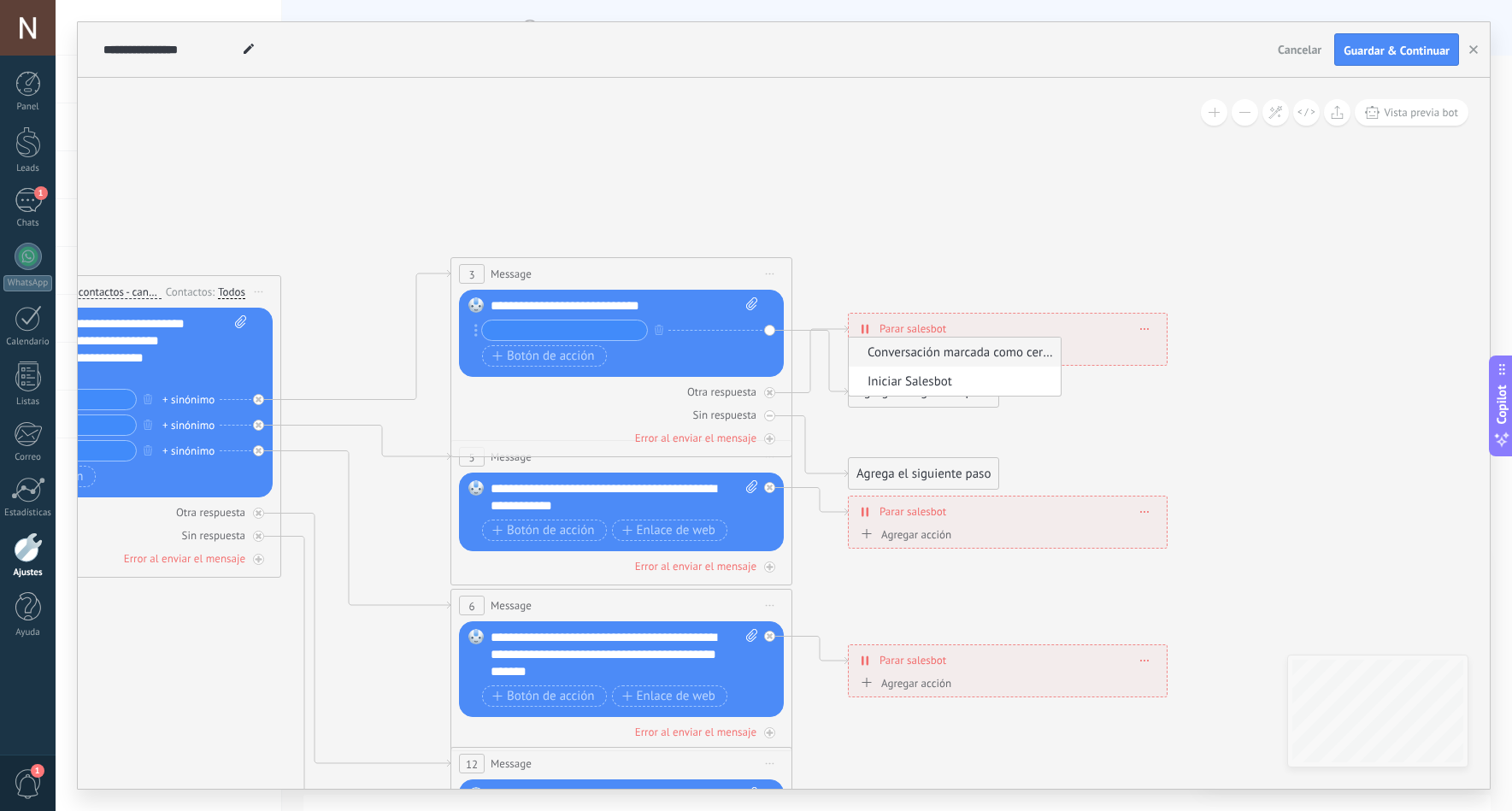
click at [926, 348] on span "Conversación marcada como cerrada" at bounding box center [952, 352] width 207 height 16
click at [1149, 353] on div "Borrar" at bounding box center [1145, 357] width 27 height 25
click at [1156, 383] on div "Agregar acción Conversación marcada como cerrada Iniciar Salesbot Conversación …" at bounding box center [1007, 390] width 302 height 22
click at [1149, 357] on icon at bounding box center [1146, 358] width 9 height 2
click at [1156, 384] on icon at bounding box center [1156, 381] width 9 height 10
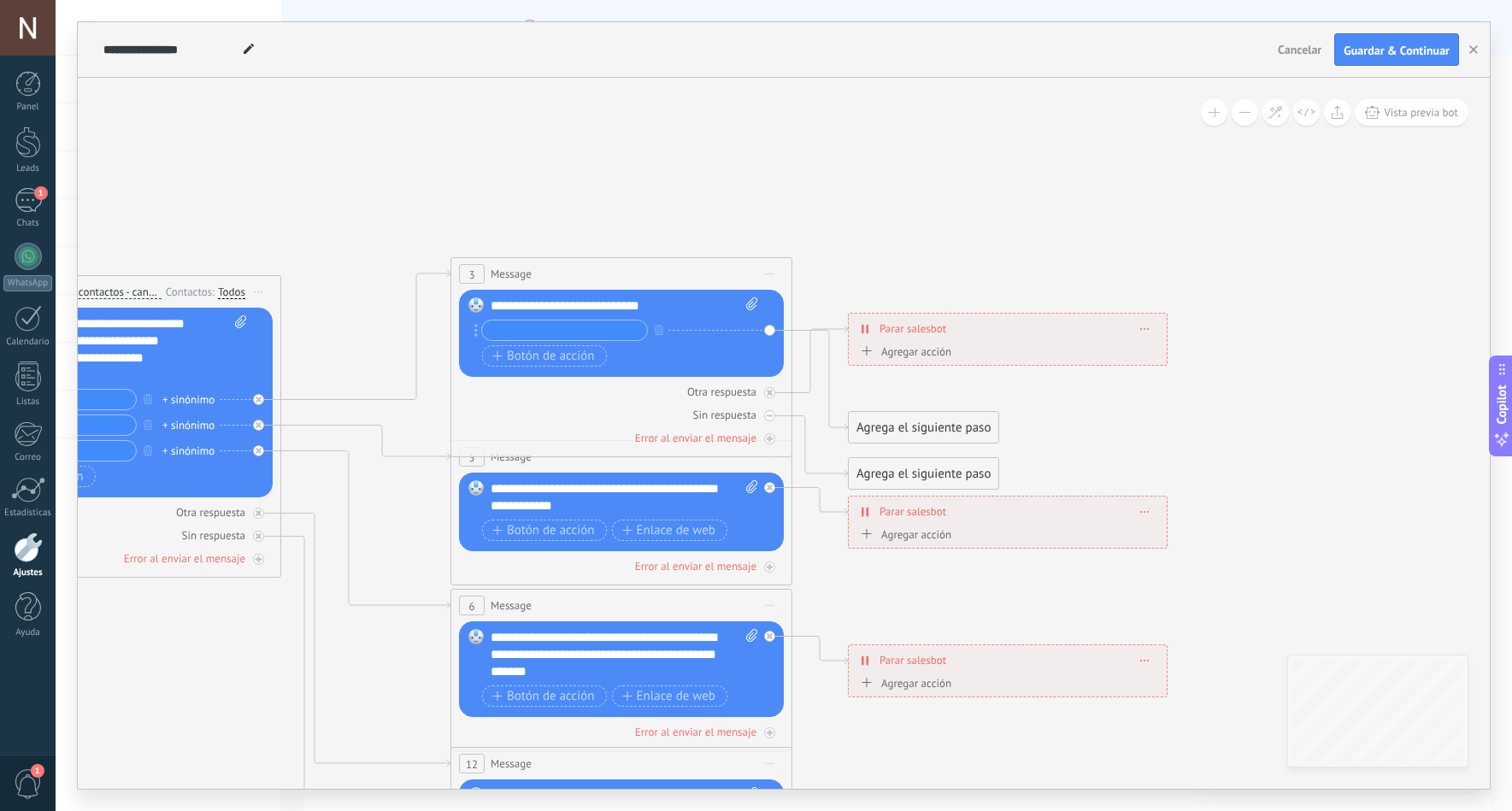
click at [721, 353] on div "Botón de acción Enlace de web" at bounding box center [620, 356] width 276 height 22
click at [583, 337] on input "text" at bounding box center [565, 330] width 165 height 20
click at [475, 331] on circle at bounding box center [476, 331] width 3 height 3
click at [633, 356] on div "Botón de acción Enlace de web" at bounding box center [620, 356] width 276 height 22
click at [583, 356] on span "Botón de acción" at bounding box center [543, 356] width 102 height 14
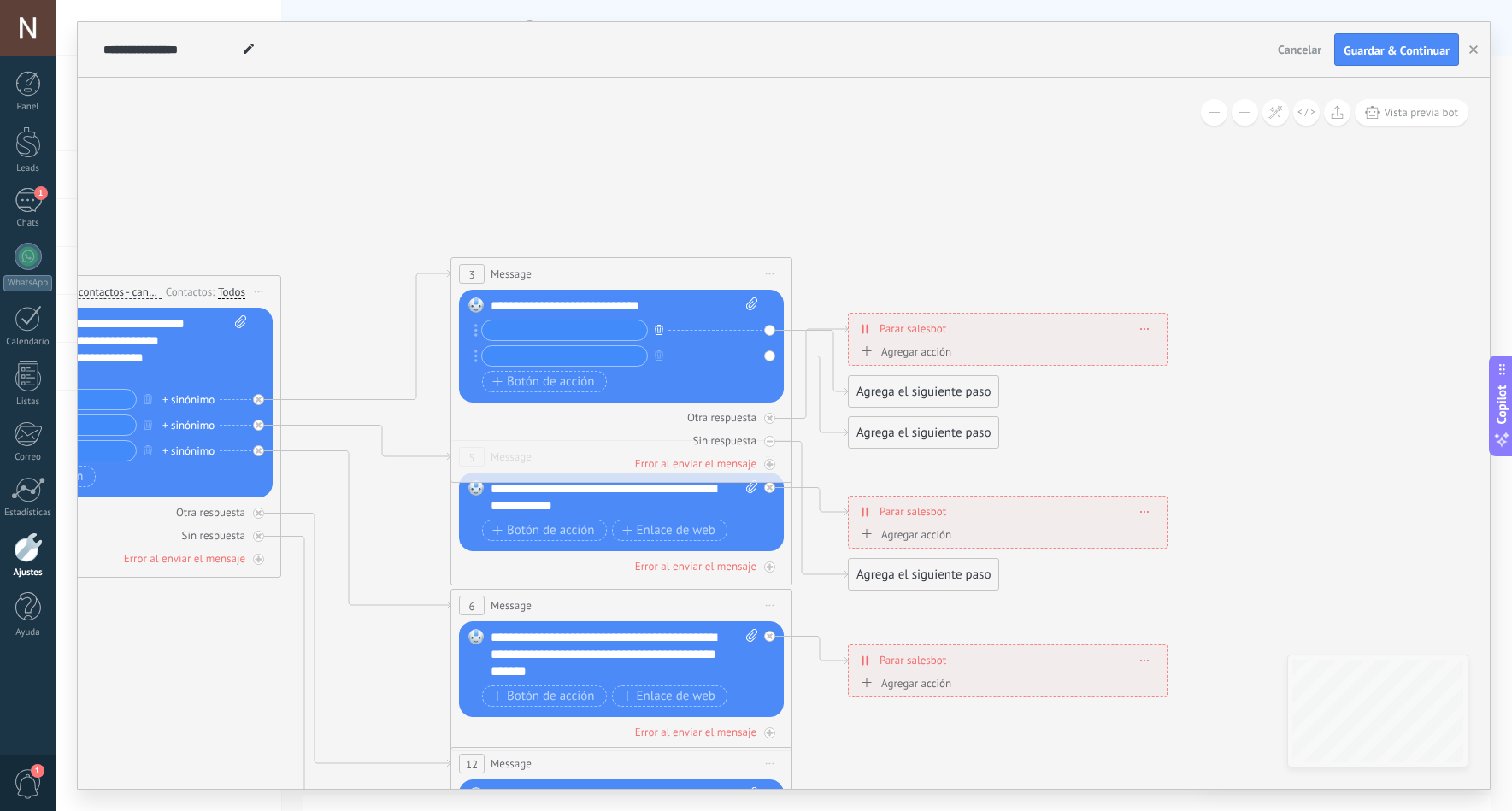
click at [654, 326] on button "button" at bounding box center [660, 329] width 19 height 22
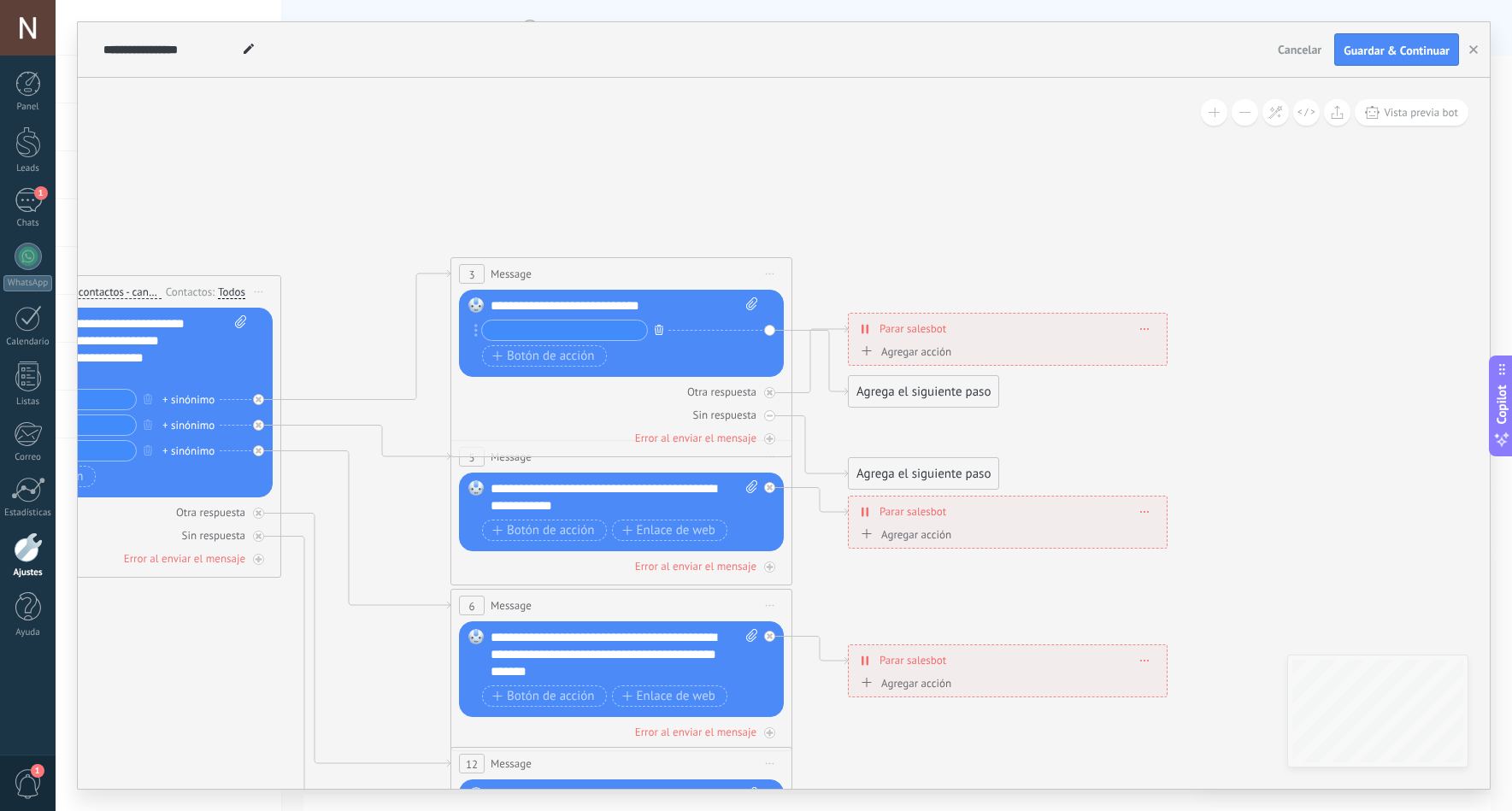
click at [661, 326] on icon "button" at bounding box center [660, 330] width 9 height 10
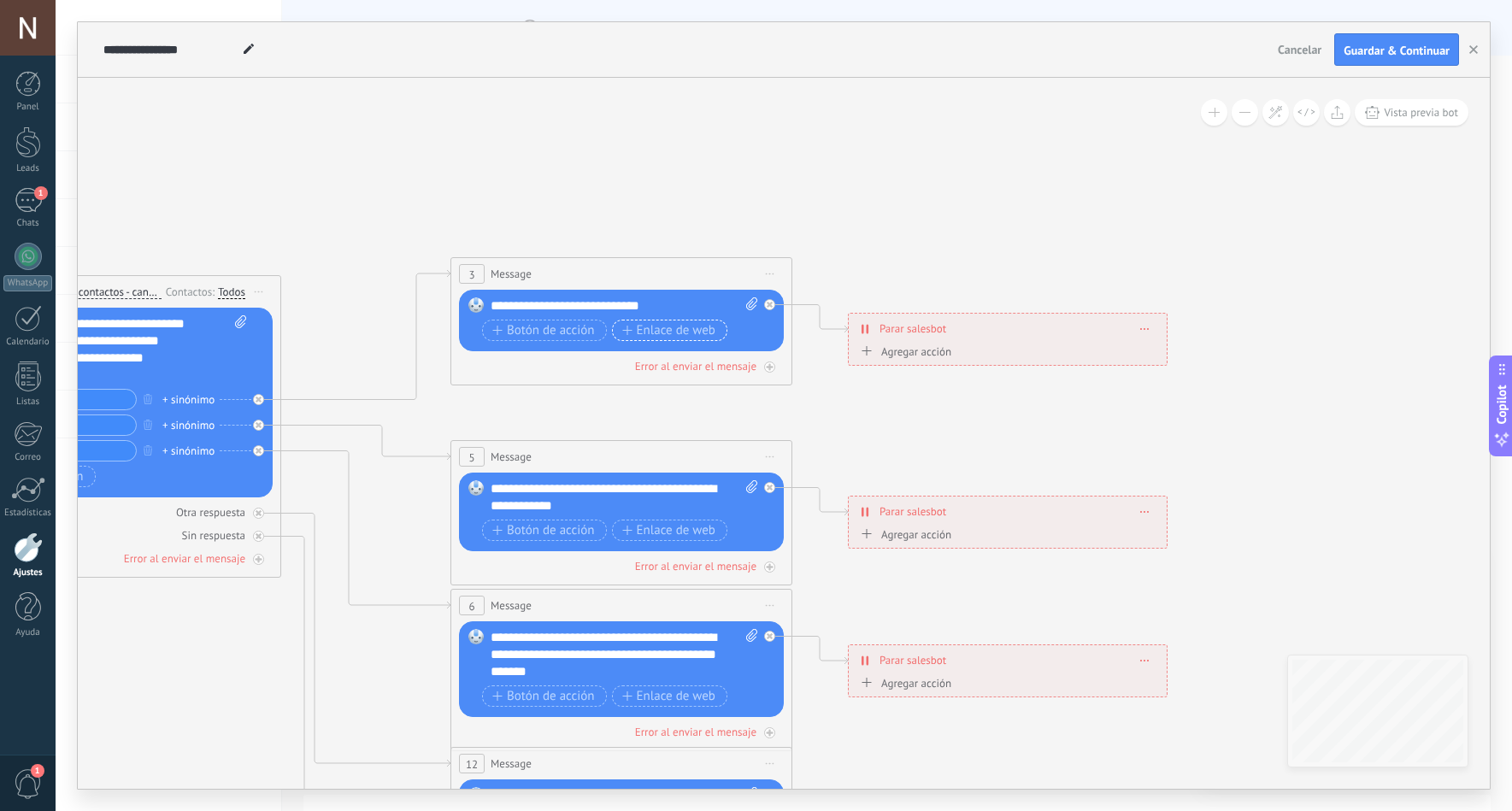
click at [664, 328] on span "Enlace de web" at bounding box center [669, 331] width 93 height 14
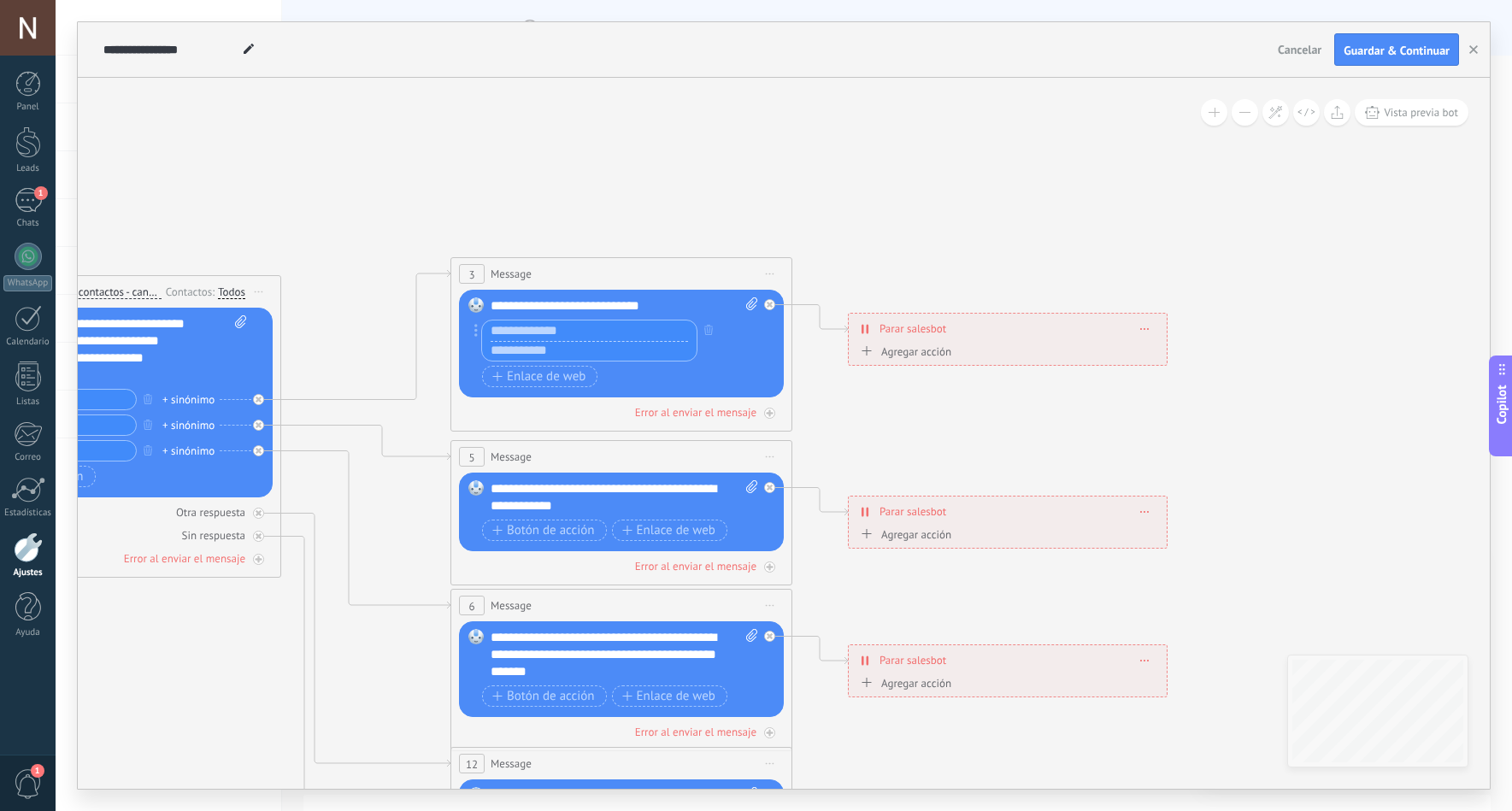
click at [618, 355] on input "text" at bounding box center [589, 351] width 214 height 21
paste input "**********"
type input "**********"
paste input "**********"
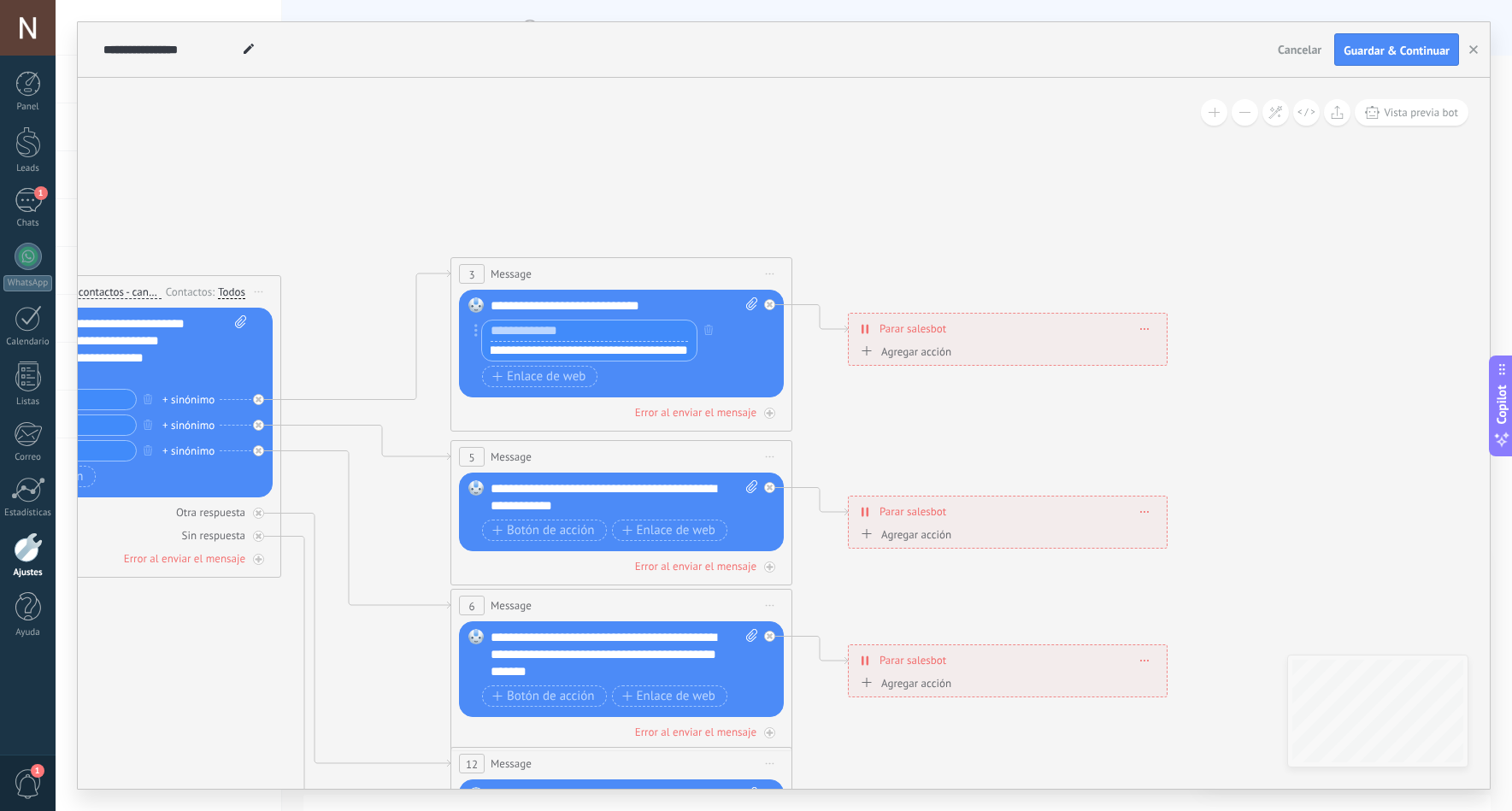
type input "**********"
click at [636, 328] on input "text" at bounding box center [589, 331] width 214 height 21
click at [1400, 47] on span "Guardar & Continuar" at bounding box center [1397, 51] width 106 height 12
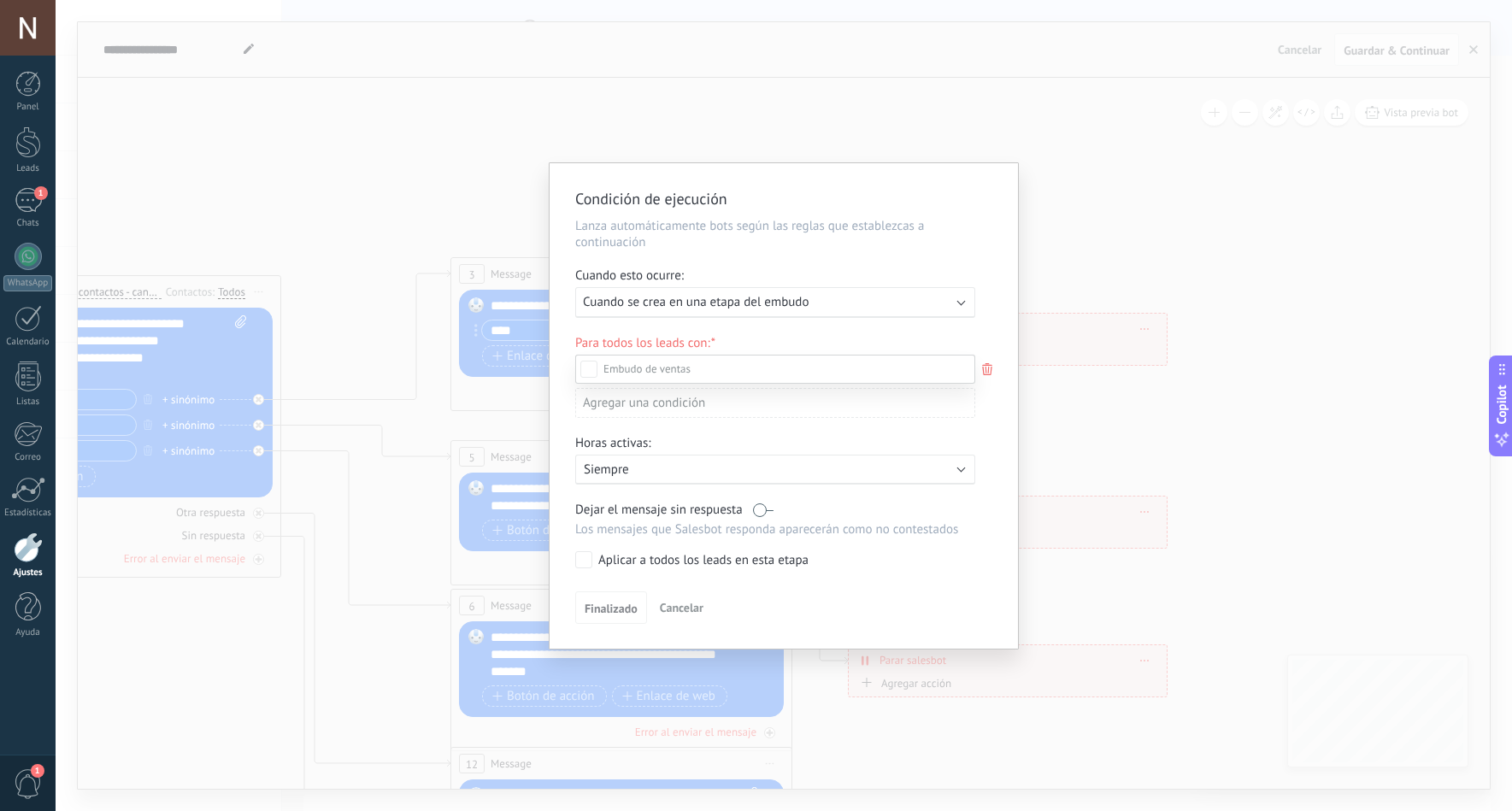
click at [0, 0] on div "Incoming leads" at bounding box center [0, 0] width 0 height 0
click at [0, 0] on label "Contacto inicial" at bounding box center [0, 0] width 0 height 0
click at [0, 0] on div "Contacto inicial" at bounding box center [0, 0] width 0 height 0
click at [801, 303] on div at bounding box center [784, 406] width 1457 height 811
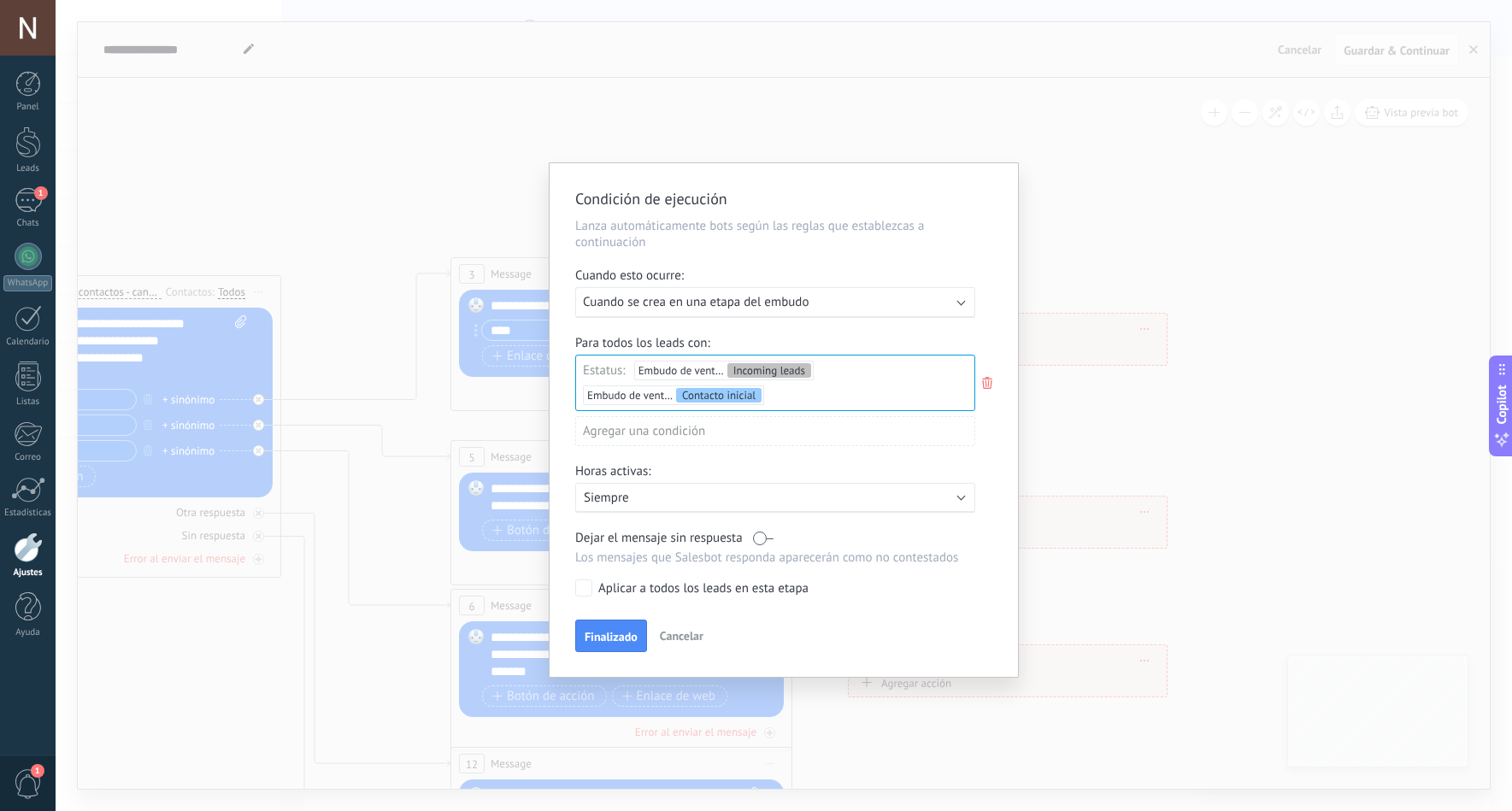
click at [856, 300] on div "Ejecutar: Cuando se crea en una etapa del embudo" at bounding box center [768, 302] width 371 height 16
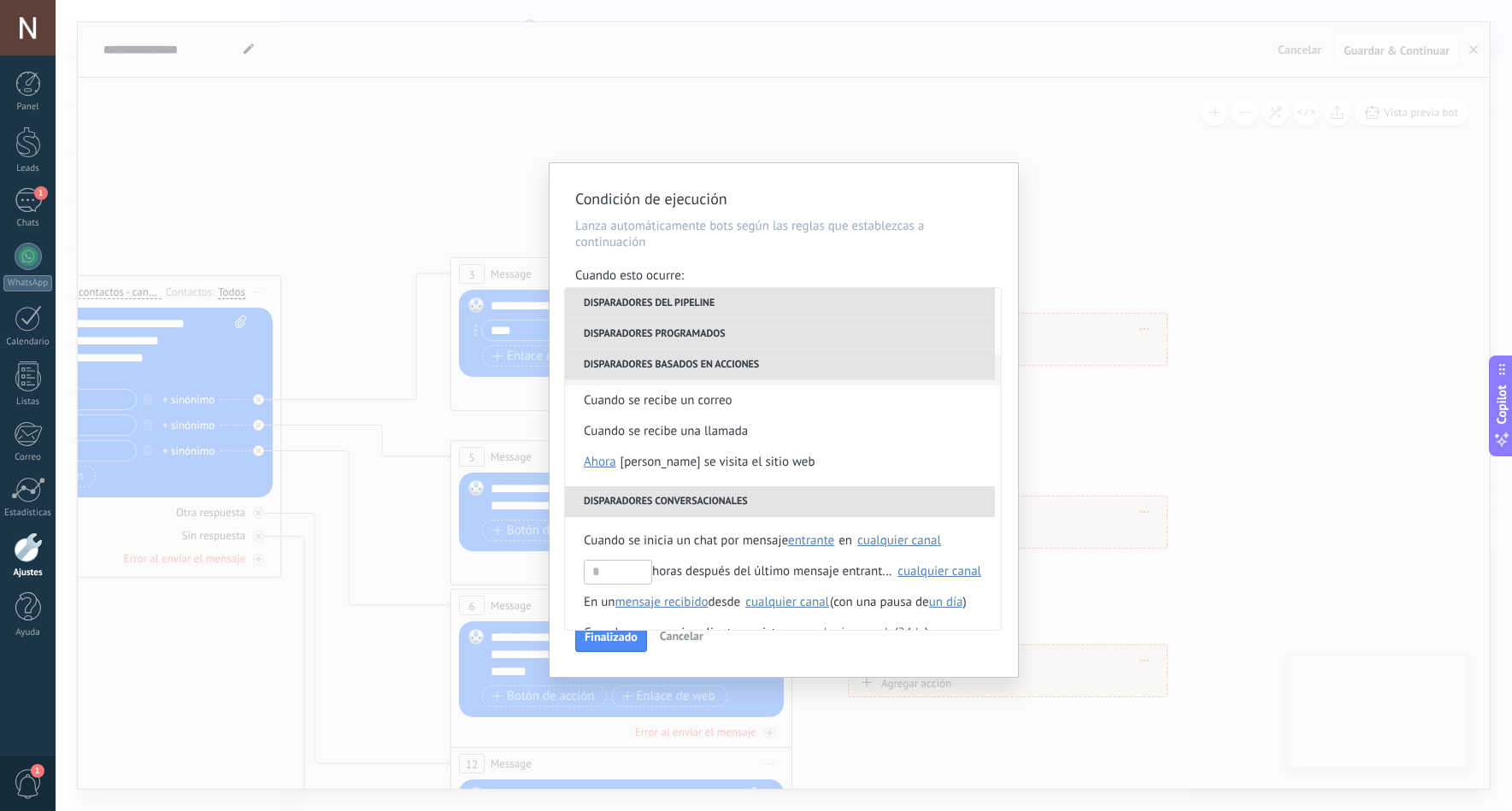
scroll to position [342, 0]
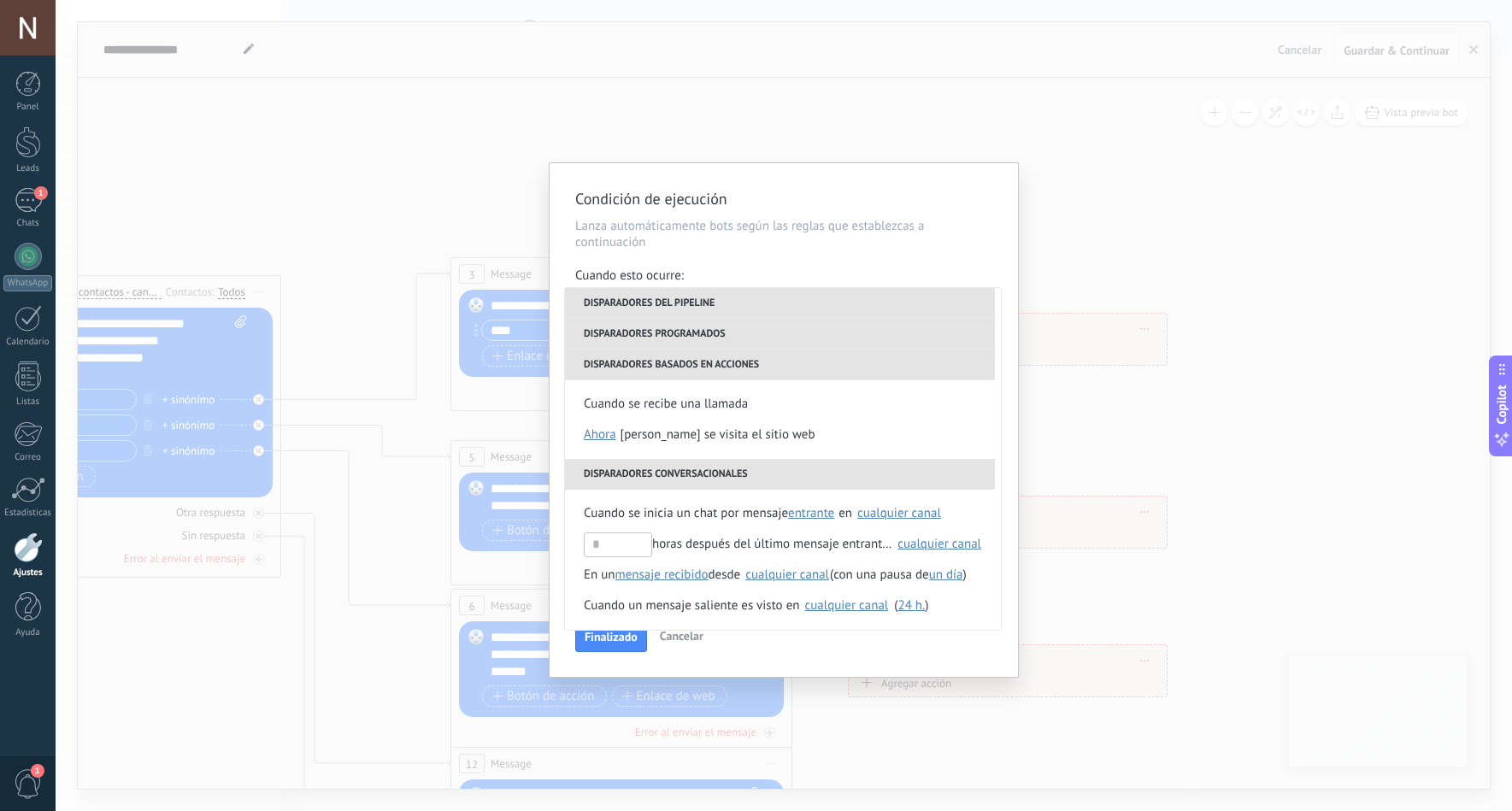
click at [910, 249] on p "Lanza automáticamente bots según las reglas que establezcas a continuación" at bounding box center [784, 234] width 418 height 33
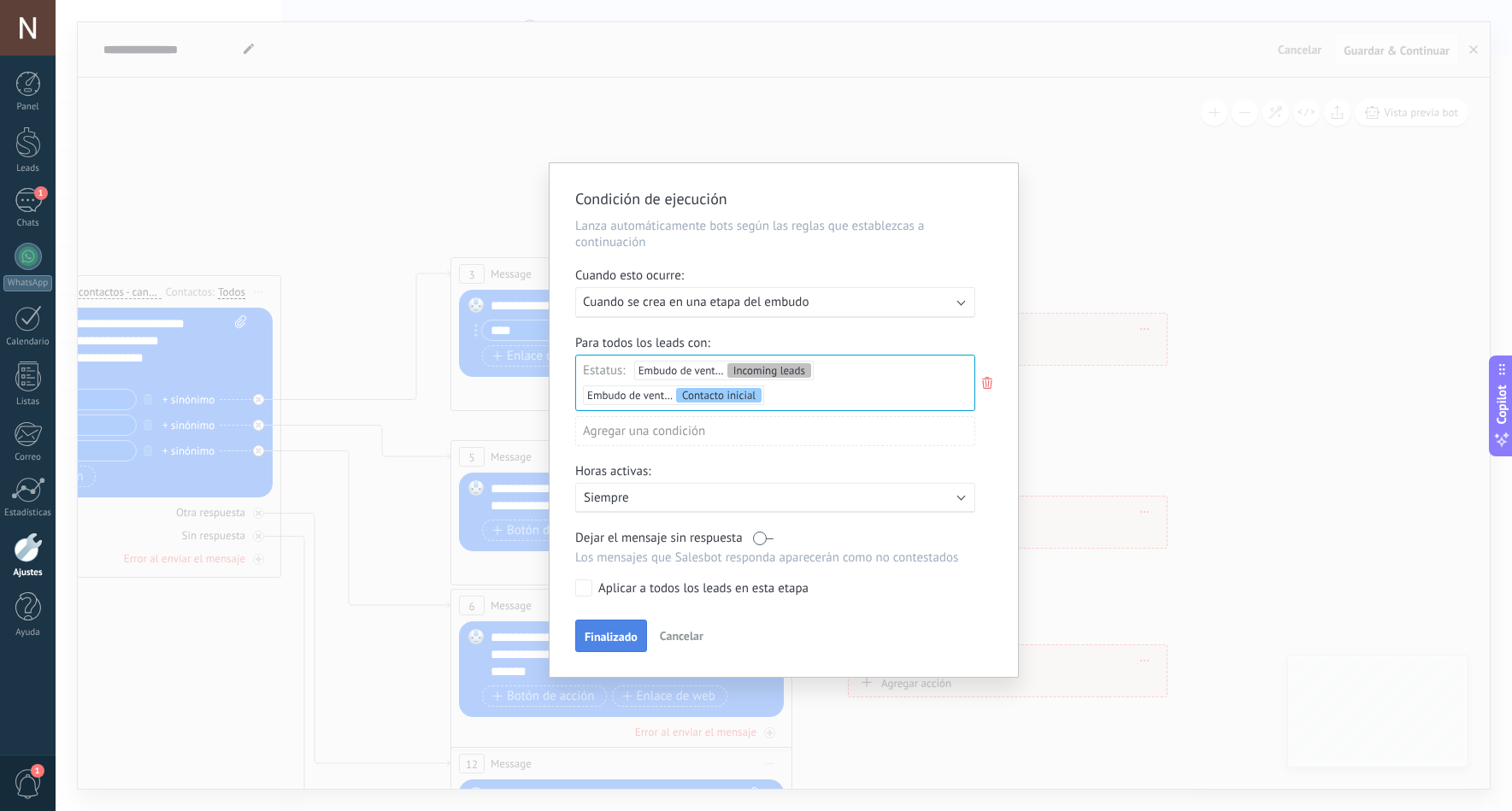
click at [626, 629] on button "Finalizado" at bounding box center [610, 636] width 71 height 33
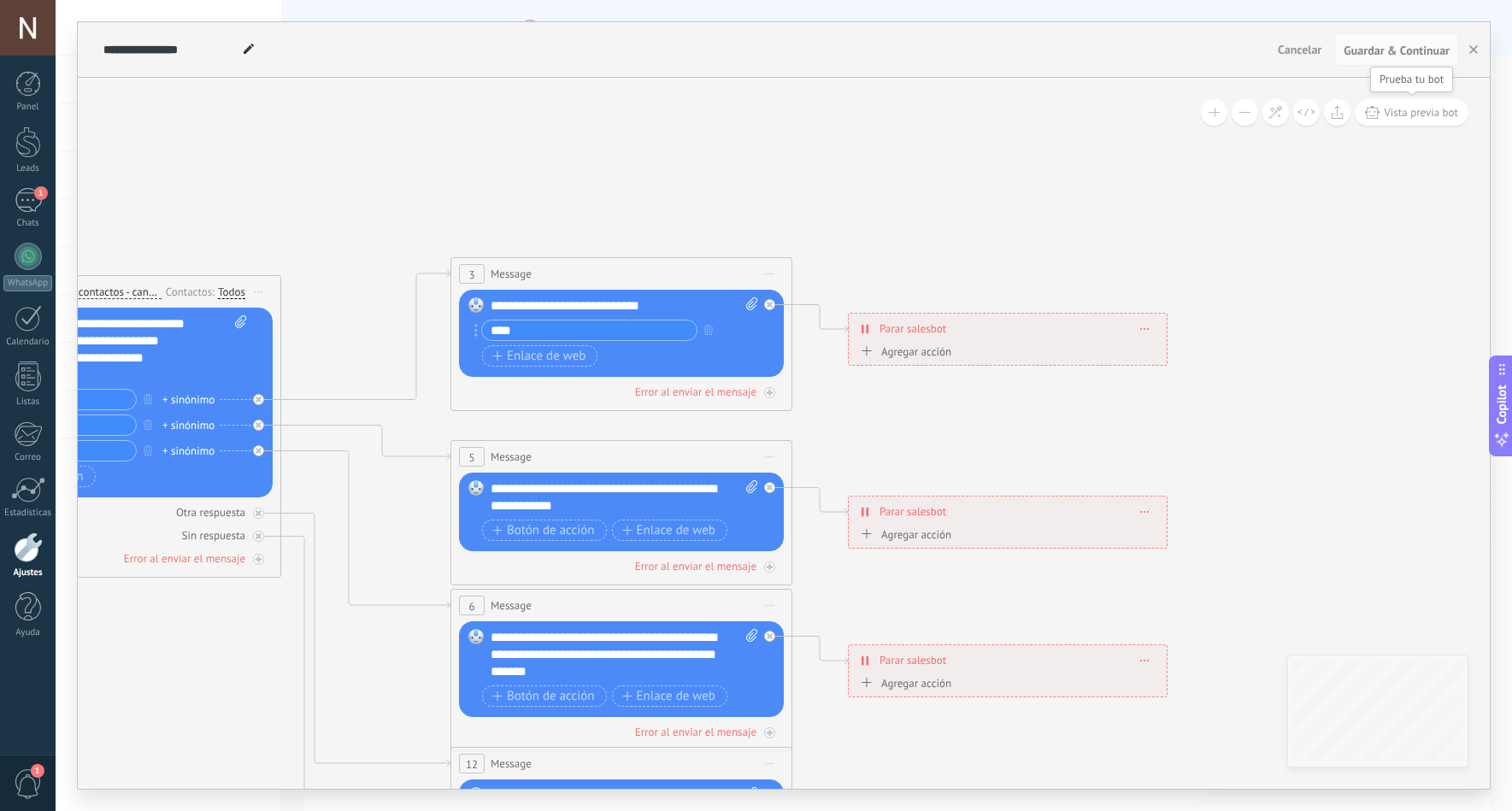
click at [1406, 107] on span "Vista previa bot" at bounding box center [1421, 112] width 74 height 15
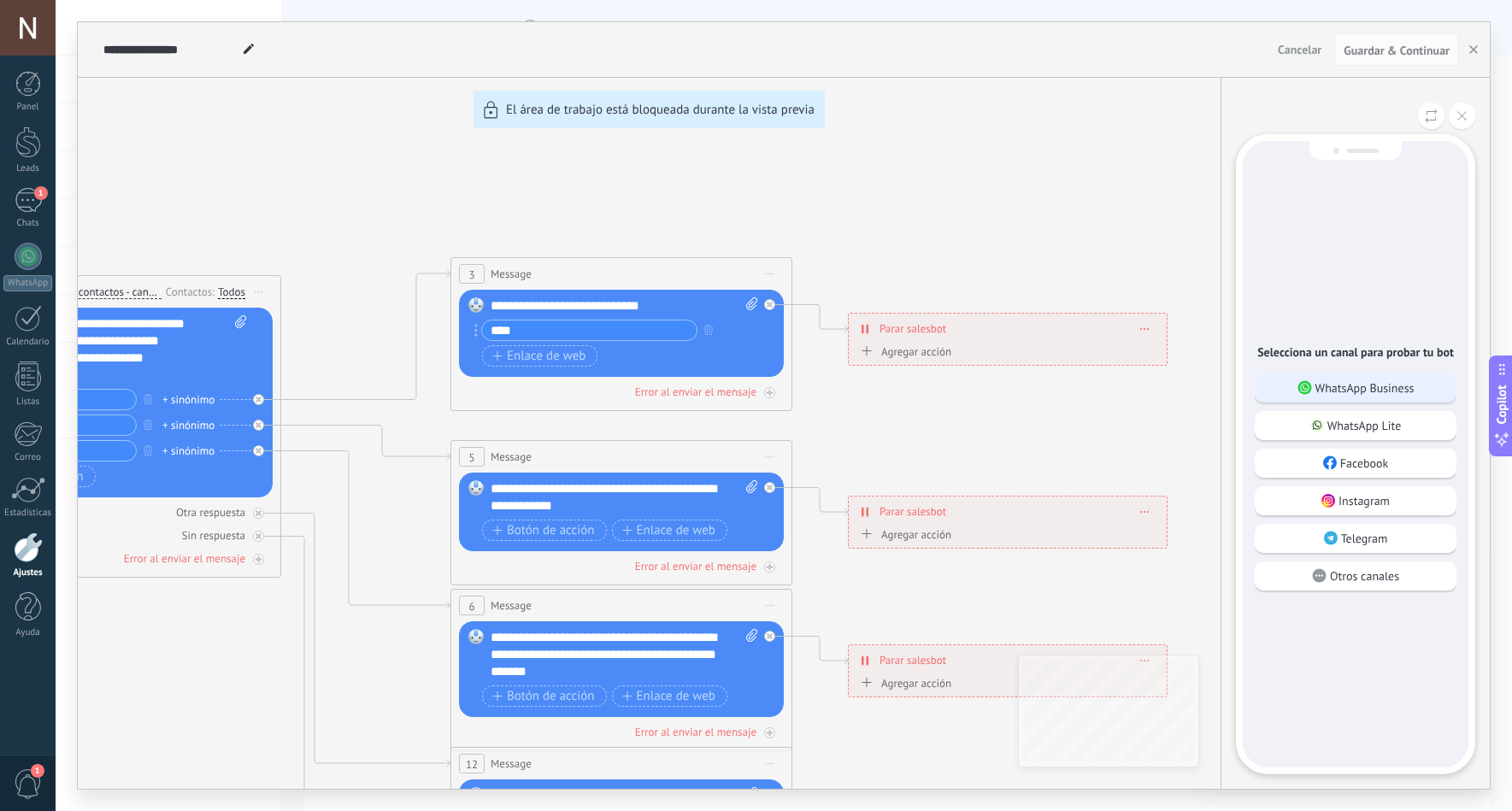
click at [1358, 379] on div "WhatsApp Business" at bounding box center [1356, 388] width 201 height 29
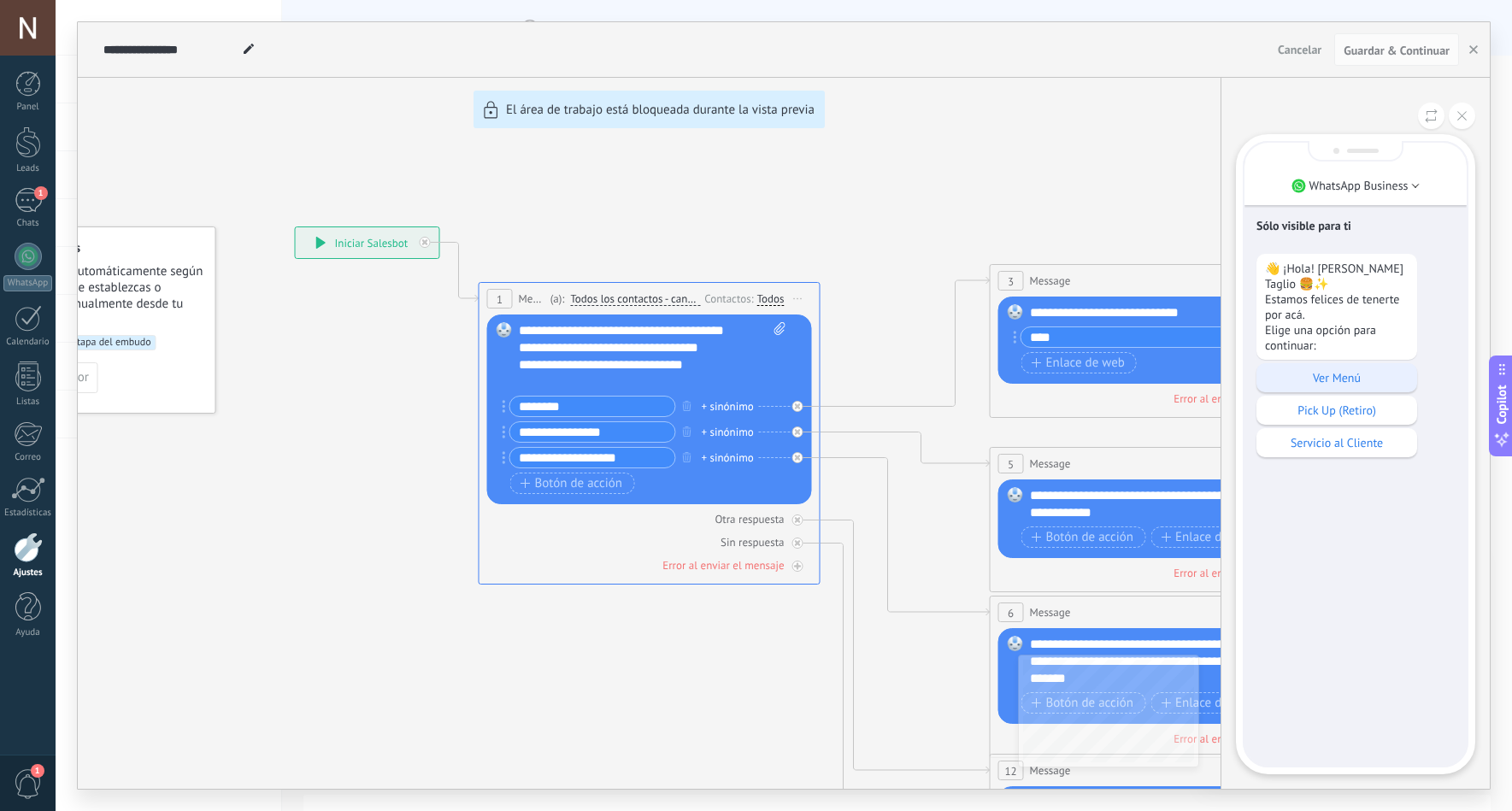
click at [1342, 369] on div "Ver Menú" at bounding box center [1337, 378] width 161 height 29
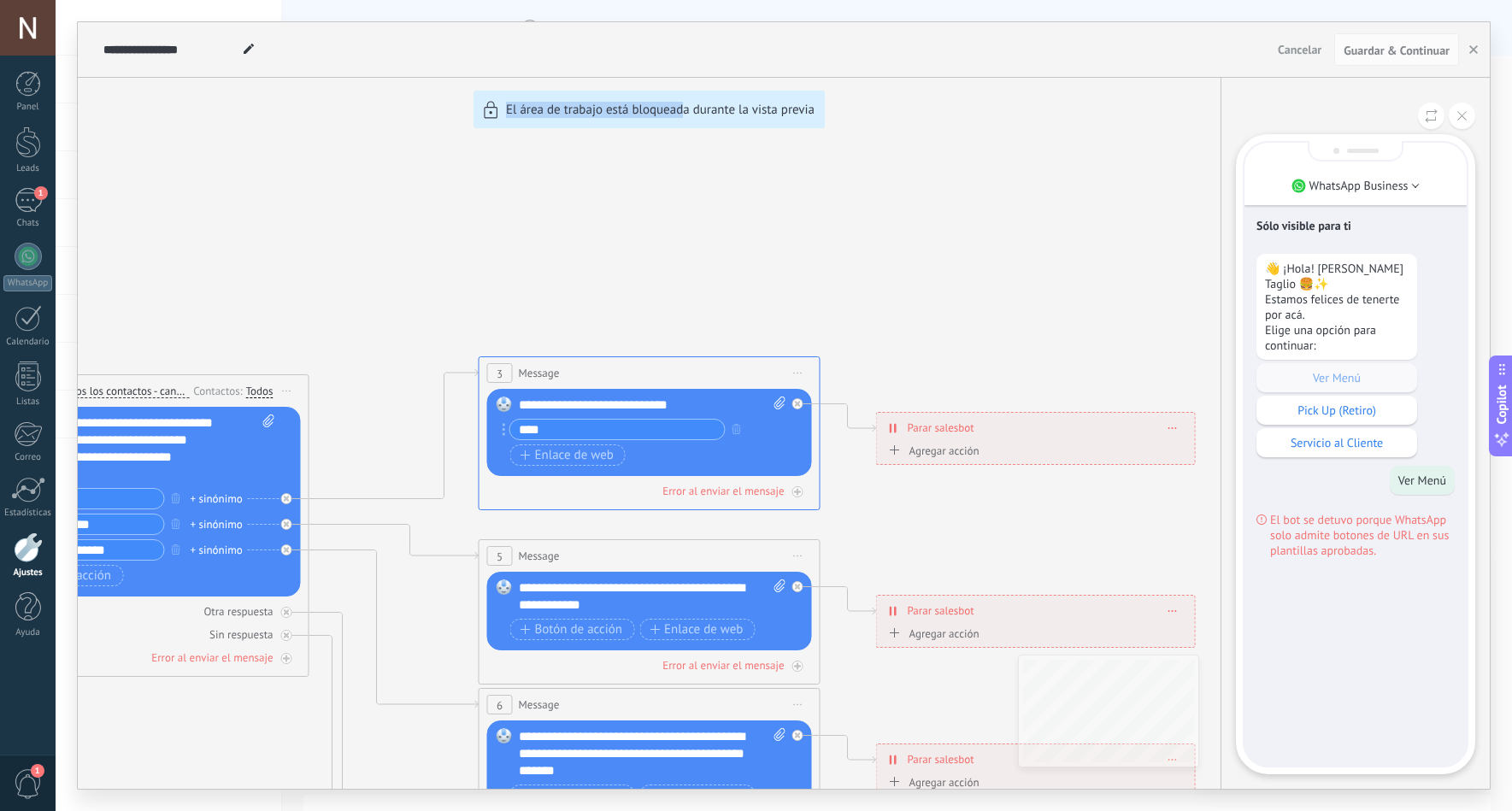
drag, startPoint x: 680, startPoint y: 298, endPoint x: 403, endPoint y: 314, distance: 277.5
click at [403, 314] on div "**********" at bounding box center [784, 406] width 1412 height 767
click at [749, 311] on div "**********" at bounding box center [784, 406] width 1412 height 767
drag, startPoint x: 900, startPoint y: 305, endPoint x: 801, endPoint y: 298, distance: 99.2
click at [801, 298] on div "**********" at bounding box center [784, 406] width 1412 height 767
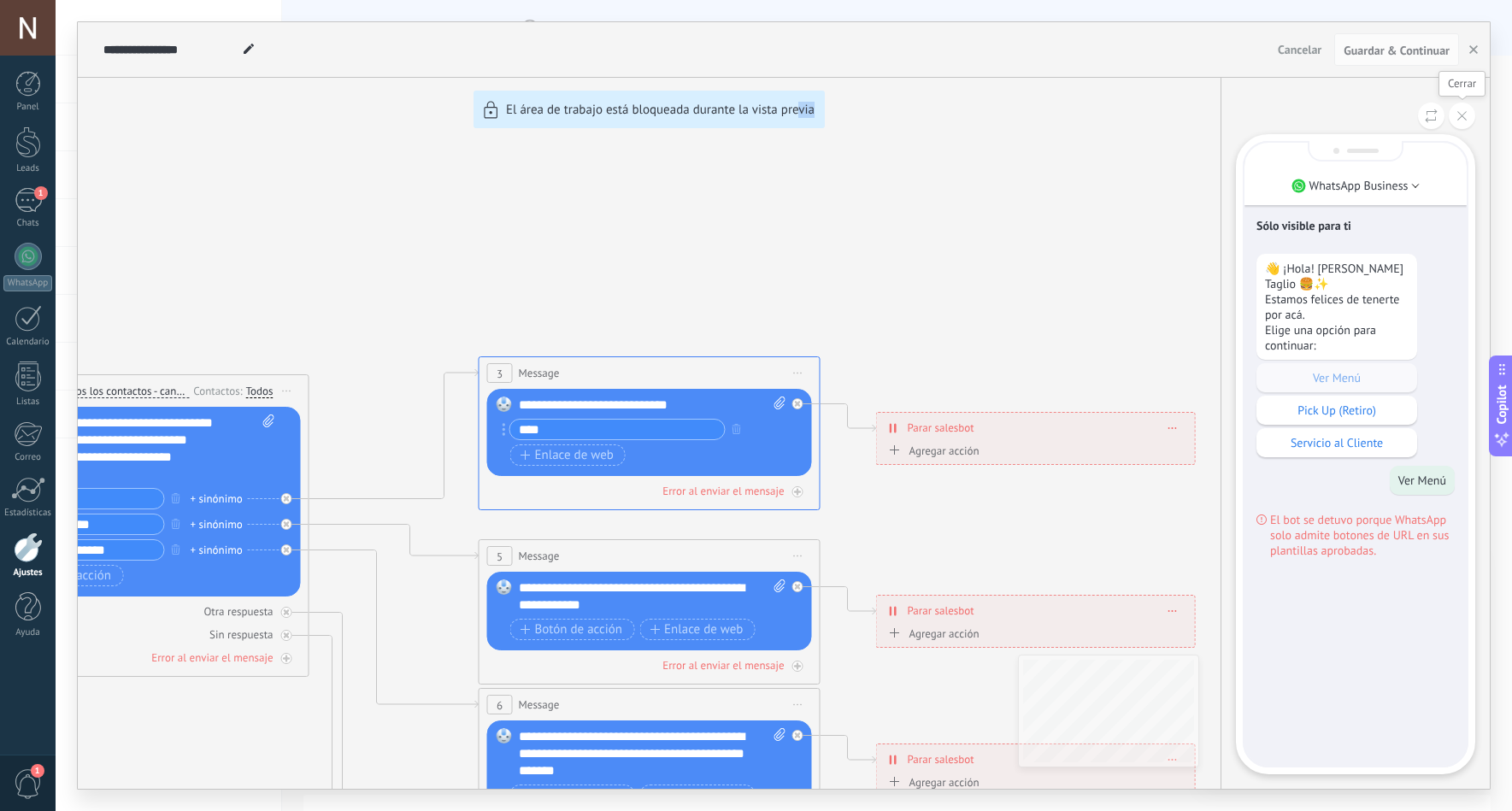
click at [1471, 115] on button at bounding box center [1462, 115] width 27 height 27
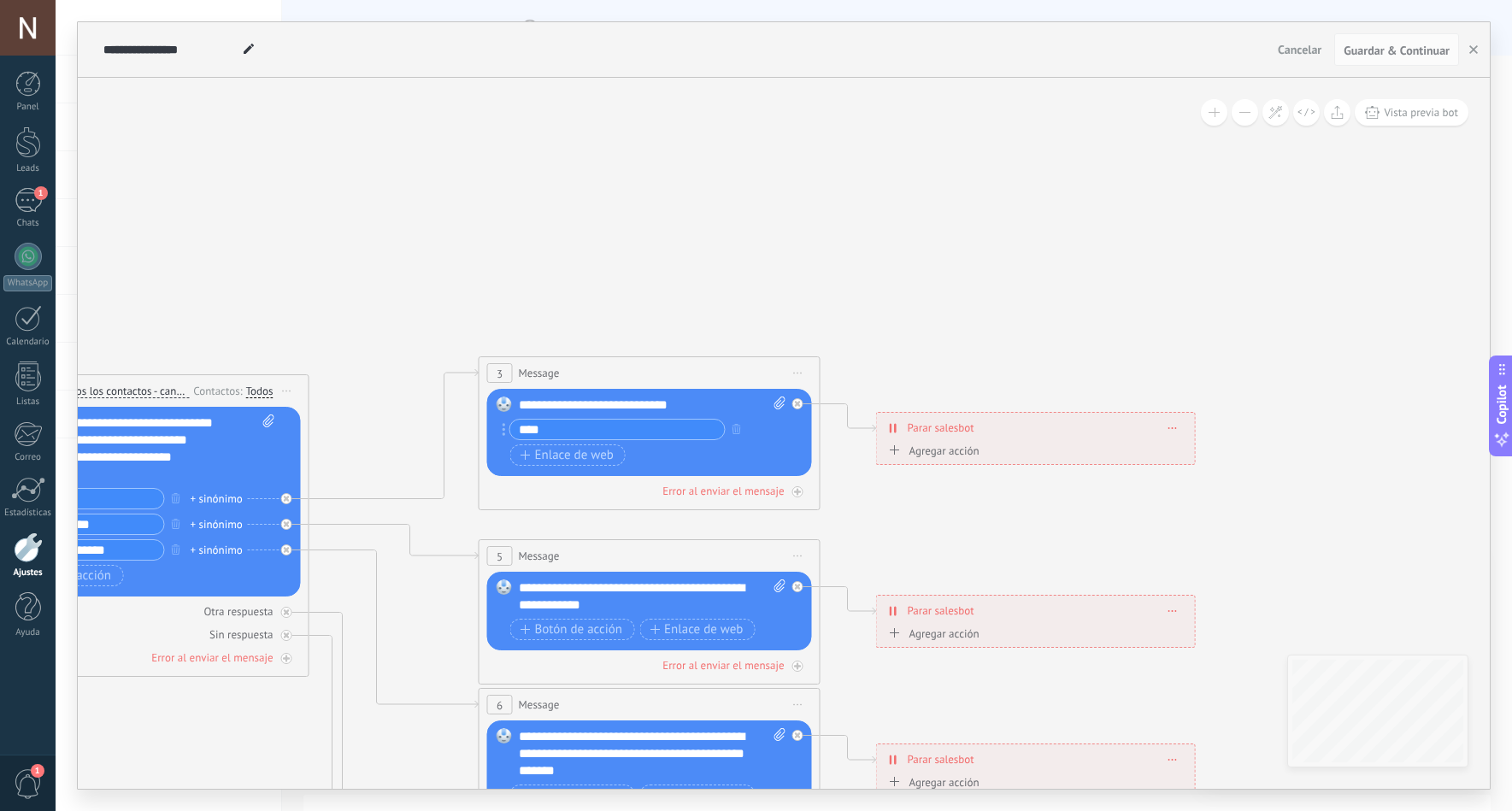
drag, startPoint x: 1089, startPoint y: 292, endPoint x: 905, endPoint y: 298, distance: 184.1
click at [741, 246] on div "**********" at bounding box center [784, 406] width 1412 height 767
click at [1175, 429] on span at bounding box center [1173, 427] width 8 height 9
click at [948, 279] on icon at bounding box center [688, 755] width 2665 height 1727
click at [501, 426] on div "Reemplazar Quitar Convertir a mensaje de voz Arrastre la imagen aquí para adjun…" at bounding box center [649, 432] width 325 height 87
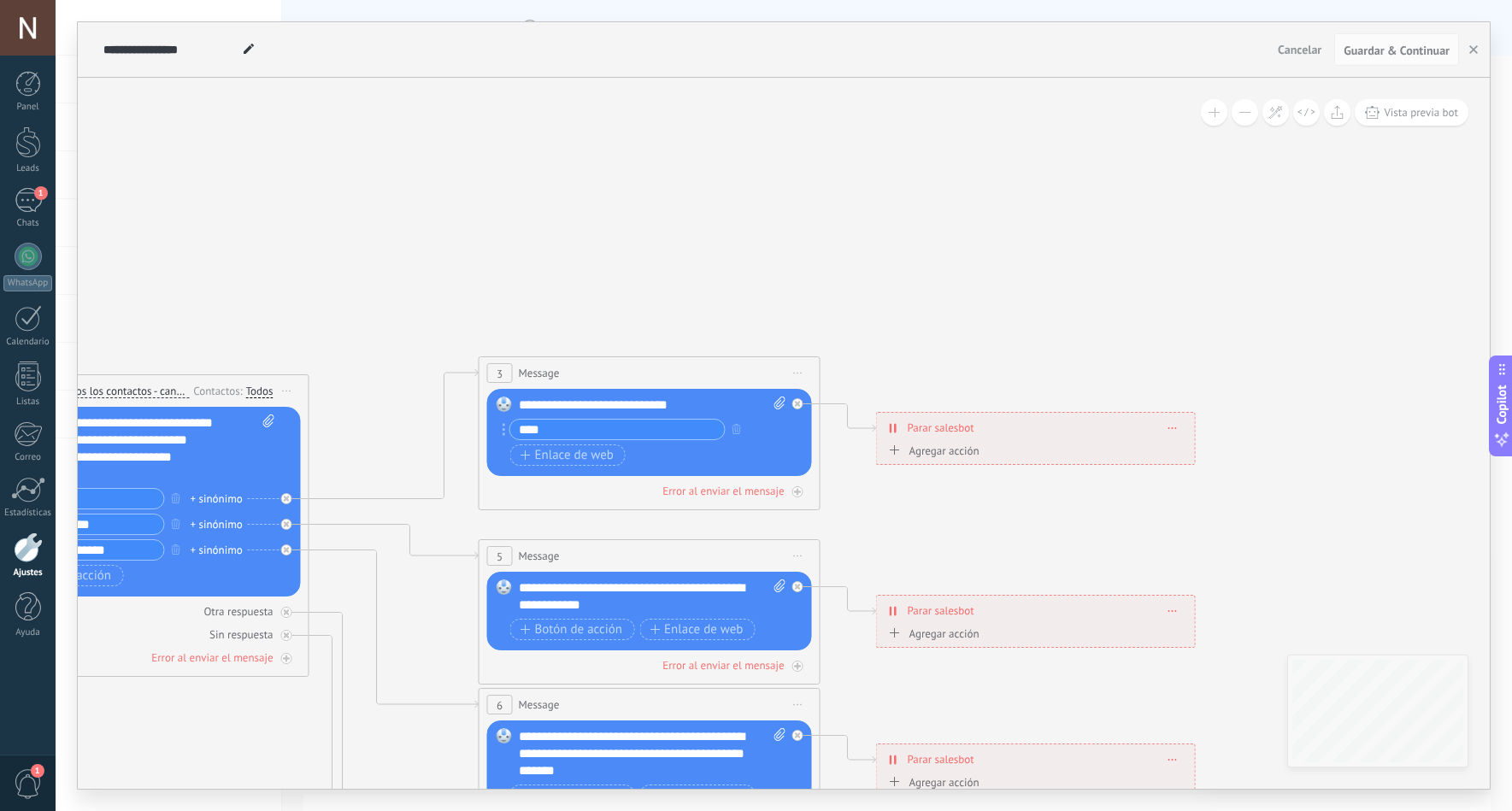
click at [505, 434] on icon at bounding box center [505, 429] width 3 height 13
click at [780, 398] on icon at bounding box center [780, 403] width 11 height 13
click input "Subir" at bounding box center [0, 0] width 0 height 0
click at [795, 402] on icon at bounding box center [797, 404] width 6 height 6
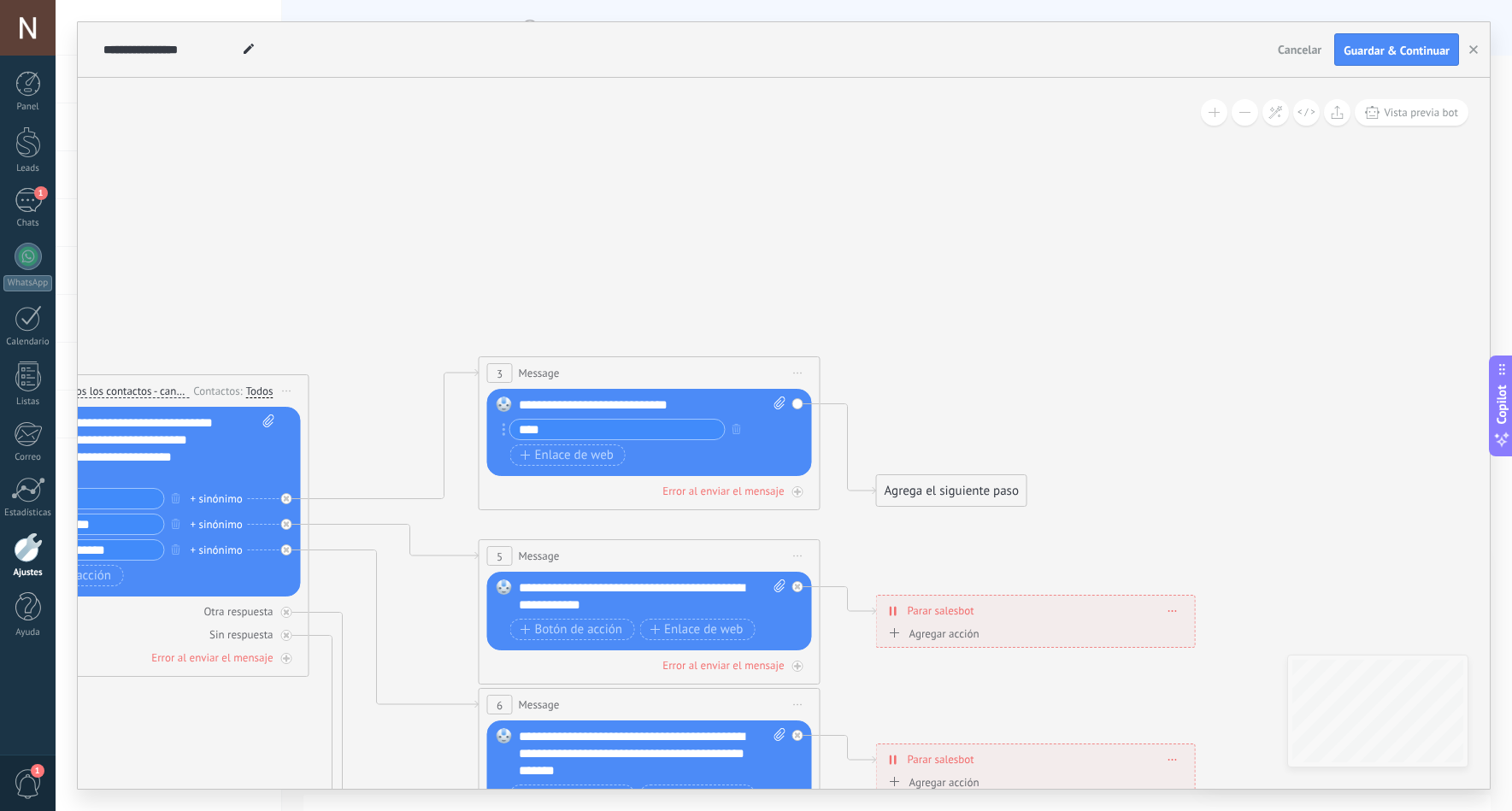
click at [777, 444] on div "Botón de acción Enlace de web" at bounding box center [648, 455] width 276 height 22
click at [921, 484] on div "Agrega el siguiente paso" at bounding box center [952, 491] width 150 height 28
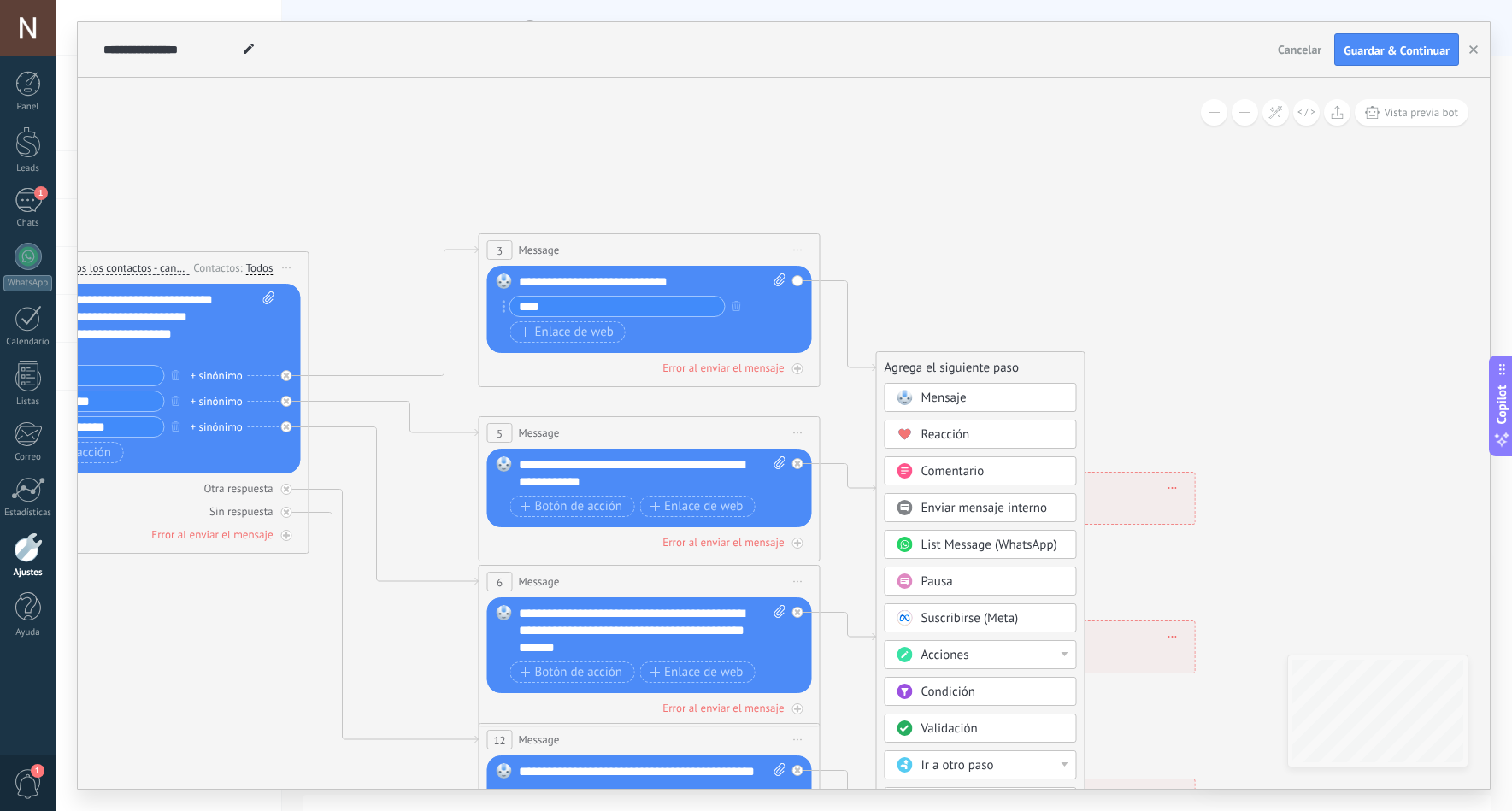
click at [985, 249] on icon at bounding box center [688, 595] width 2665 height 1654
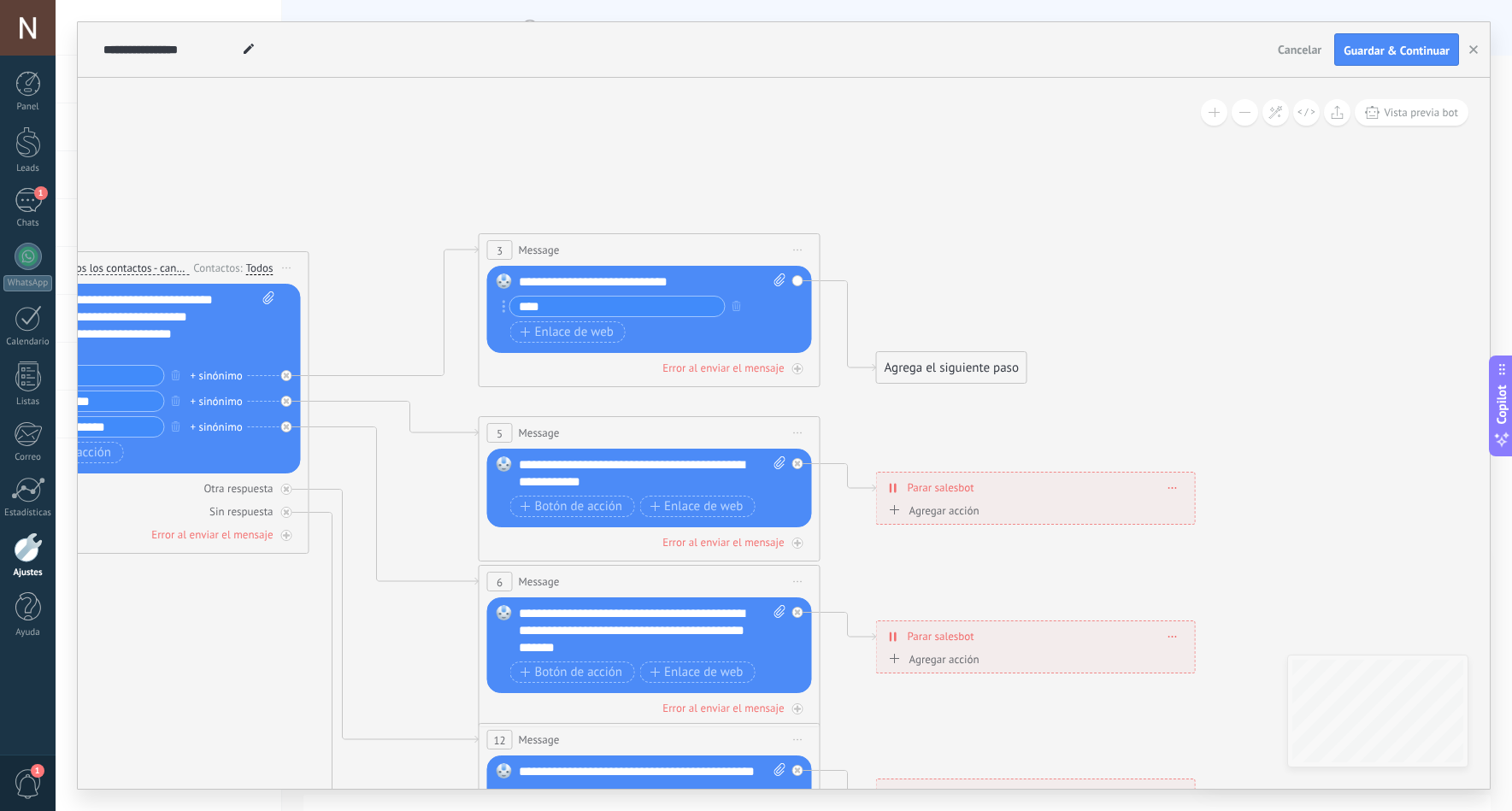
click at [270, 299] on icon at bounding box center [269, 298] width 11 height 13
click input "Subir" at bounding box center [0, 0] width 0 height 0
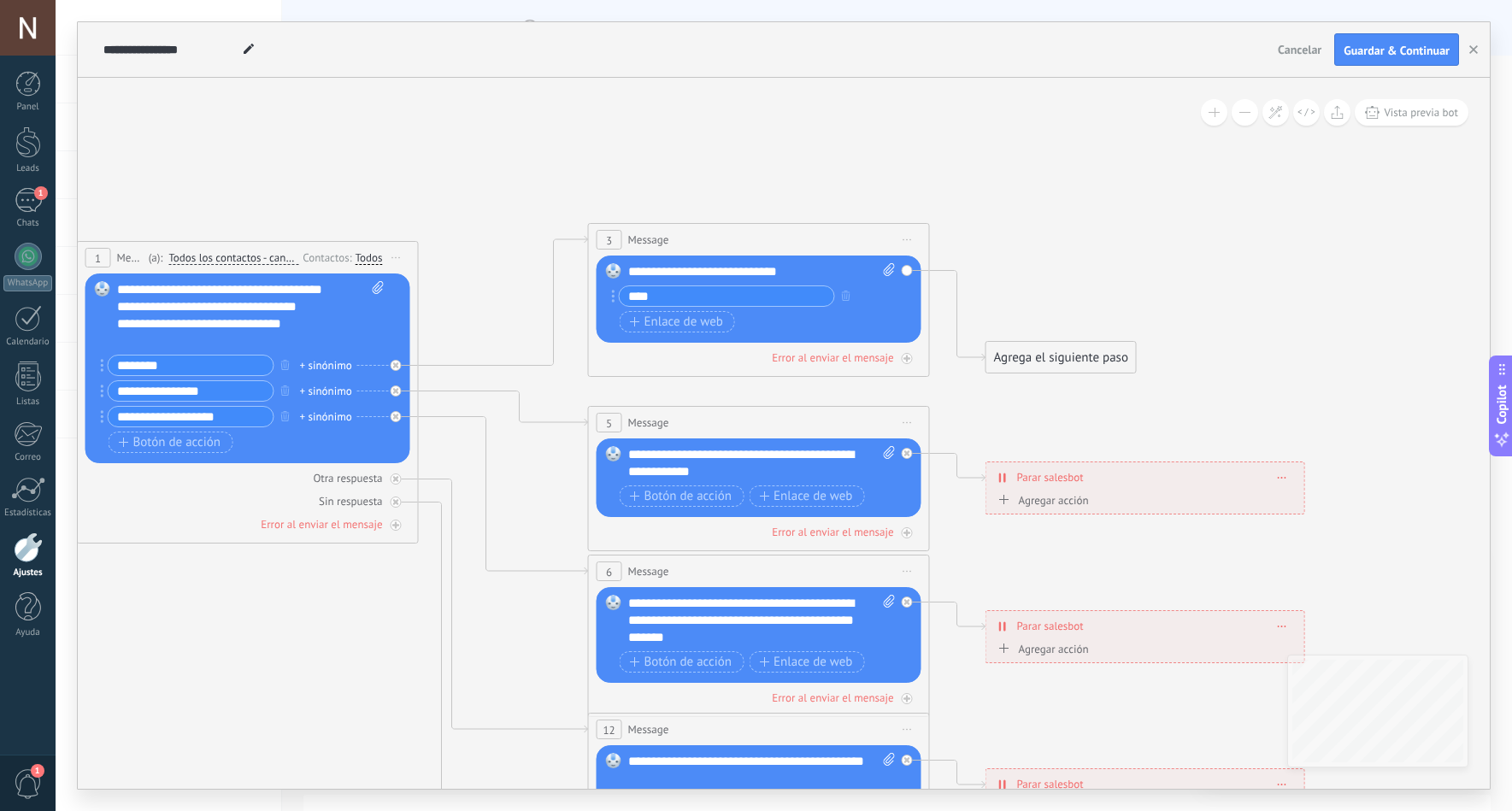
drag, startPoint x: 360, startPoint y: 333, endPoint x: 530, endPoint y: 326, distance: 170.1
click at [530, 326] on icon at bounding box center [797, 585] width 2665 height 1654
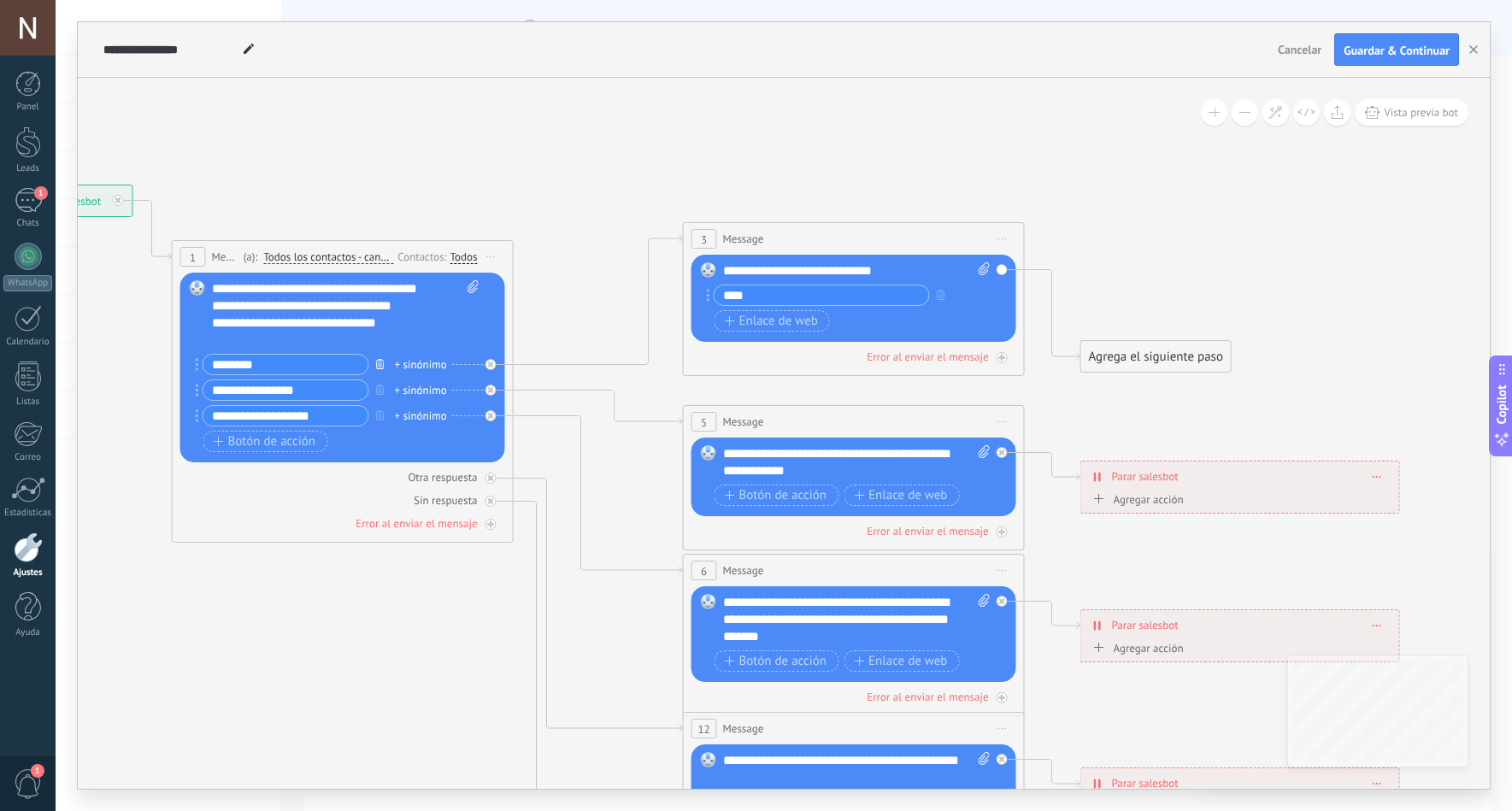
click at [379, 364] on icon "button" at bounding box center [381, 364] width 9 height 10
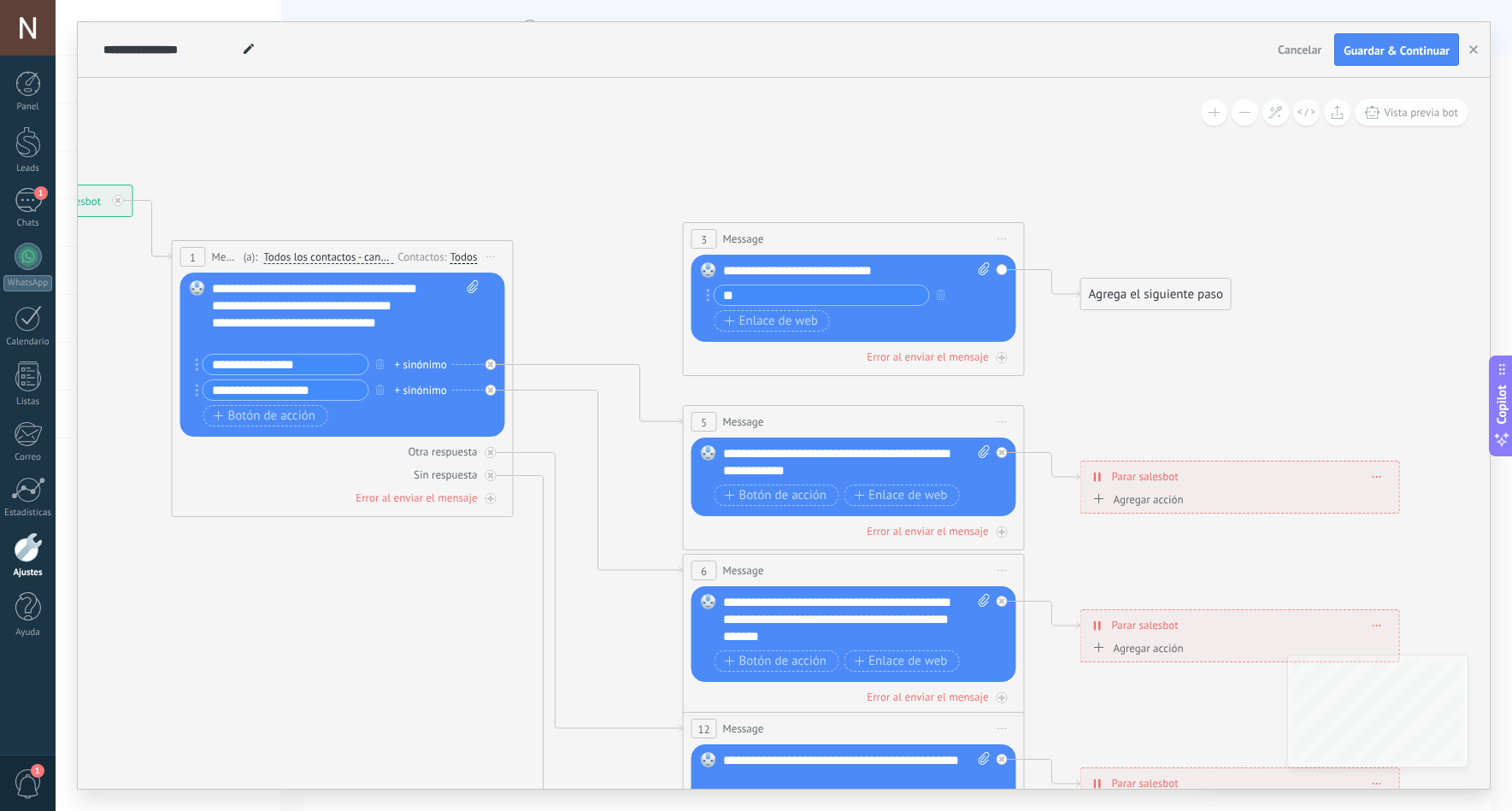
click at [545, 325] on icon at bounding box center [893, 584] width 2665 height 1654
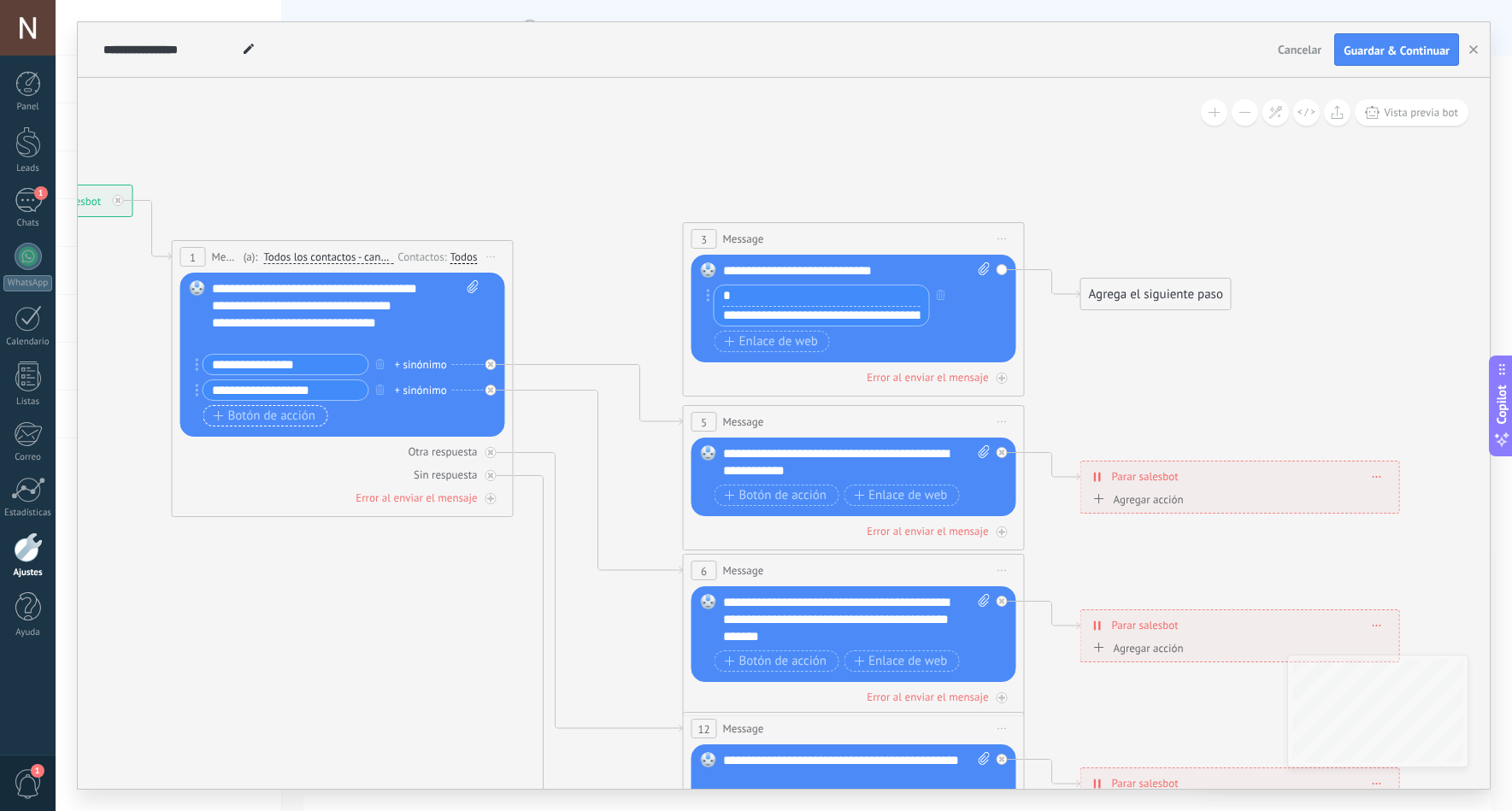
type input "*"
click at [236, 418] on span "Botón de acción" at bounding box center [264, 417] width 102 height 14
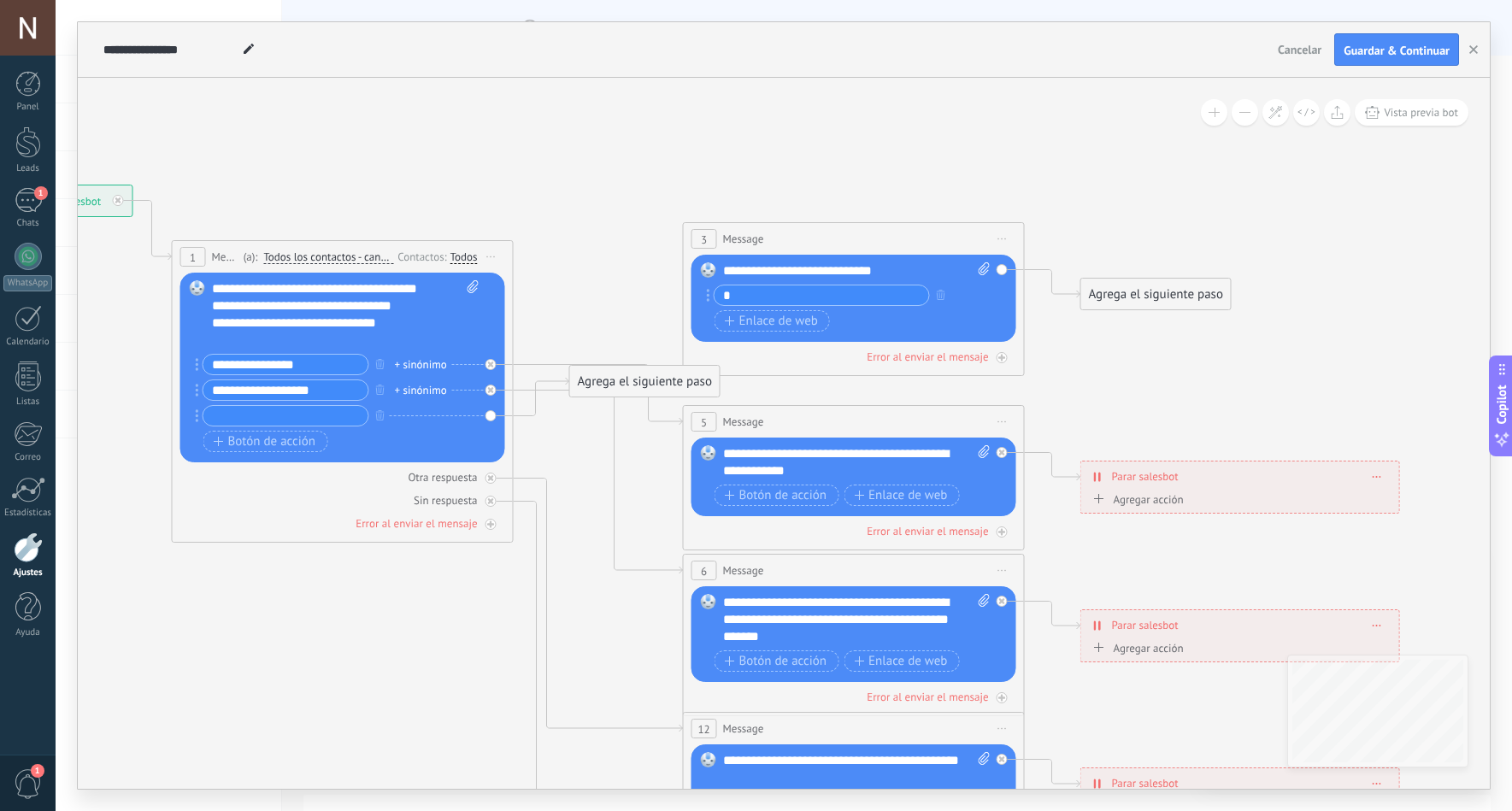
click at [241, 420] on input "text" at bounding box center [286, 416] width 165 height 20
drag, startPoint x: 306, startPoint y: 362, endPoint x: 192, endPoint y: 349, distance: 114.7
click at [192, 349] on div "Reemplazar Quitar Convertir a mensaje de voz Arrastre la imagen aquí para adjun…" at bounding box center [343, 368] width 325 height 189
type input "****"
click at [536, 344] on icon at bounding box center [893, 621] width 2665 height 1727
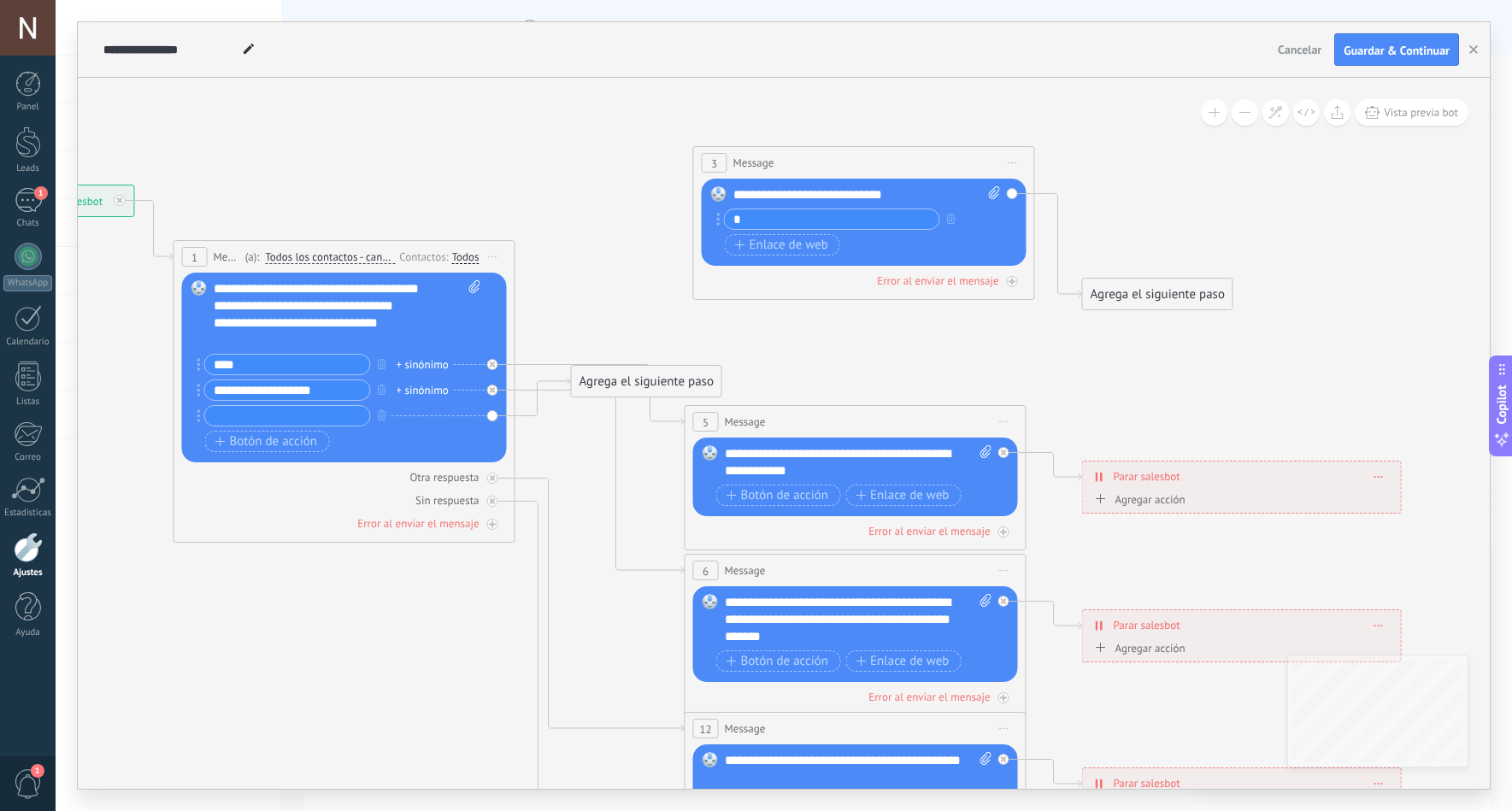
drag, startPoint x: 772, startPoint y: 235, endPoint x: 781, endPoint y: 159, distance: 76.5
click at [781, 159] on div "3 Message ******* (a): Todos los contactos - canales seleccionados Todos los co…" at bounding box center [864, 163] width 340 height 32
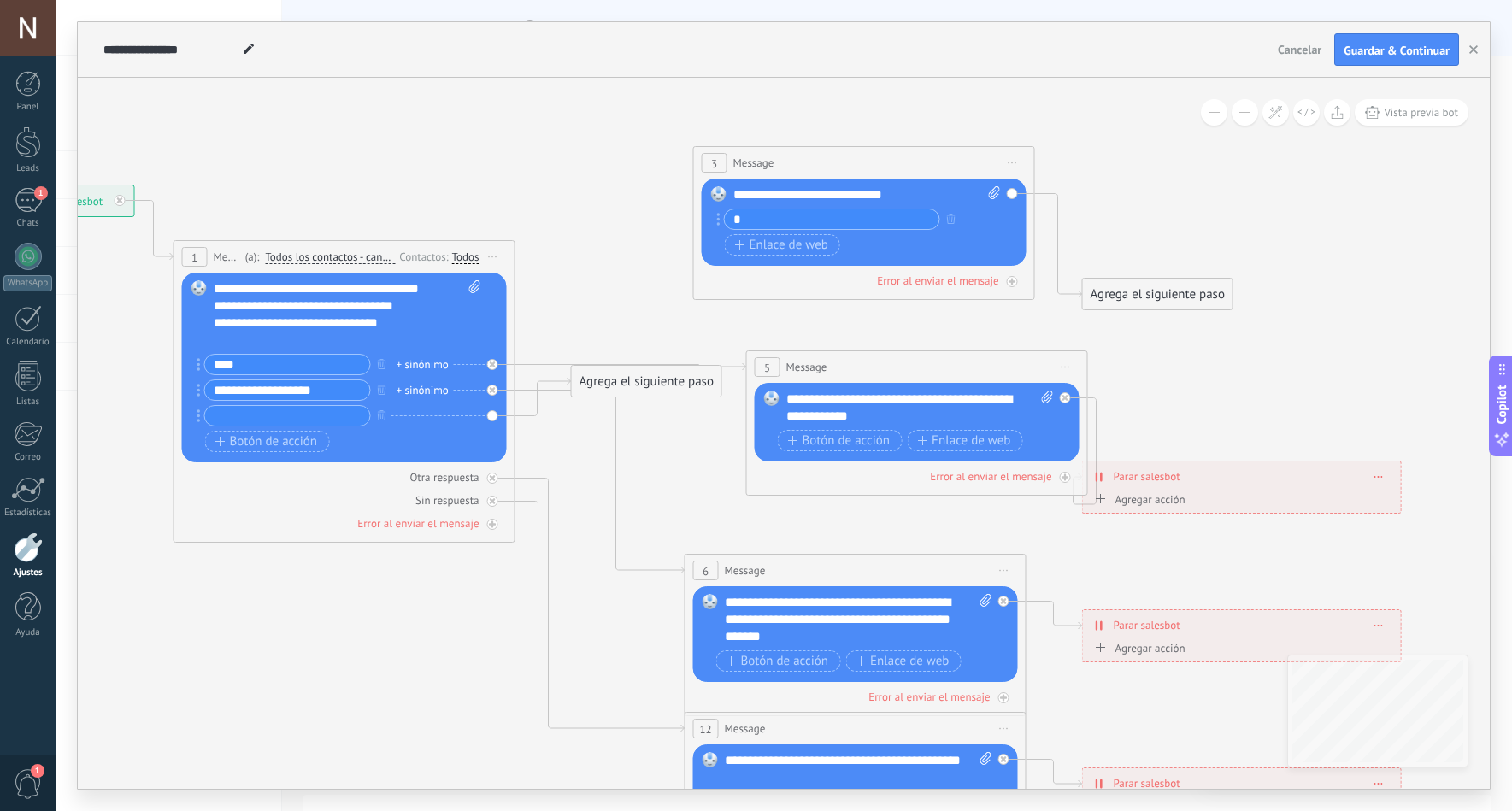
drag, startPoint x: 794, startPoint y: 418, endPoint x: 856, endPoint y: 362, distance: 83.5
click at [856, 362] on div "5 Message ******* (a): Todos los contactos - canales seleccionados Todos los co…" at bounding box center [917, 367] width 340 height 32
drag, startPoint x: 946, startPoint y: 166, endPoint x: 956, endPoint y: 167, distance: 10.0
click at [947, 164] on div "3 Message ******* (a): Todos los contactos - canales seleccionados Todos los co…" at bounding box center [864, 163] width 340 height 32
click at [1003, 158] on span "Iniciar vista previa aquí Cambiar nombre Duplicar [GEOGRAPHIC_DATA]" at bounding box center [1013, 163] width 28 height 25
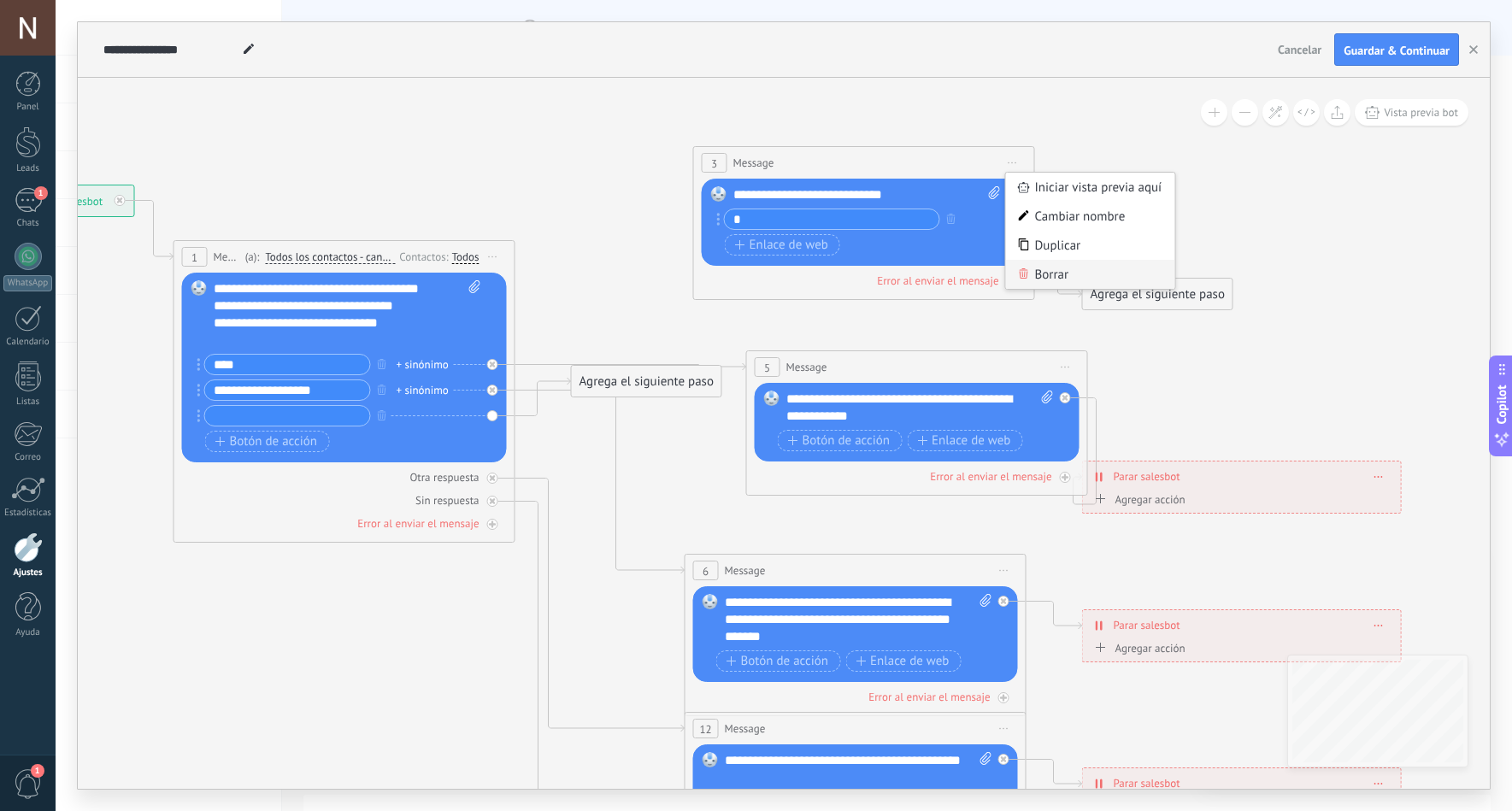
click at [1038, 269] on div "Borrar" at bounding box center [1091, 275] width 170 height 29
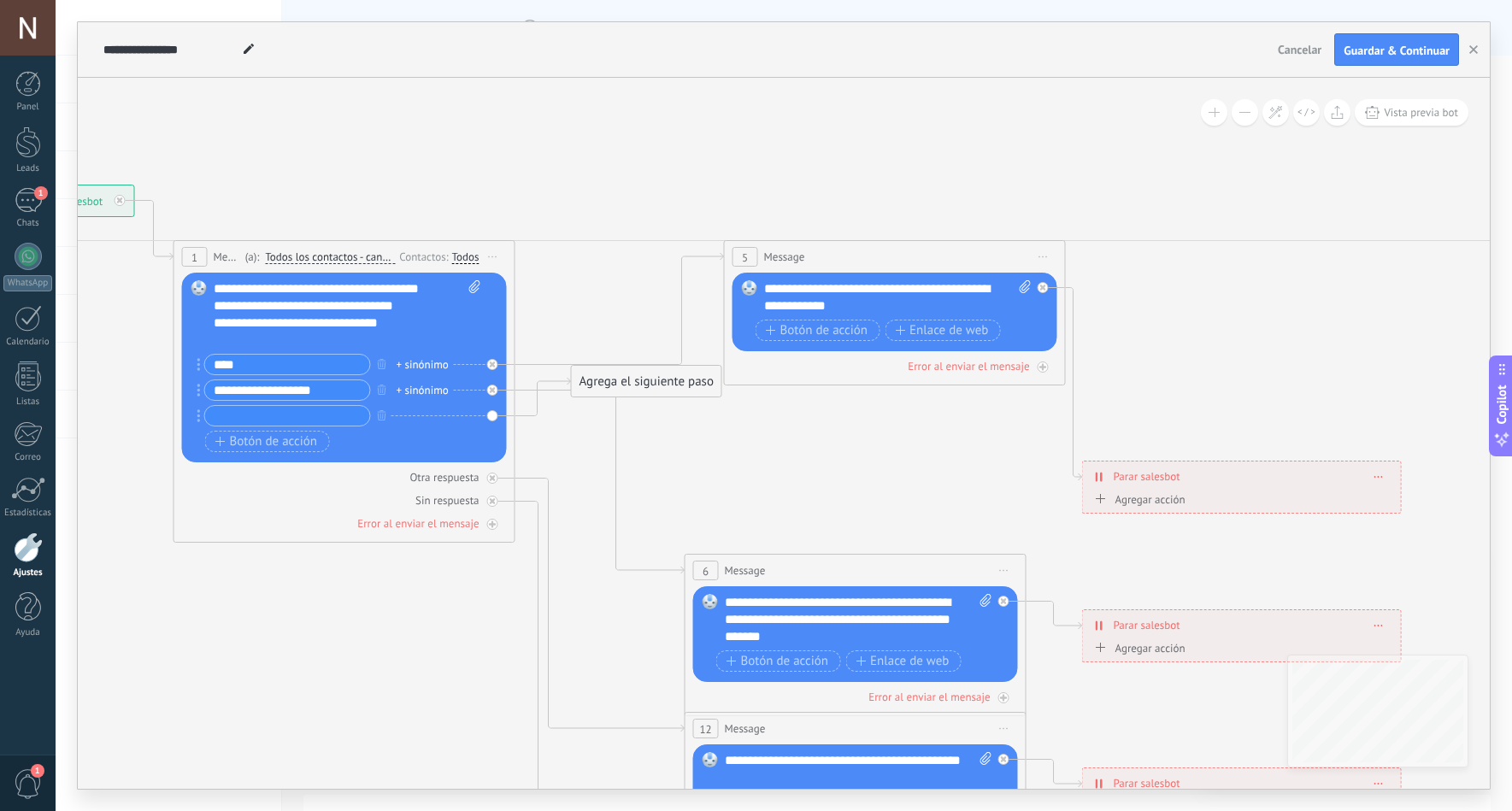
drag, startPoint x: 932, startPoint y: 362, endPoint x: 909, endPoint y: 248, distance: 116.3
click at [909, 248] on div "5 Message ******* (a): Todos los contactos - canales seleccionados Todos los co…" at bounding box center [895, 257] width 340 height 32
drag, startPoint x: 684, startPoint y: 393, endPoint x: 694, endPoint y: 494, distance: 101.5
click at [928, 327] on span "Enlace de web" at bounding box center [942, 331] width 93 height 14
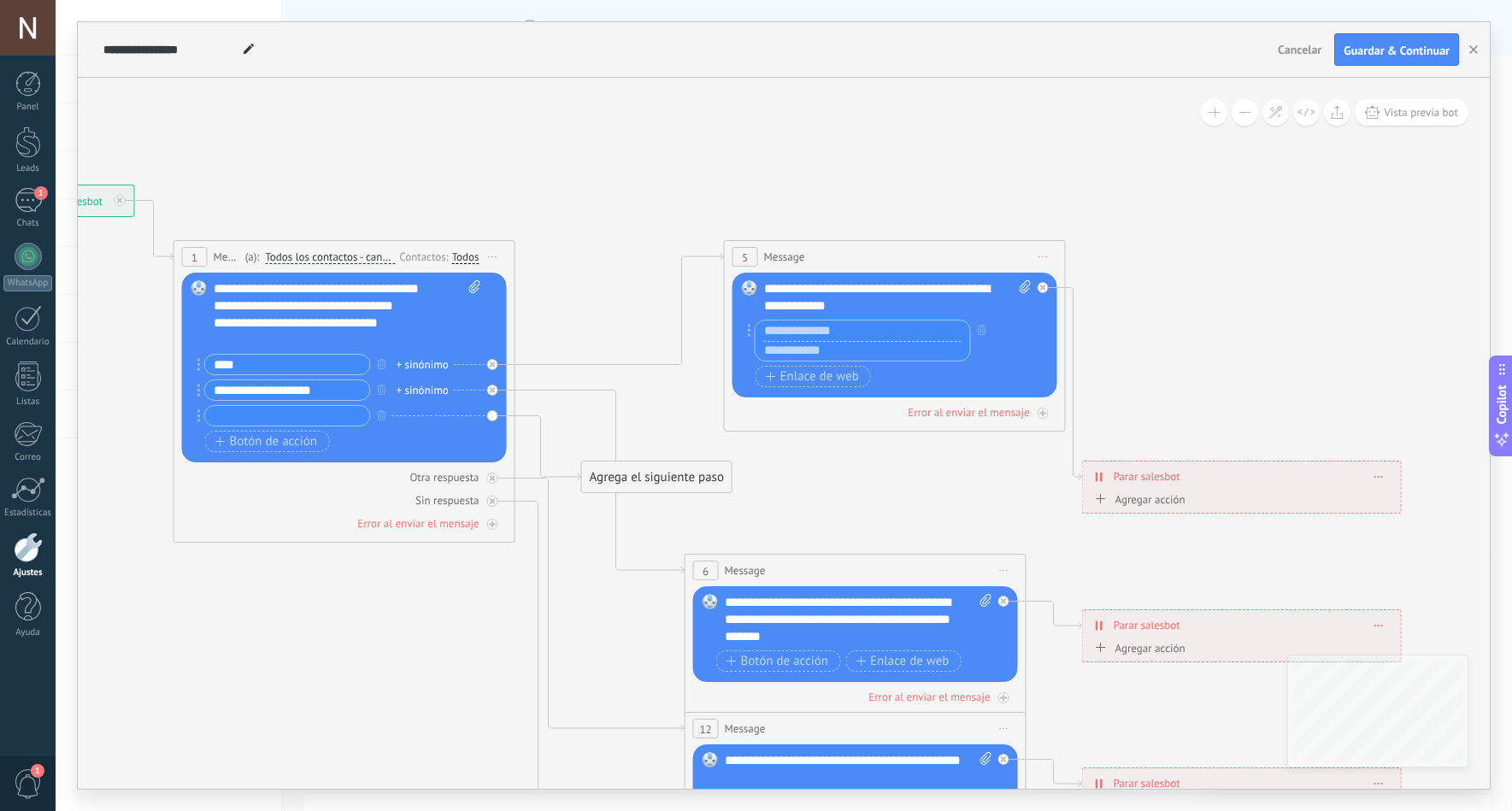
click at [838, 353] on input "text" at bounding box center [863, 351] width 214 height 21
paste input "**********"
type input "**********"
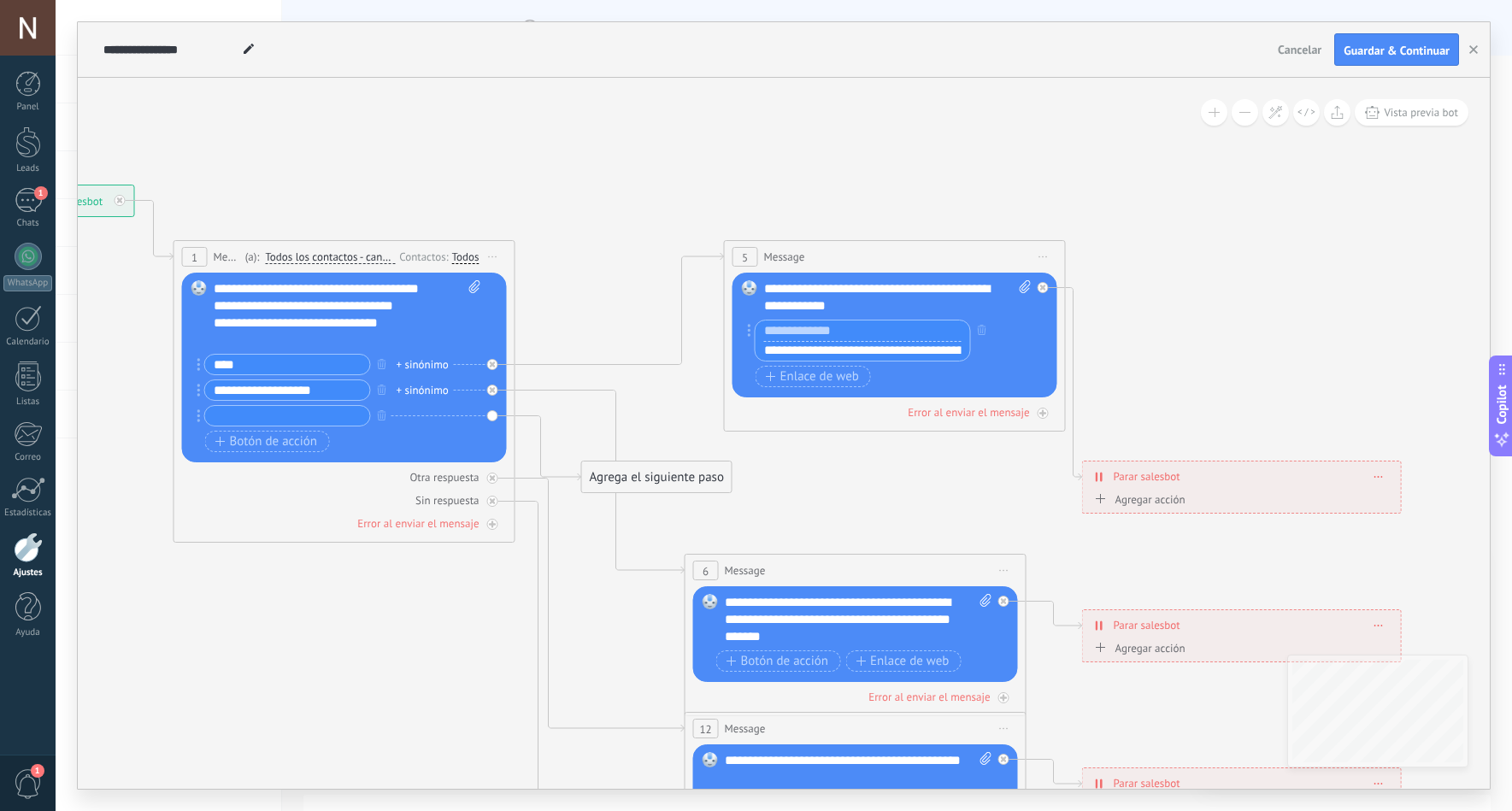
click at [848, 329] on input "text" at bounding box center [863, 331] width 214 height 21
type input "****"
click at [1365, 45] on span "Guardar & Continuar" at bounding box center [1397, 51] width 106 height 12
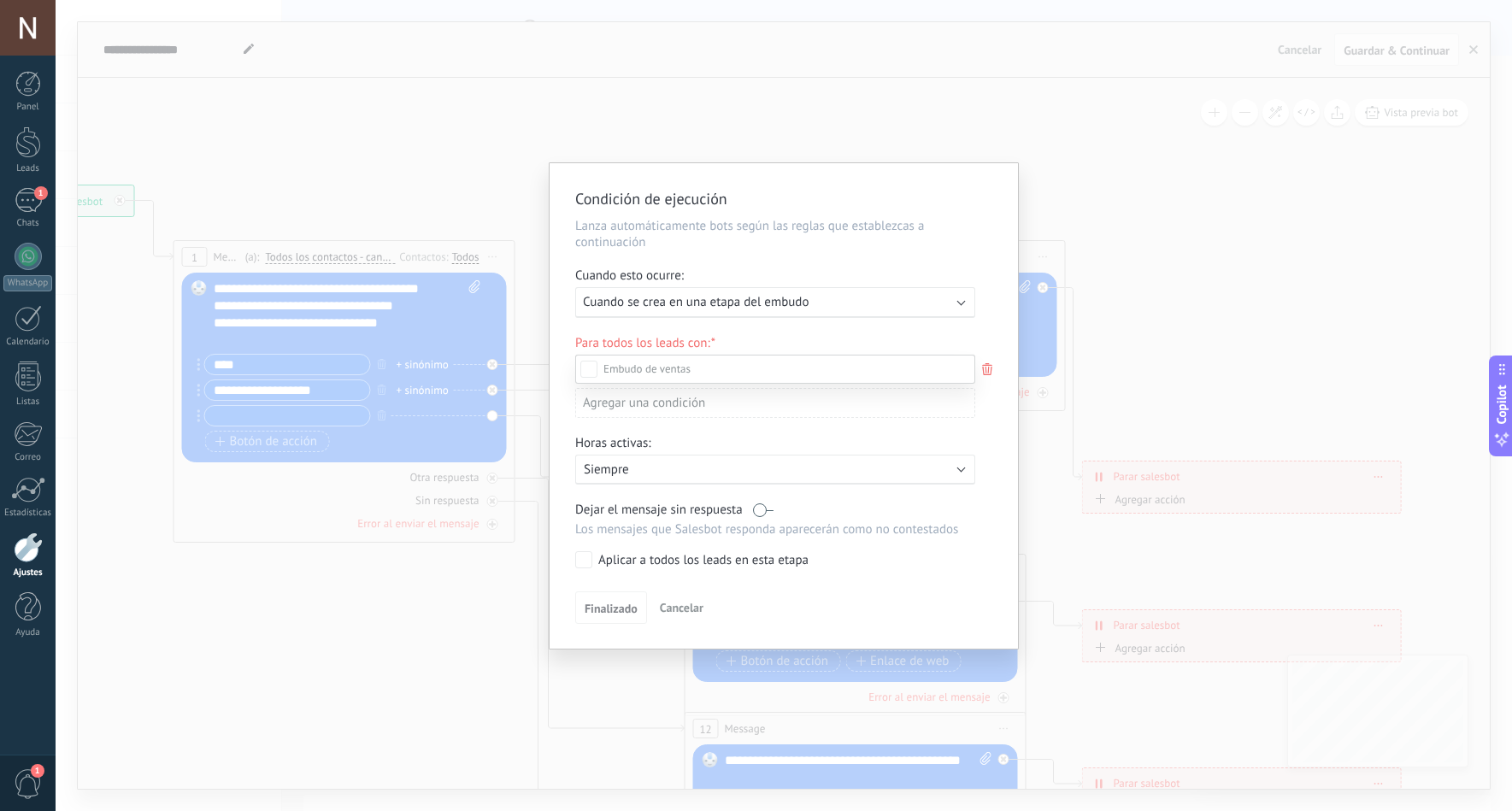
click at [0, 0] on div "Incoming leads" at bounding box center [0, 0] width 0 height 0
click at [0, 0] on div "Contacto inicial" at bounding box center [0, 0] width 0 height 0
click at [918, 331] on div at bounding box center [784, 406] width 1457 height 811
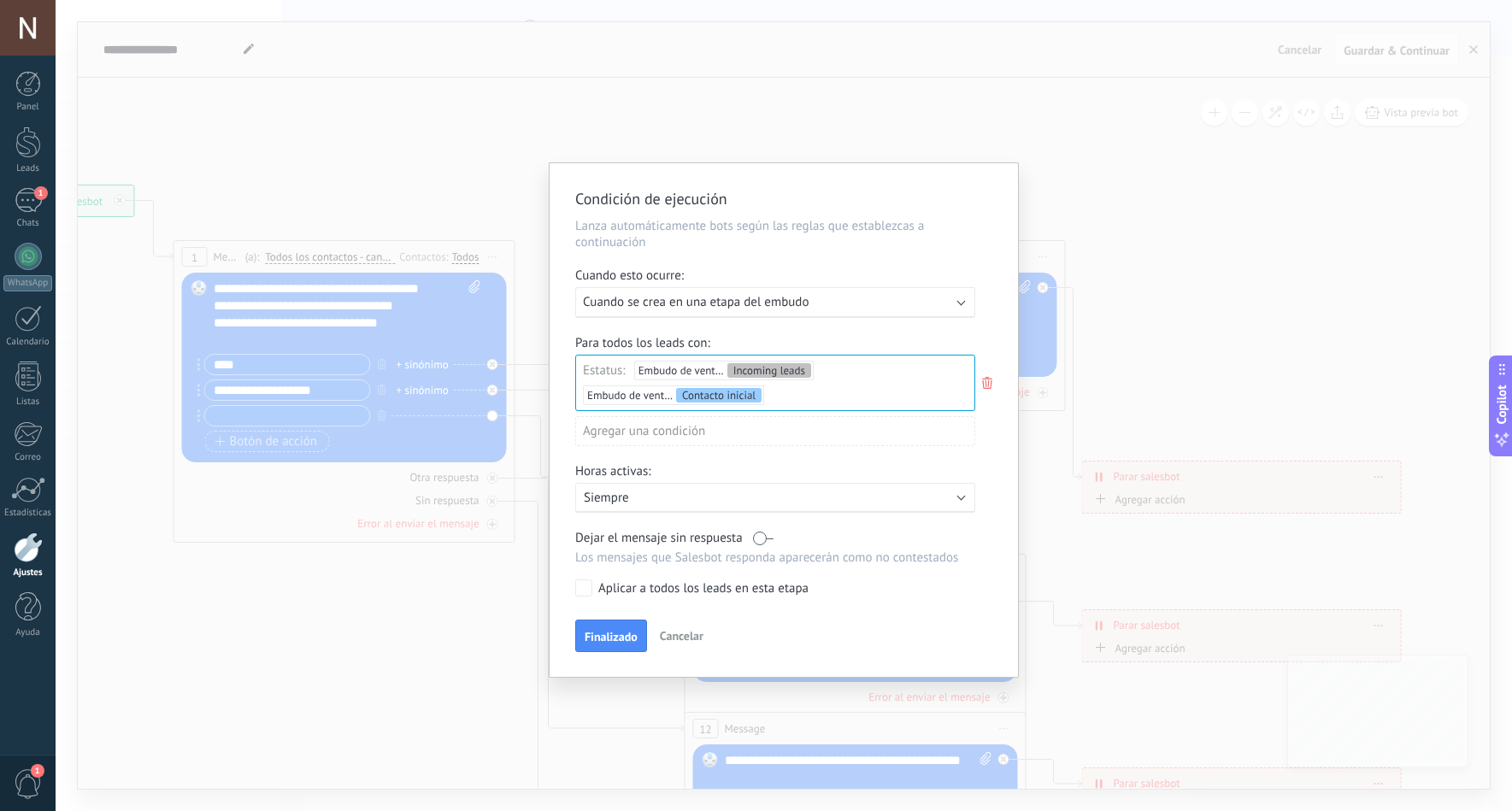
click at [645, 582] on div "Aplicar a todos los leads en esta etapa" at bounding box center [703, 589] width 210 height 17
click at [613, 643] on span "Finalizado" at bounding box center [611, 637] width 53 height 12
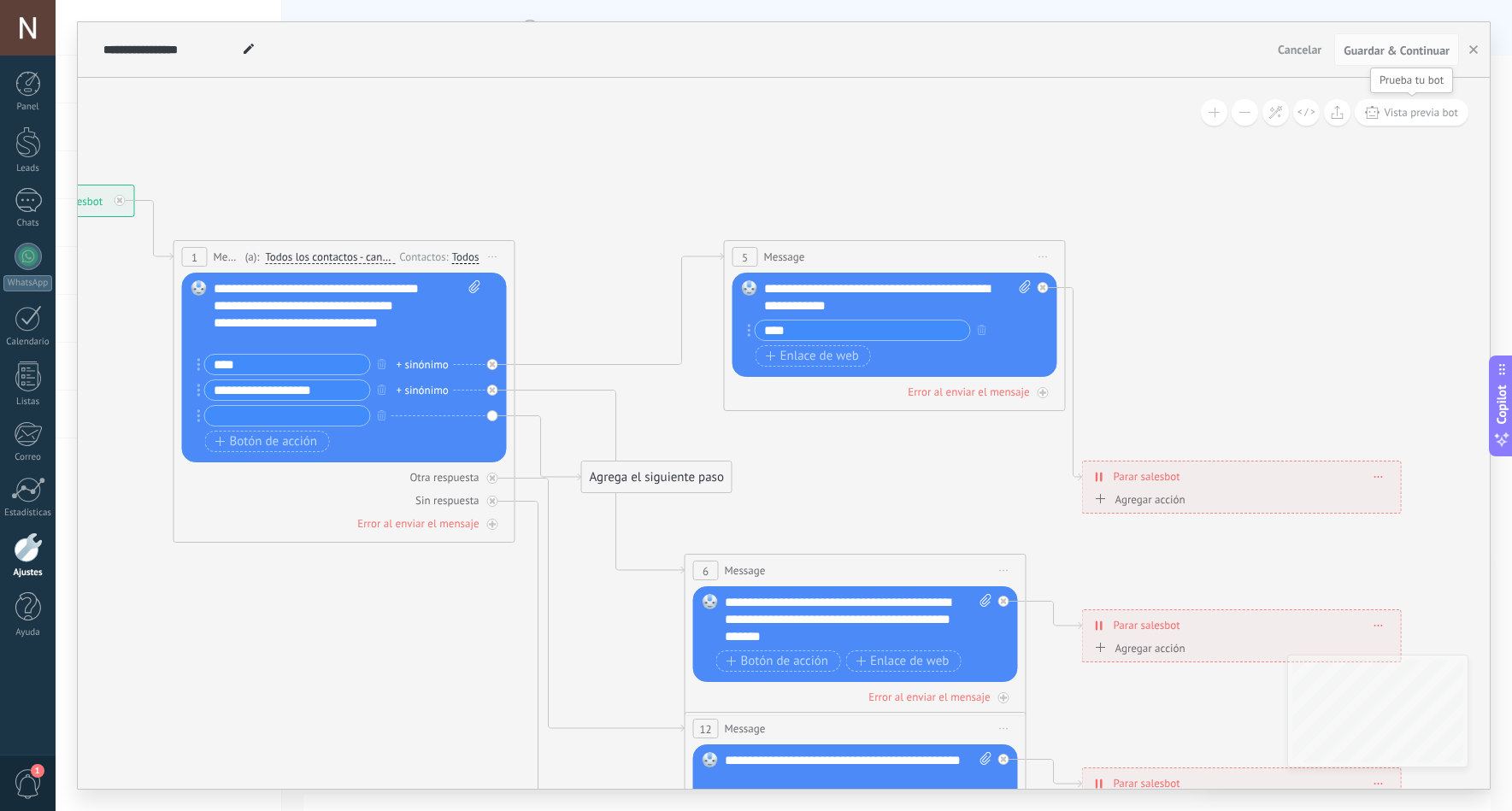
click at [1395, 110] on span "Vista previa bot" at bounding box center [1421, 112] width 74 height 15
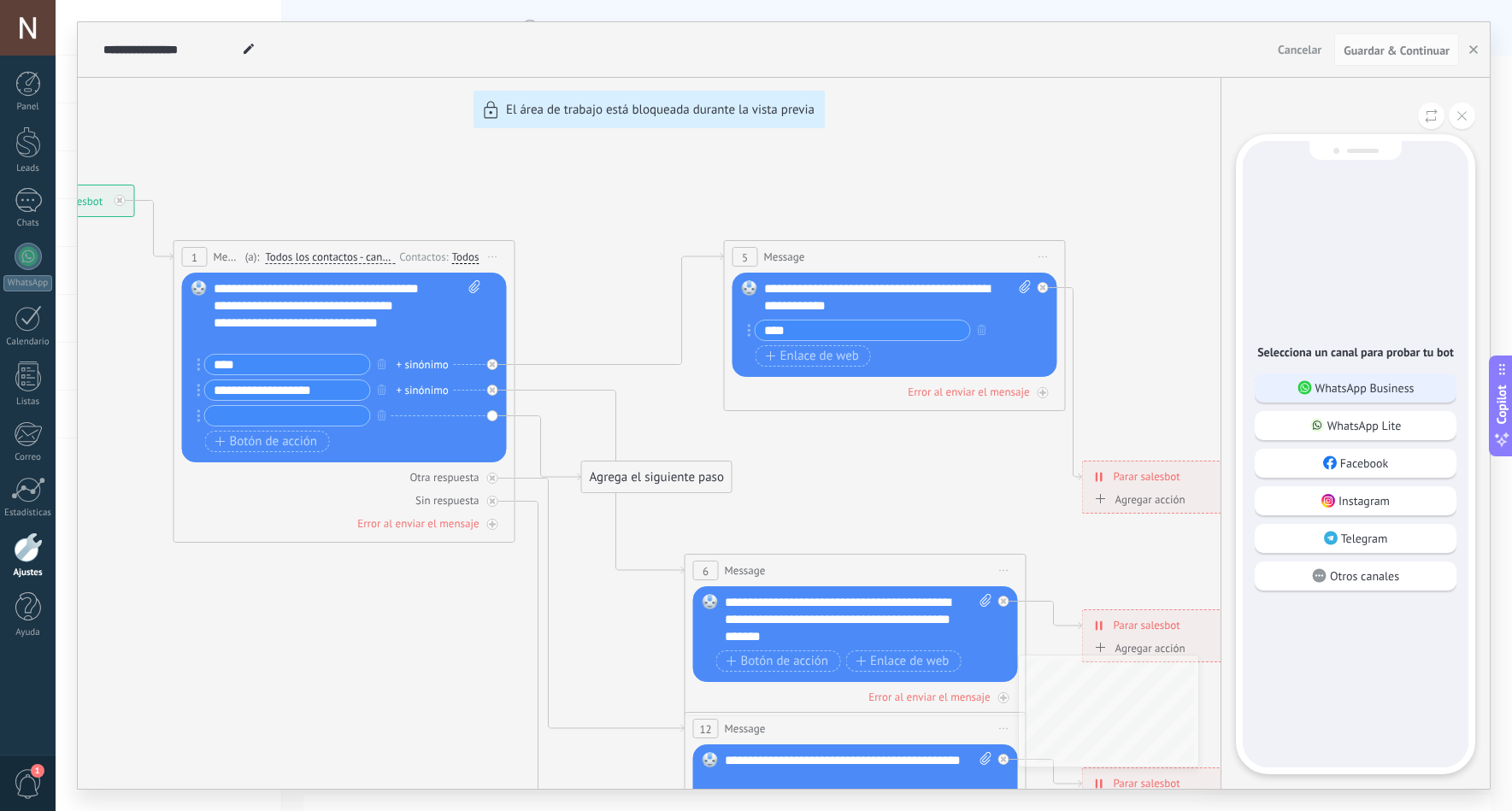
click at [1335, 381] on p "WhatsApp Business" at bounding box center [1365, 388] width 99 height 15
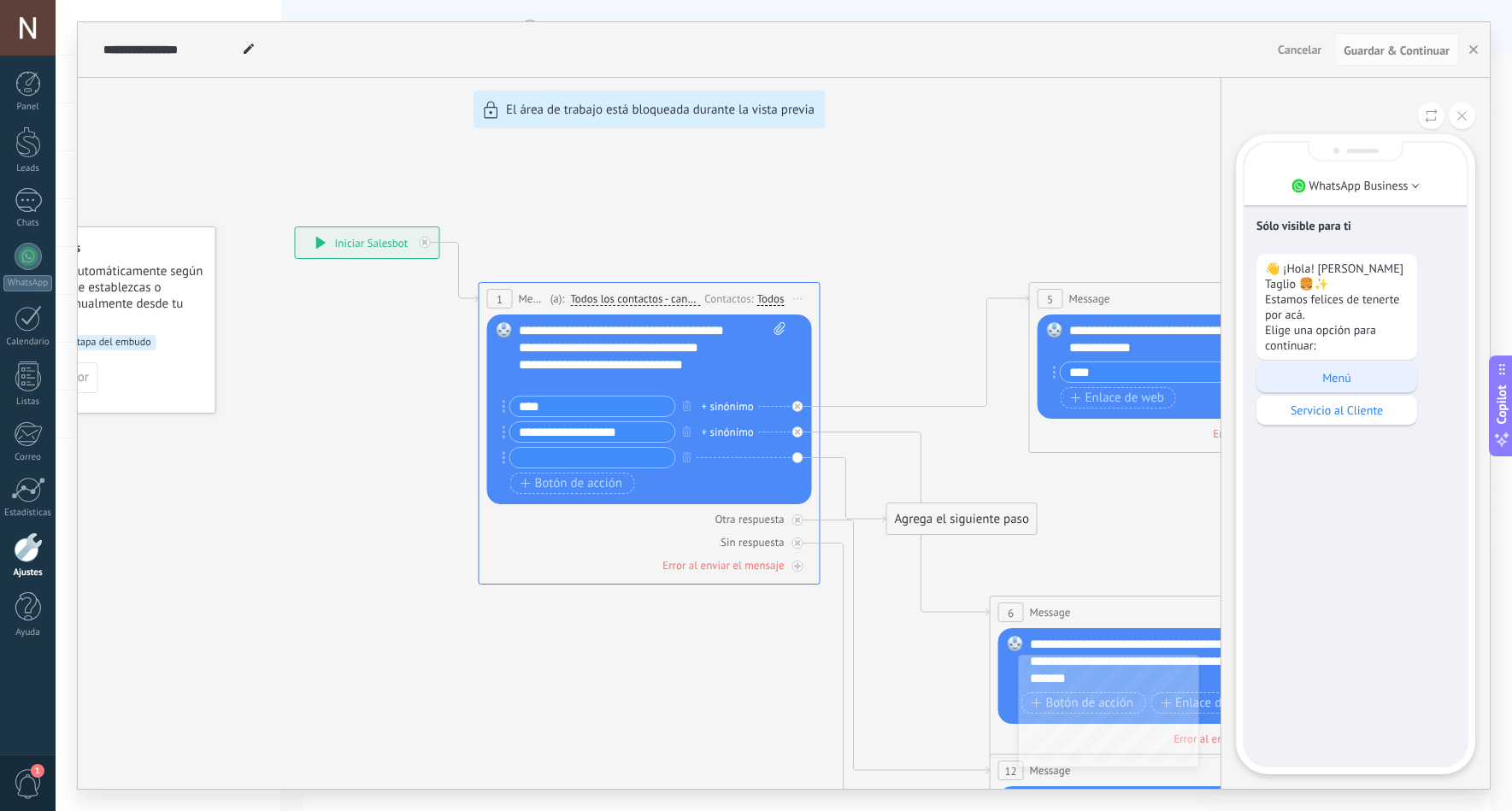
click at [1310, 375] on p "Menú" at bounding box center [1336, 378] width 144 height 15
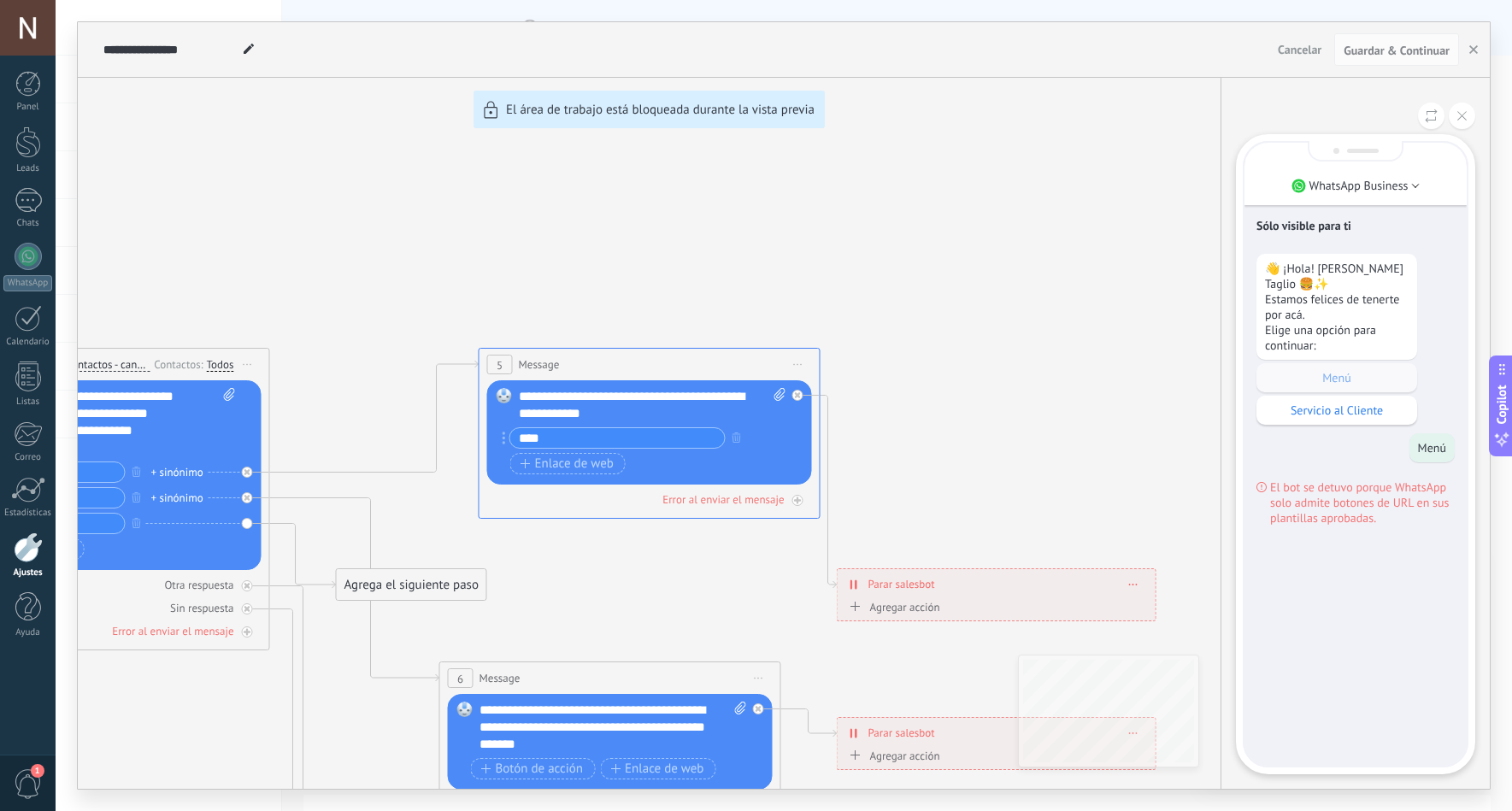
click at [28, 546] on div at bounding box center [28, 548] width 29 height 30
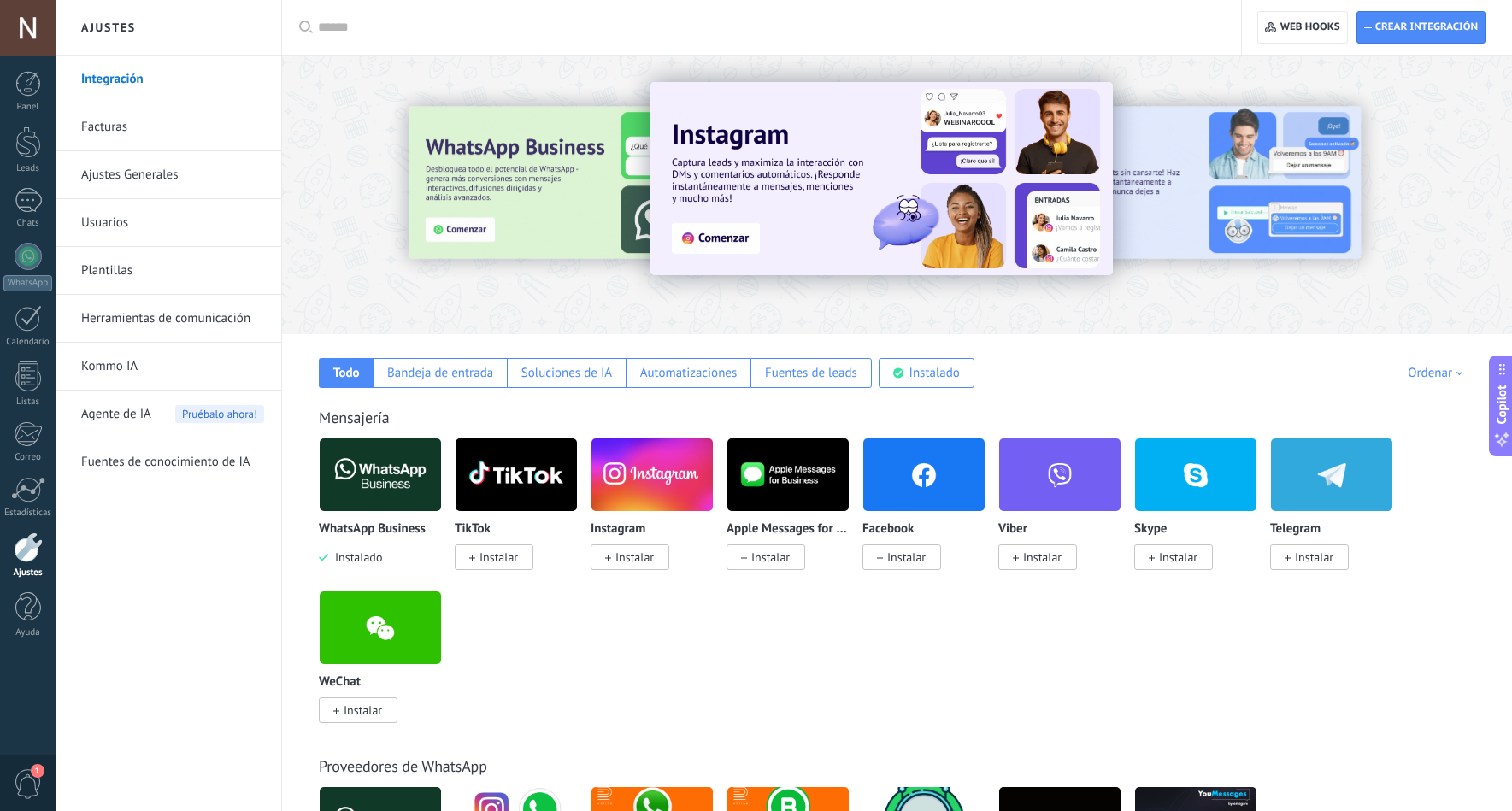
click at [162, 360] on link "Kommo IA" at bounding box center [172, 367] width 183 height 48
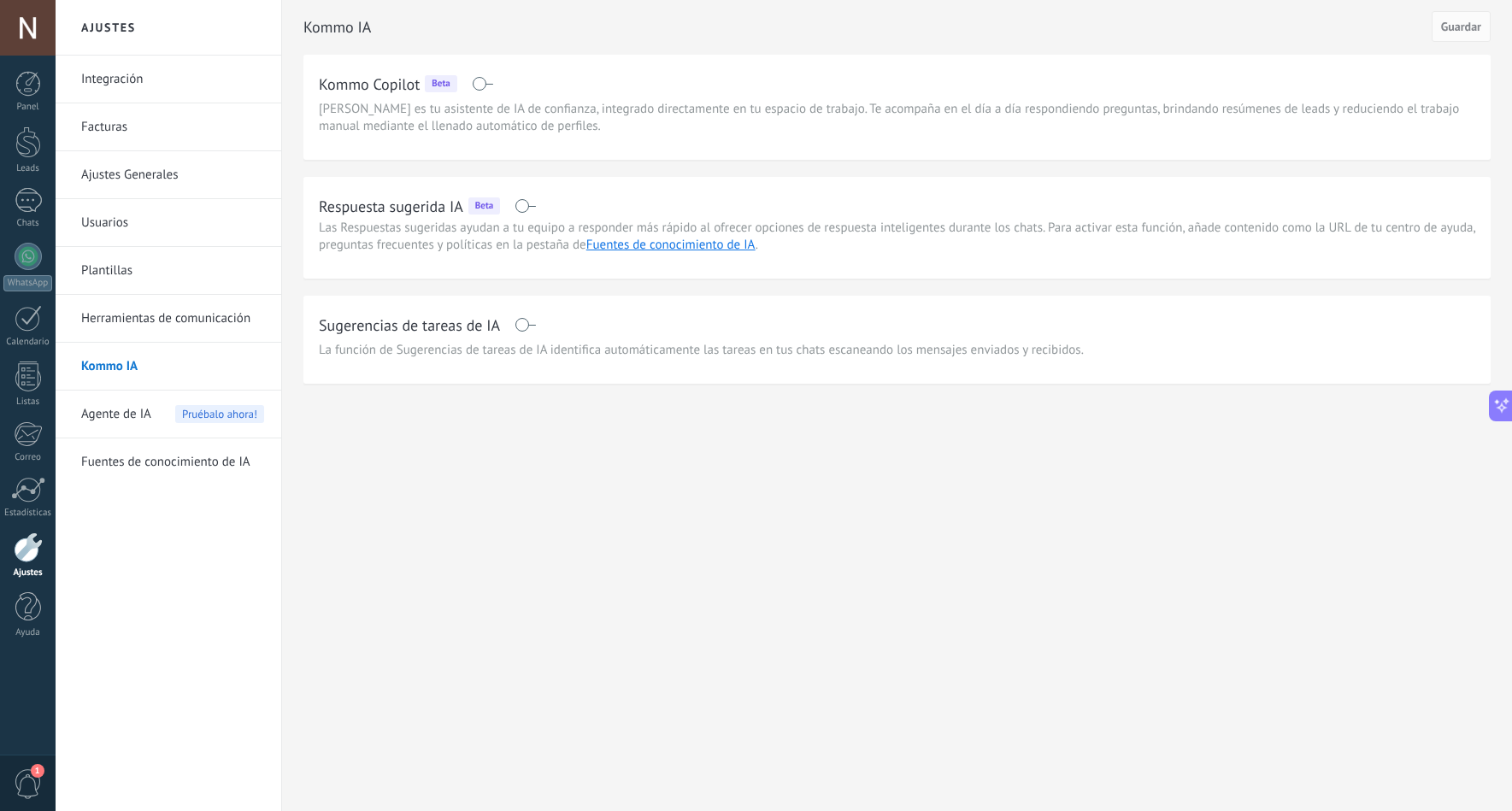
click at [529, 211] on span at bounding box center [525, 206] width 22 height 14
click at [525, 325] on span at bounding box center [525, 325] width 22 height 14
click at [144, 419] on span "Agente de IA" at bounding box center [115, 415] width 70 height 48
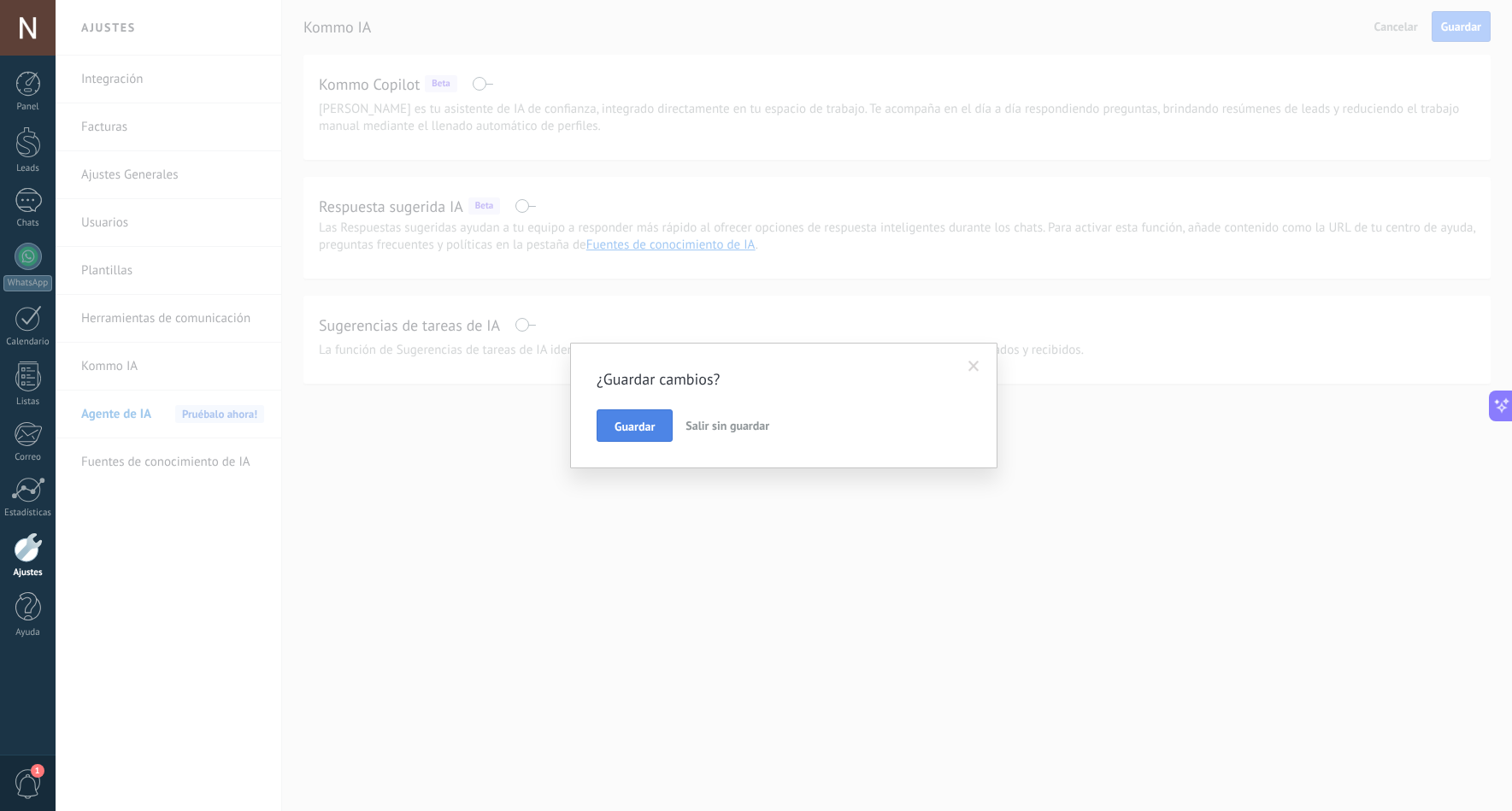
click at [645, 425] on span "Guardar" at bounding box center [635, 427] width 40 height 12
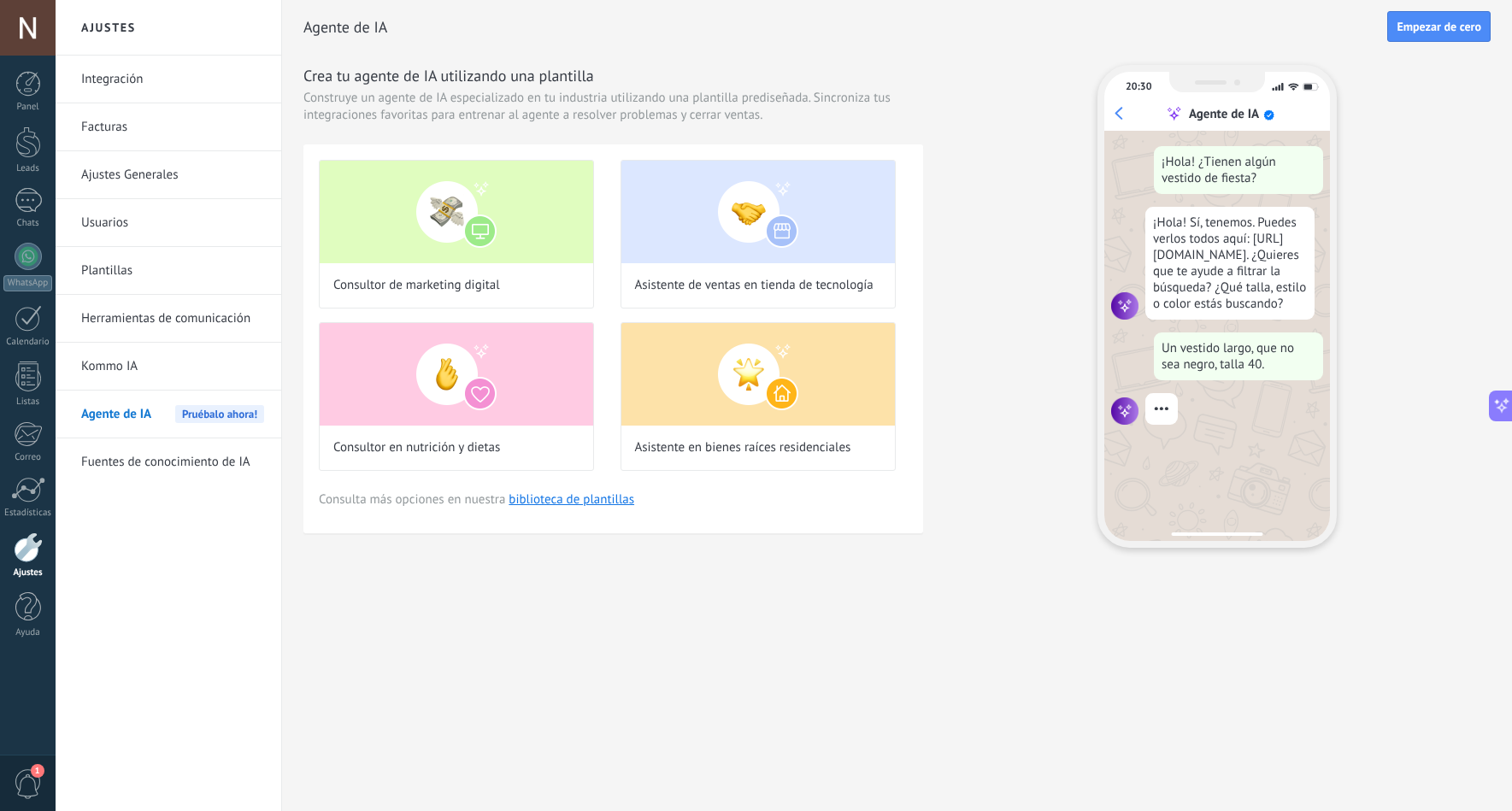
click at [208, 452] on link "Fuentes de conocimiento de IA" at bounding box center [172, 462] width 183 height 48
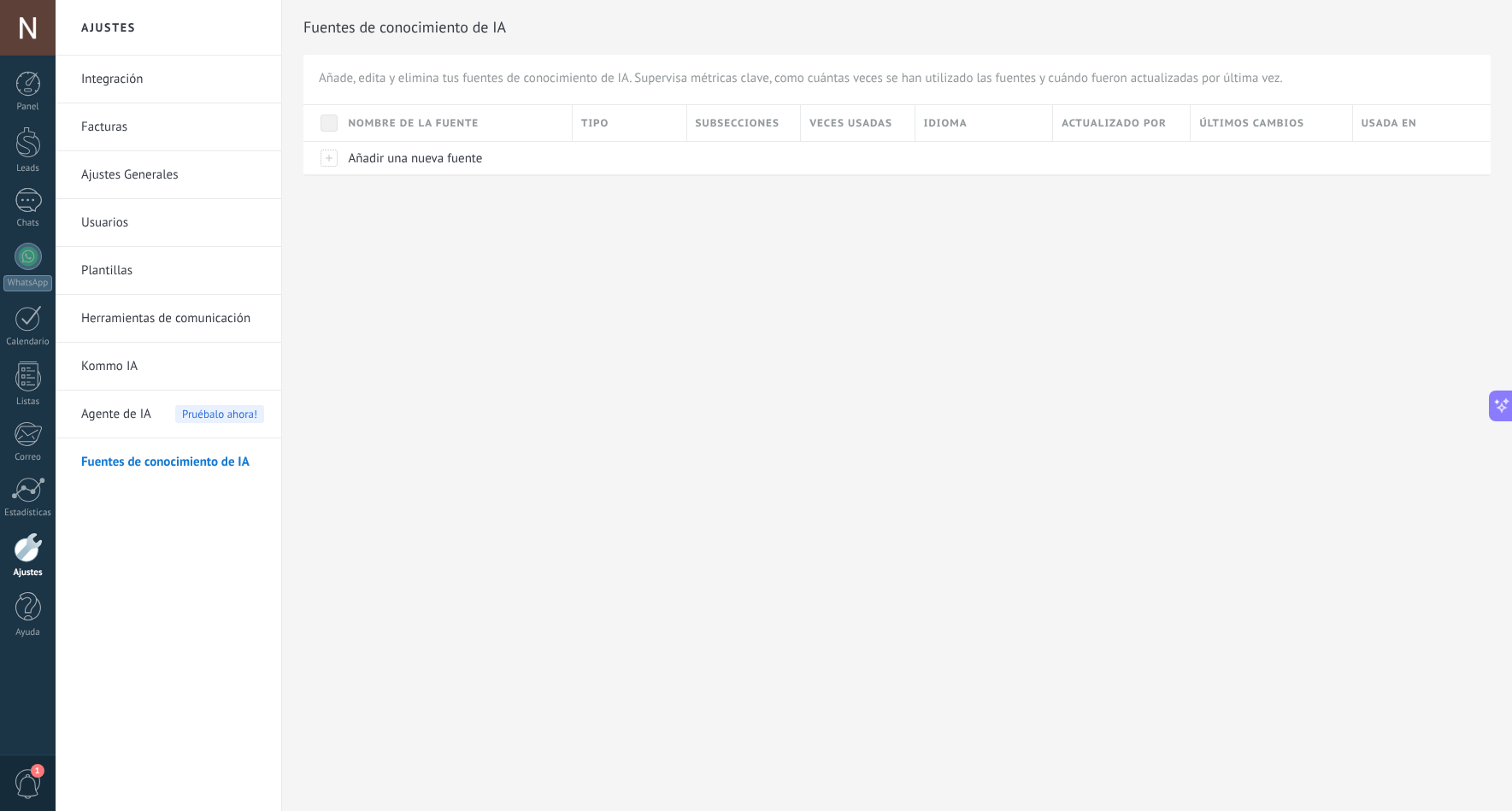
click at [131, 169] on link "Ajustes Generales" at bounding box center [172, 176] width 183 height 48
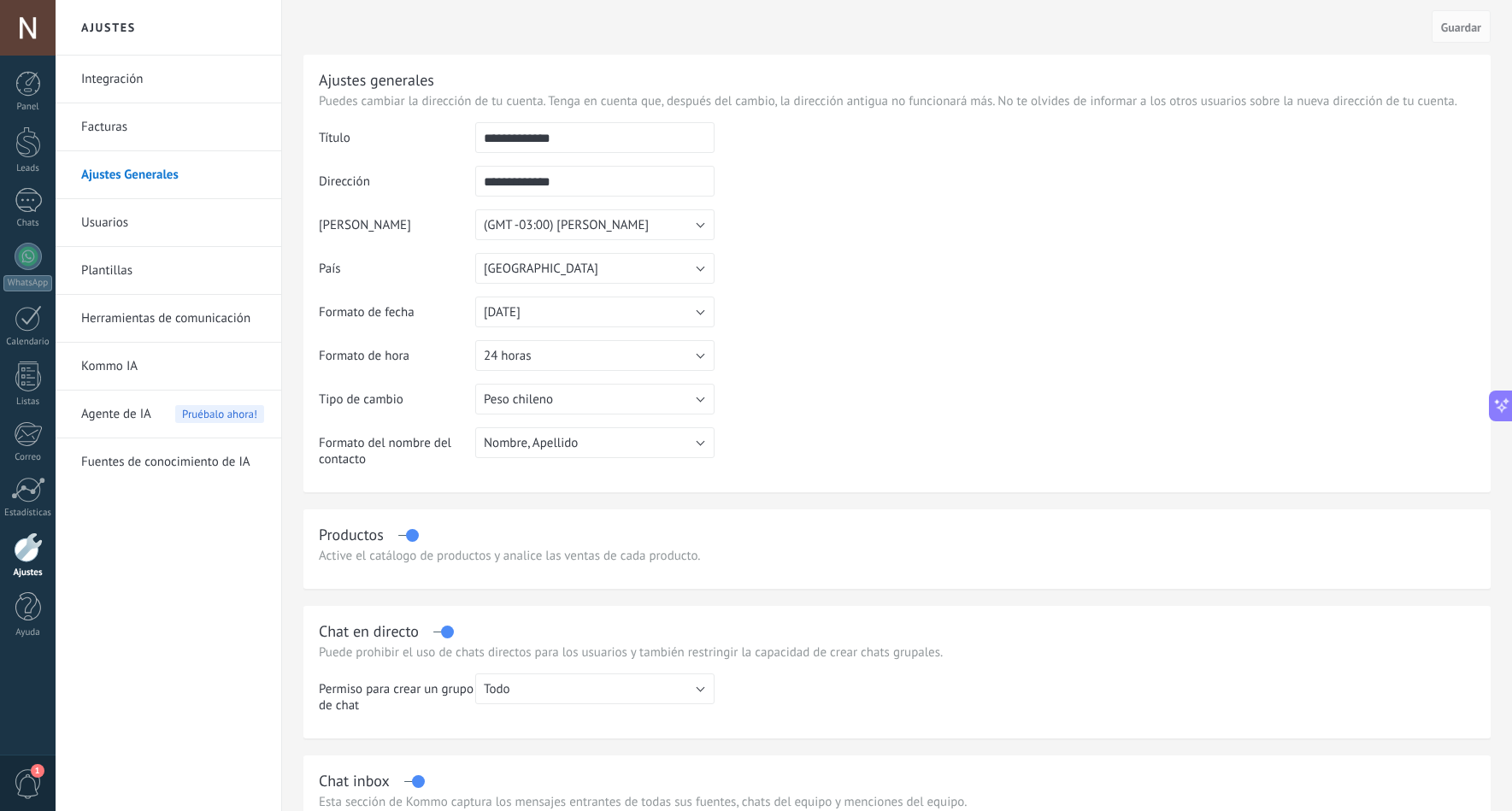
click at [101, 220] on link "Usuarios" at bounding box center [172, 223] width 183 height 48
